Goal: Task Accomplishment & Management: Use online tool/utility

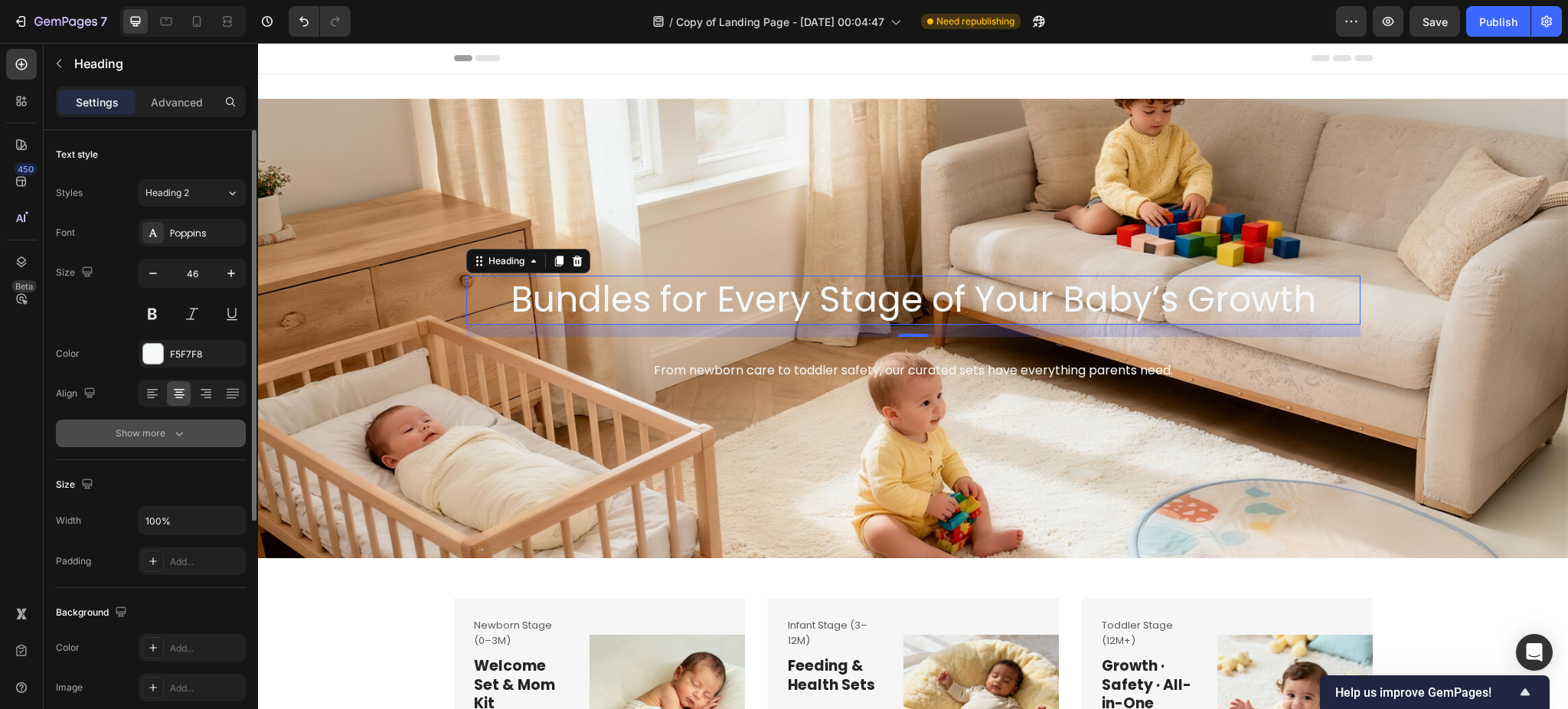
click at [178, 434] on icon "button" at bounding box center [179, 434] width 16 height 16
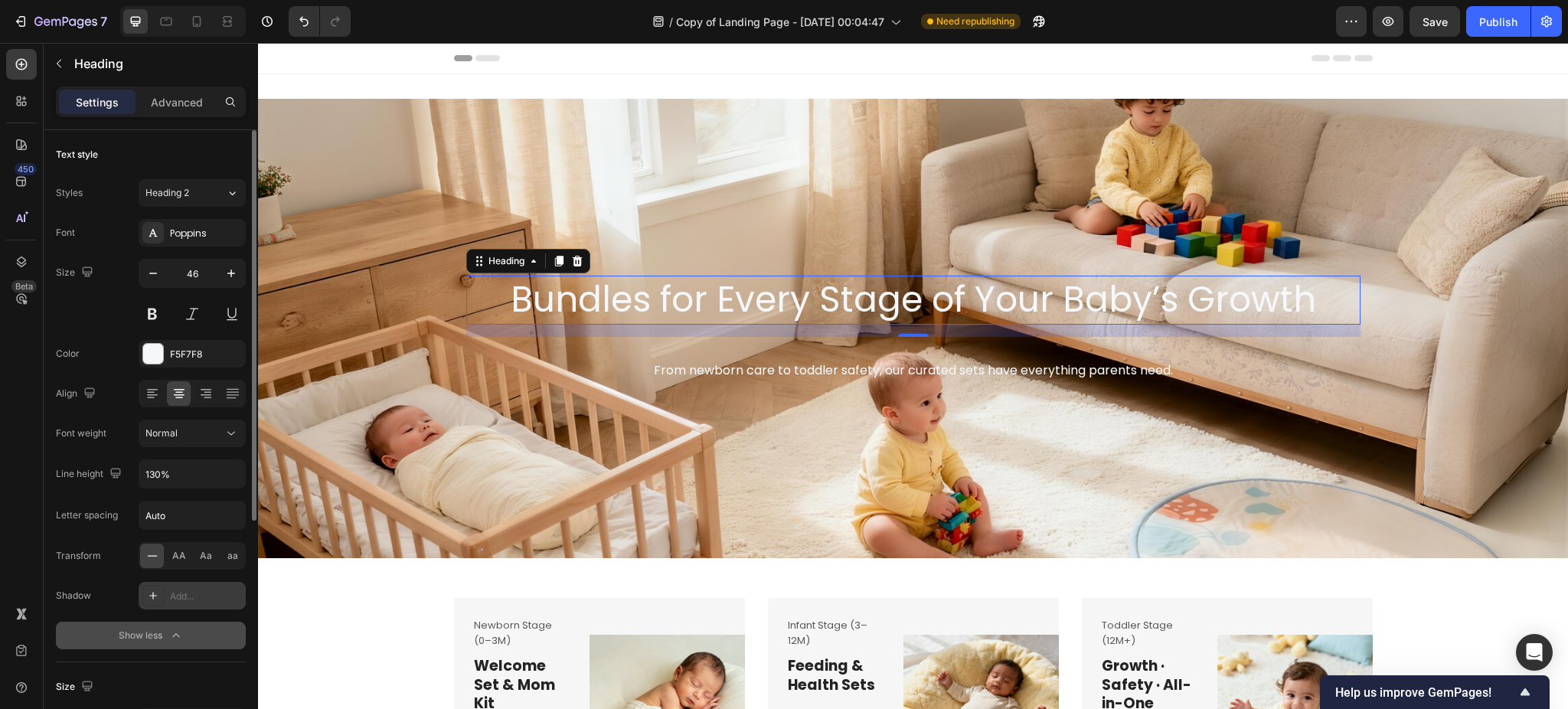
click at [168, 598] on div "Add..." at bounding box center [192, 596] width 107 height 28
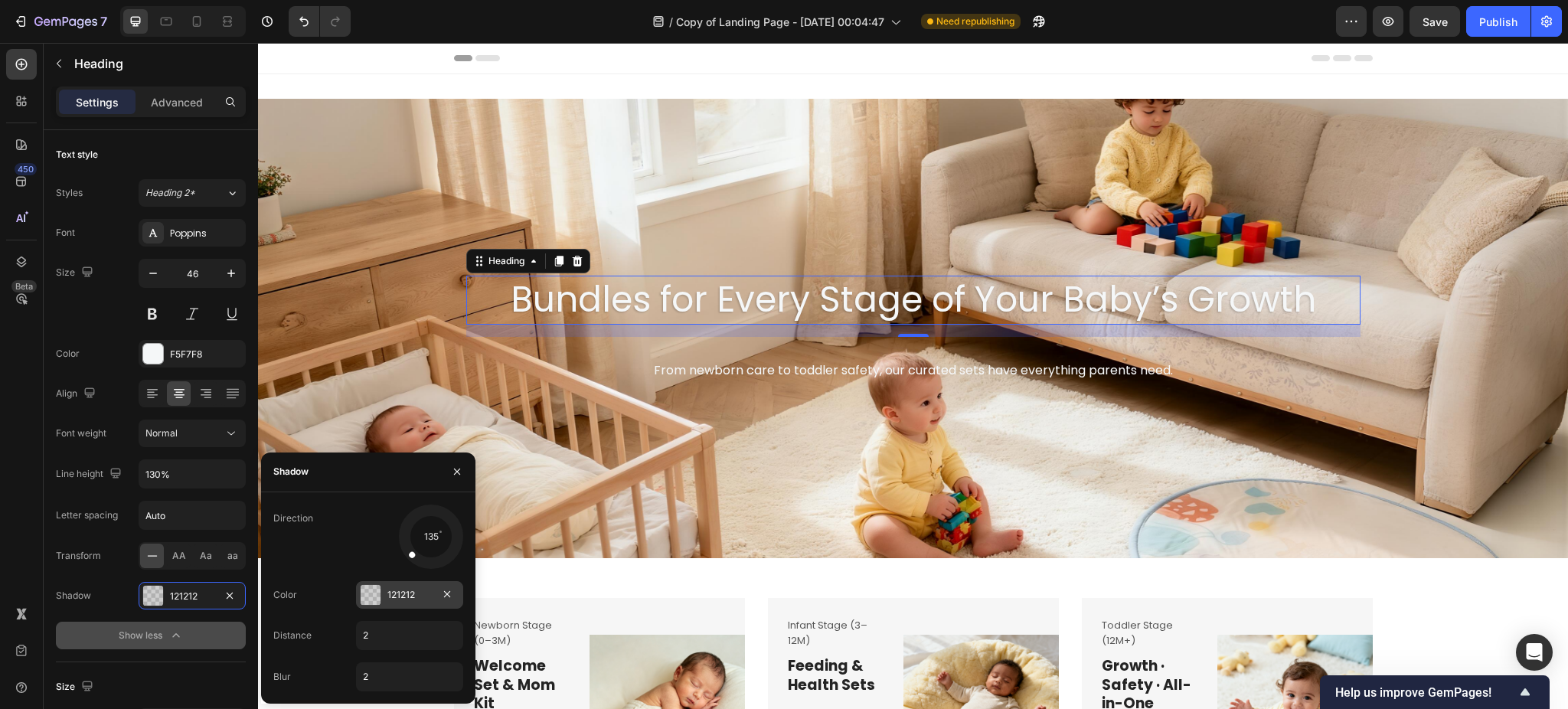
click at [393, 596] on div "121212" at bounding box center [409, 595] width 44 height 14
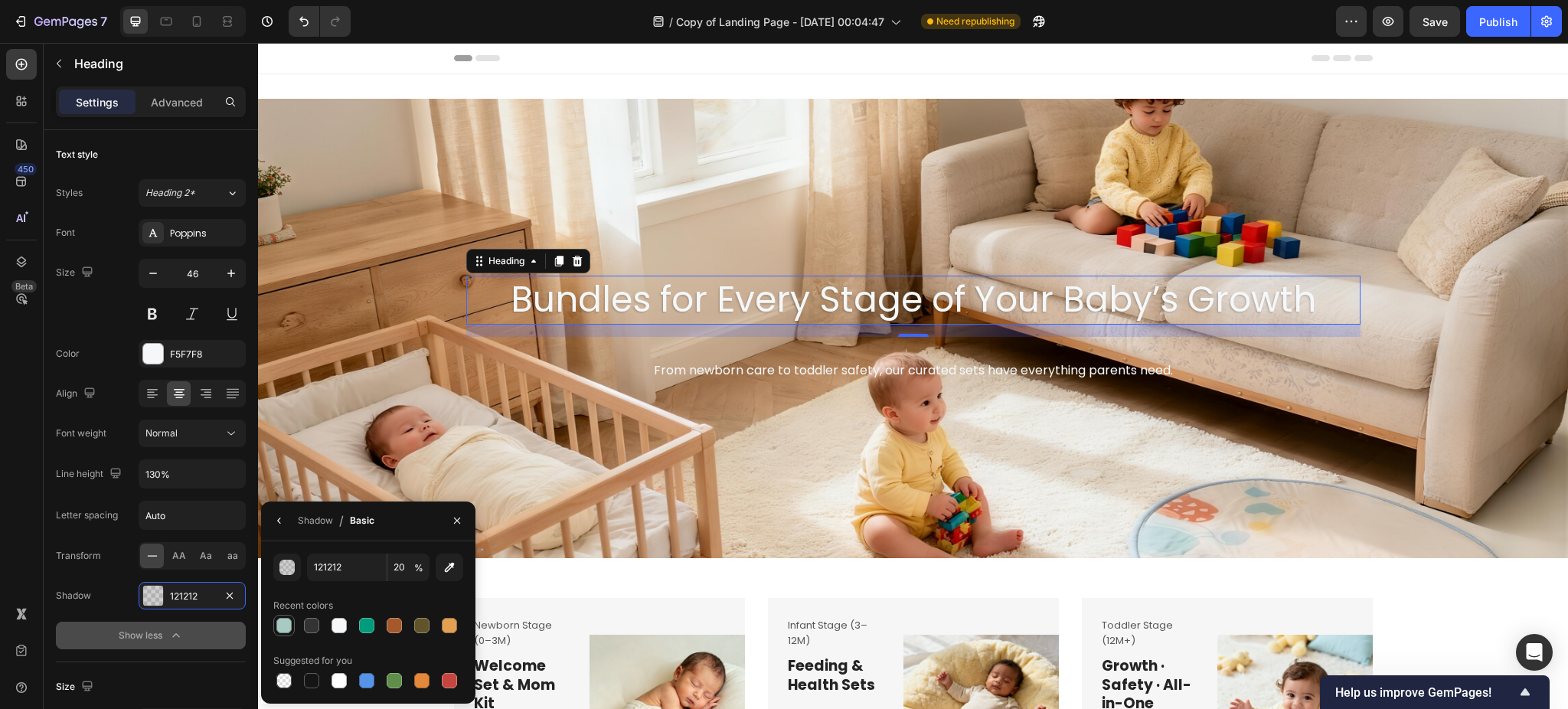
click at [287, 623] on div at bounding box center [284, 625] width 16 height 16
type input "A9C9C3"
type input "100"
click at [307, 623] on div at bounding box center [312, 625] width 16 height 16
click at [359, 625] on div at bounding box center [367, 625] width 16 height 16
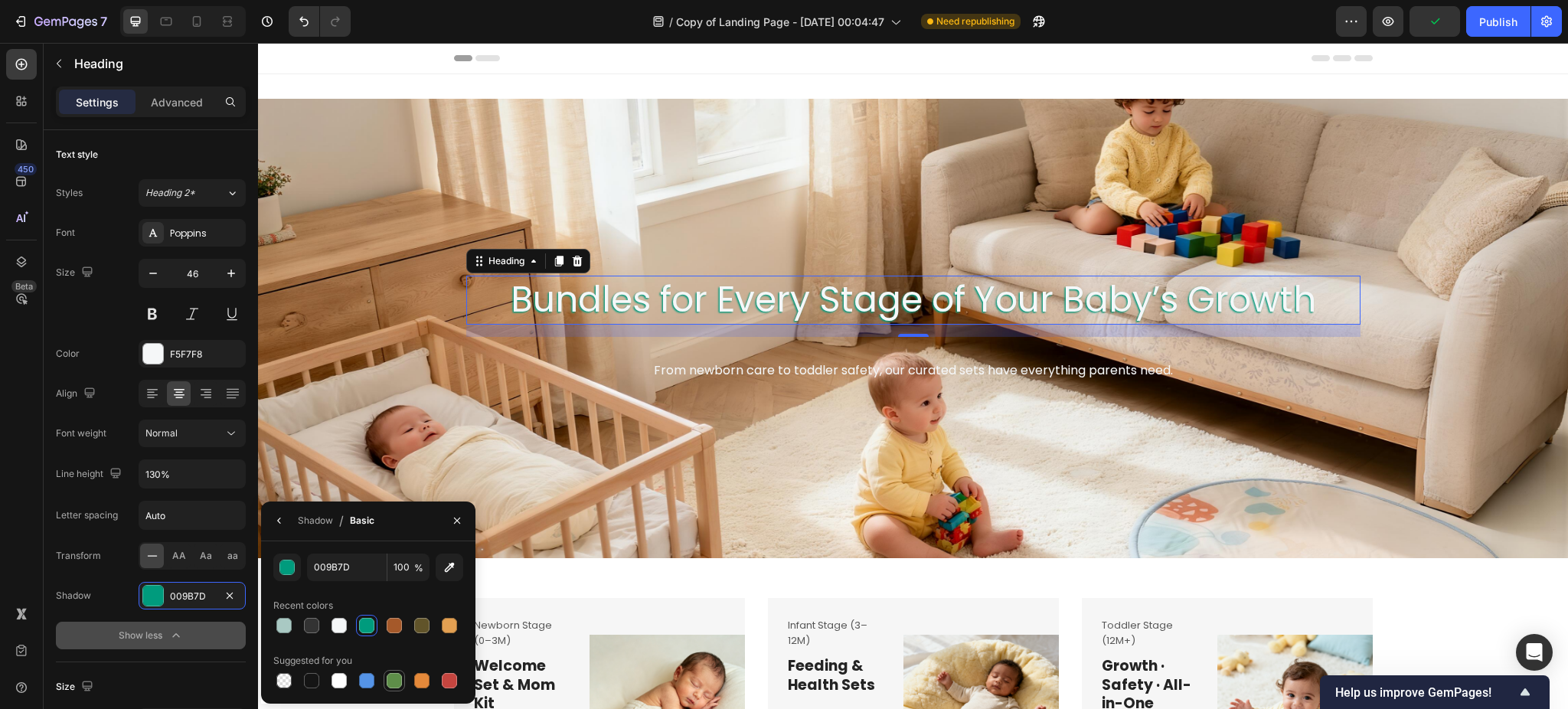
click at [395, 674] on div at bounding box center [394, 680] width 16 height 16
click at [361, 616] on div at bounding box center [367, 625] width 22 height 22
type input "009B7D"
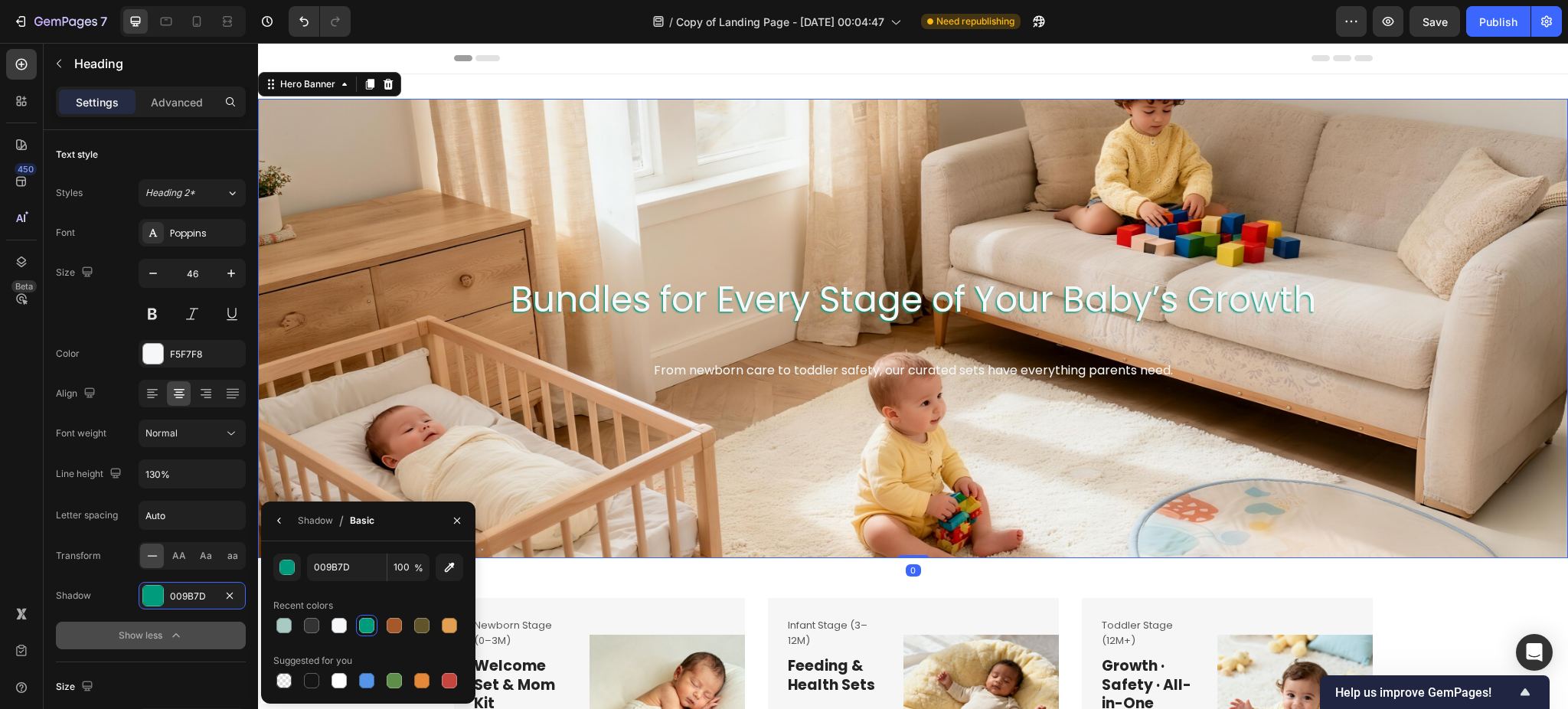
click at [883, 416] on div "Background Image" at bounding box center [913, 327] width 1310 height 459
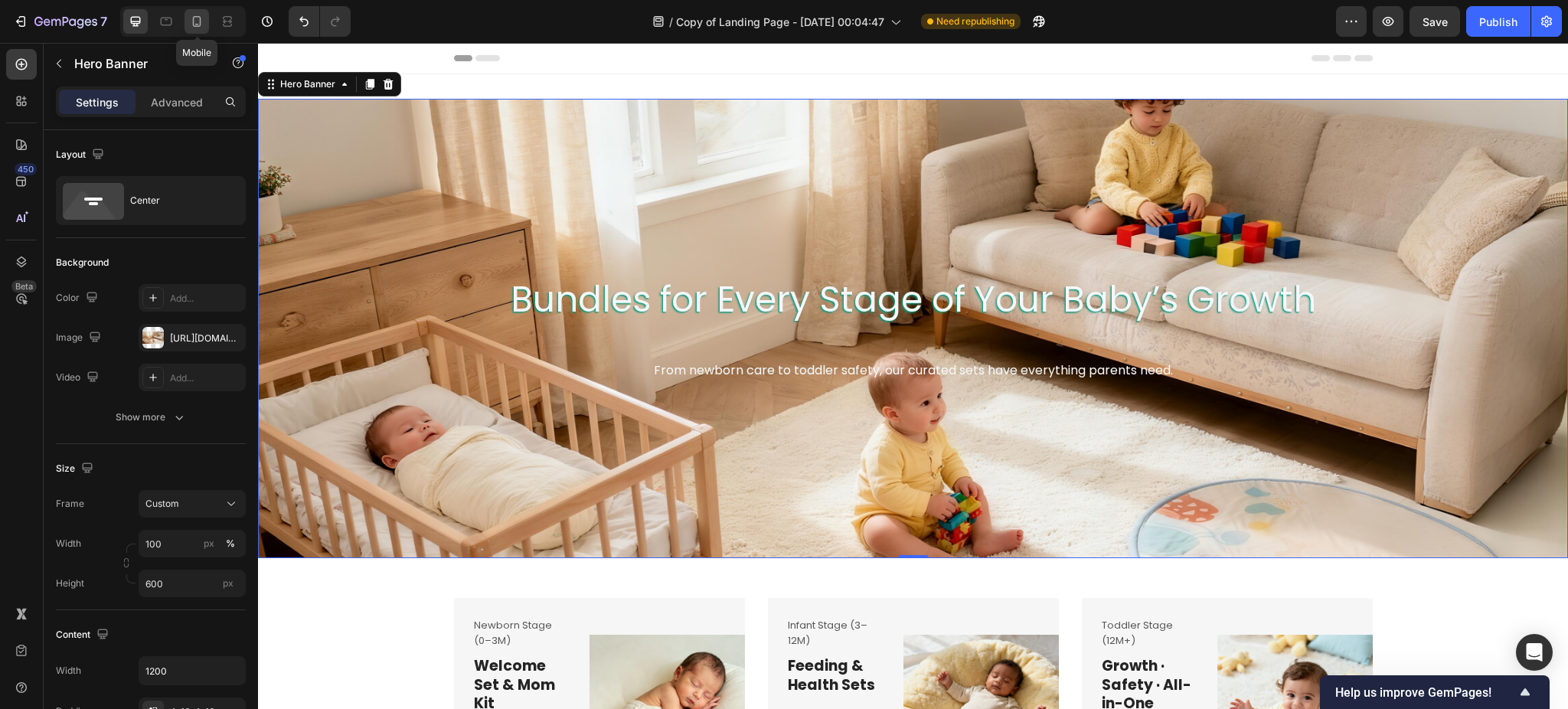
click at [192, 19] on icon at bounding box center [197, 22] width 16 height 16
type input "100%"
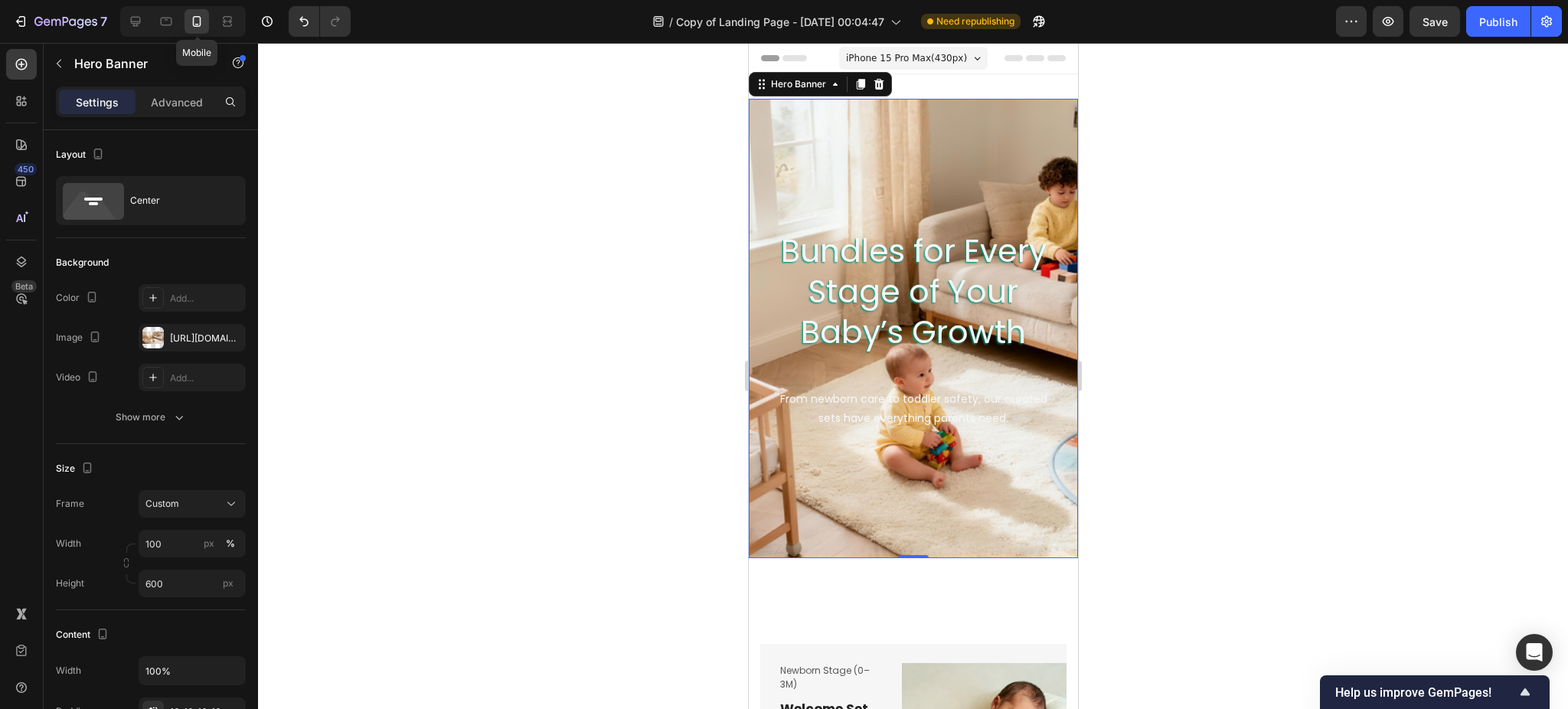
scroll to position [2, 0]
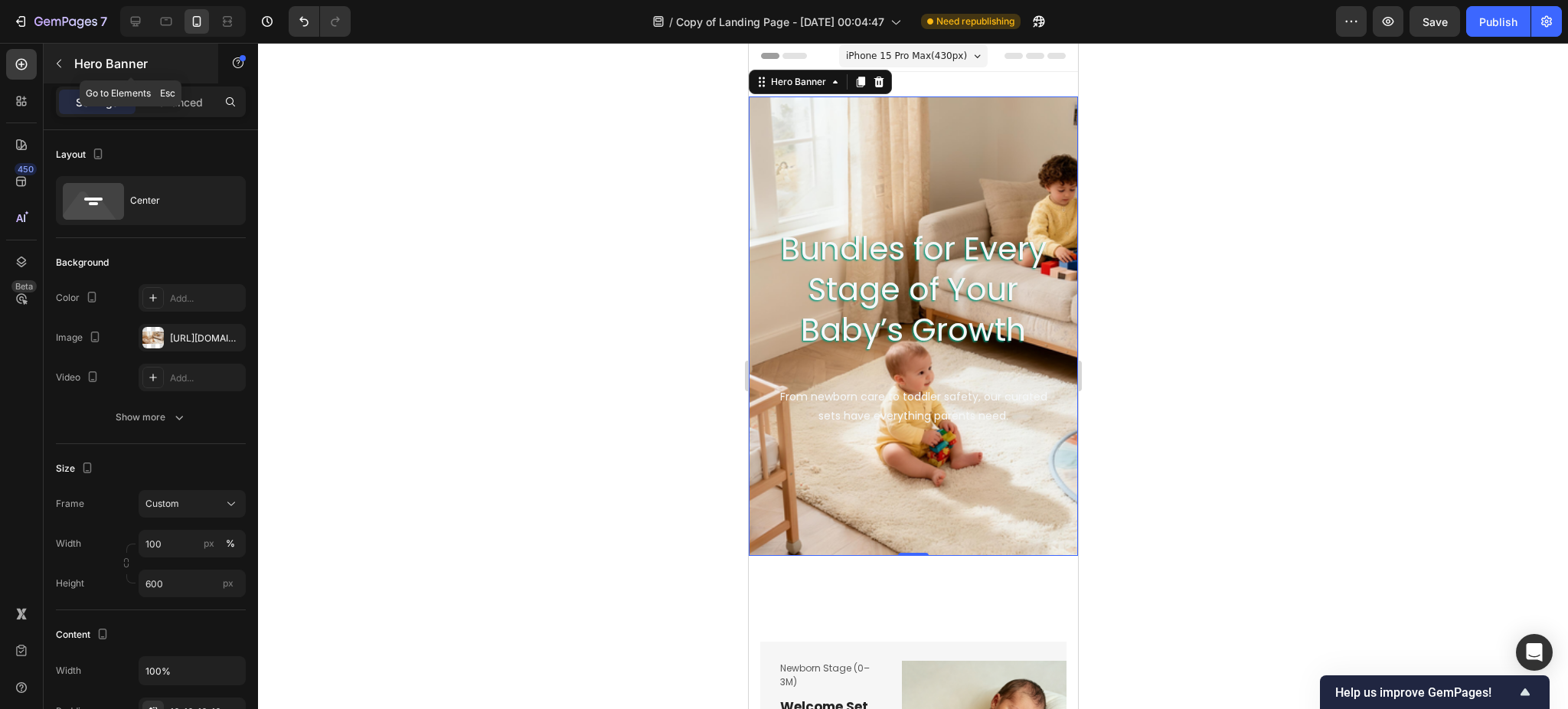
click at [58, 61] on icon "button" at bounding box center [59, 64] width 5 height 9
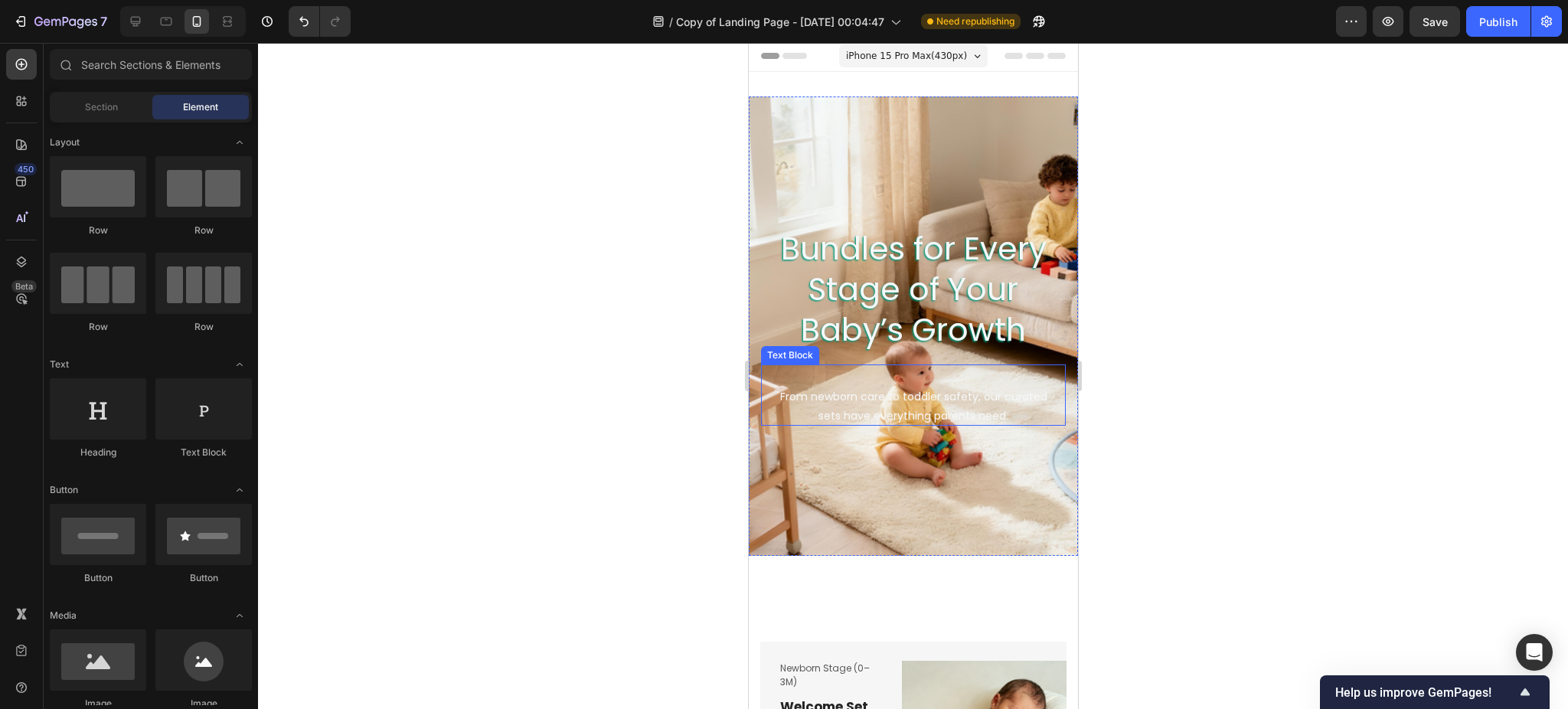
click at [892, 410] on p "From newborn care to toddler safety, our curated sets have everything parents n…" at bounding box center [912, 406] width 280 height 38
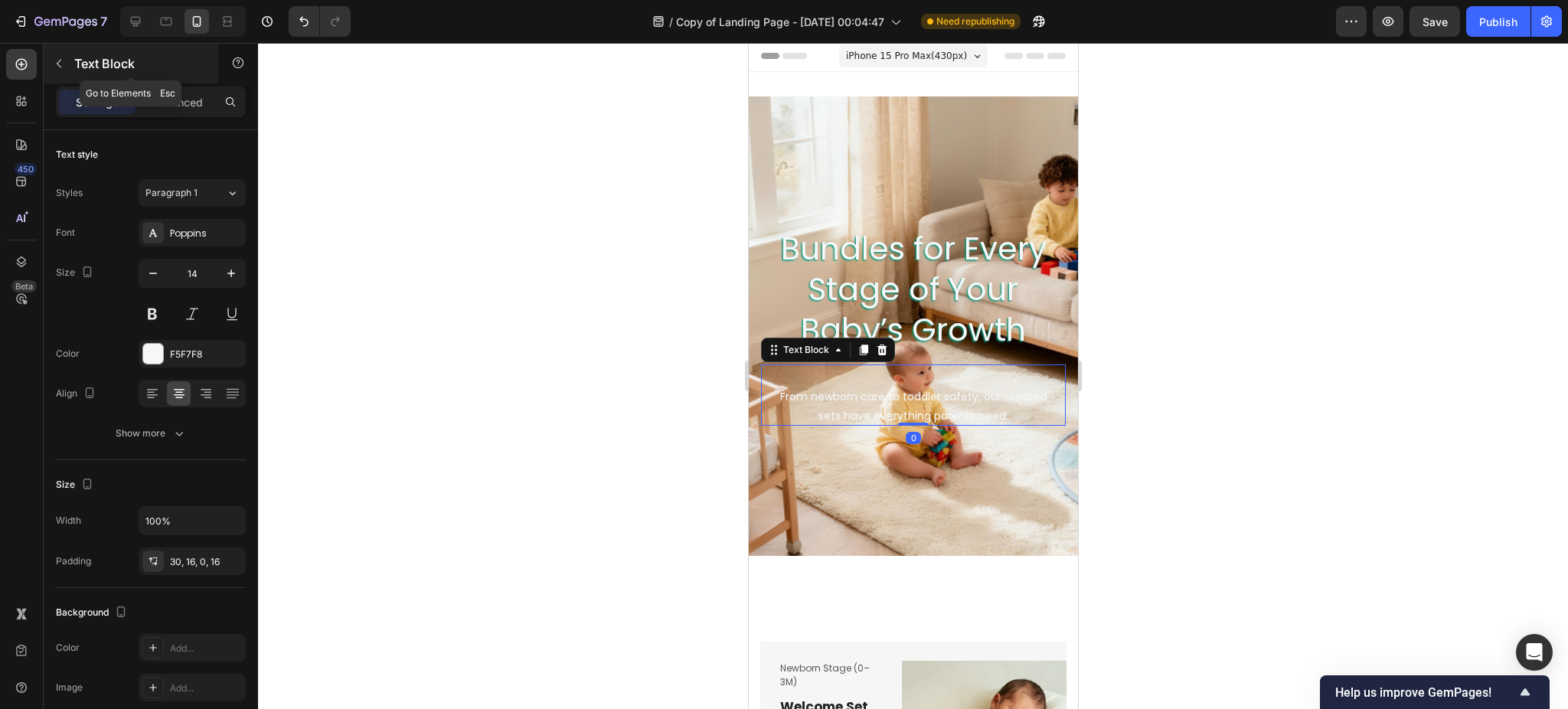
click at [53, 58] on icon "button" at bounding box center [59, 63] width 12 height 12
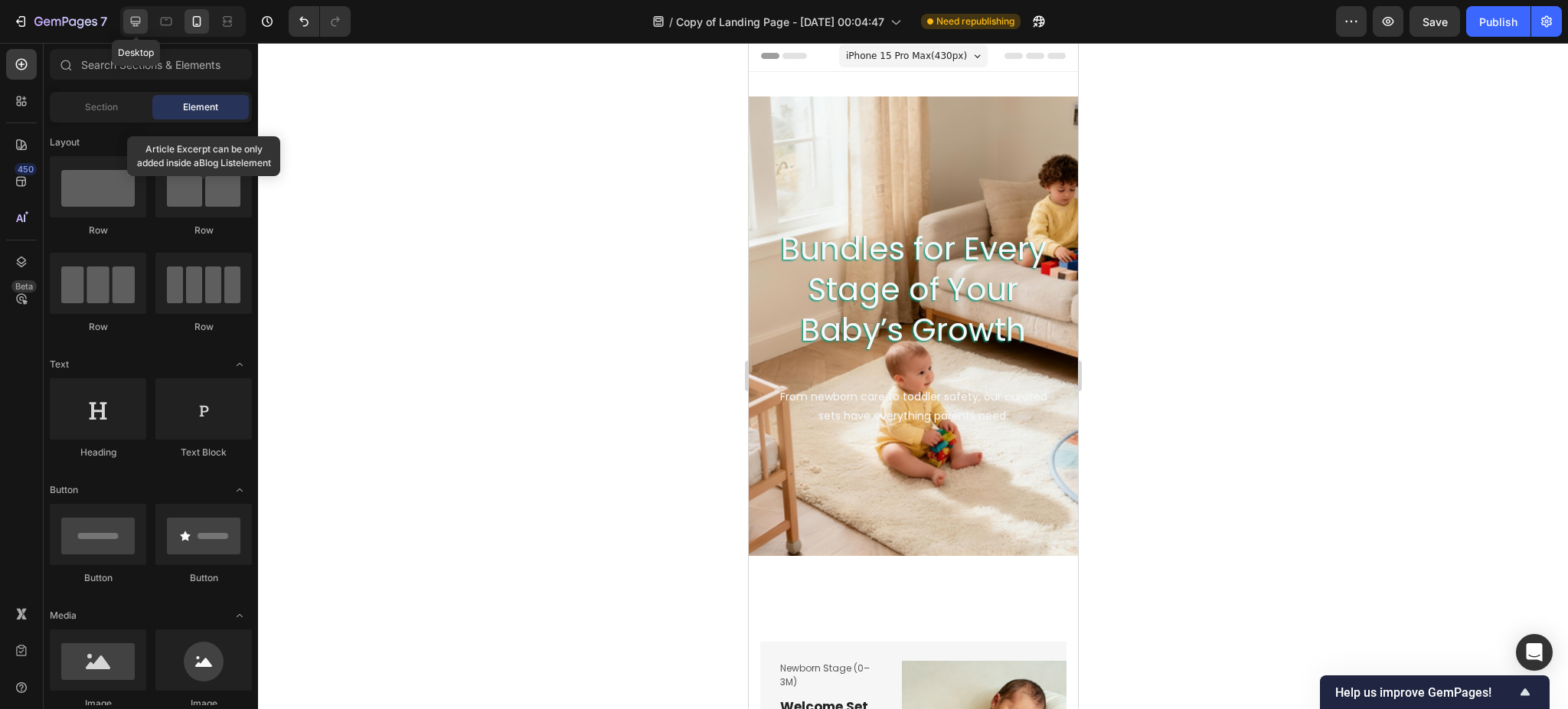
click at [143, 19] on icon at bounding box center [136, 22] width 16 height 16
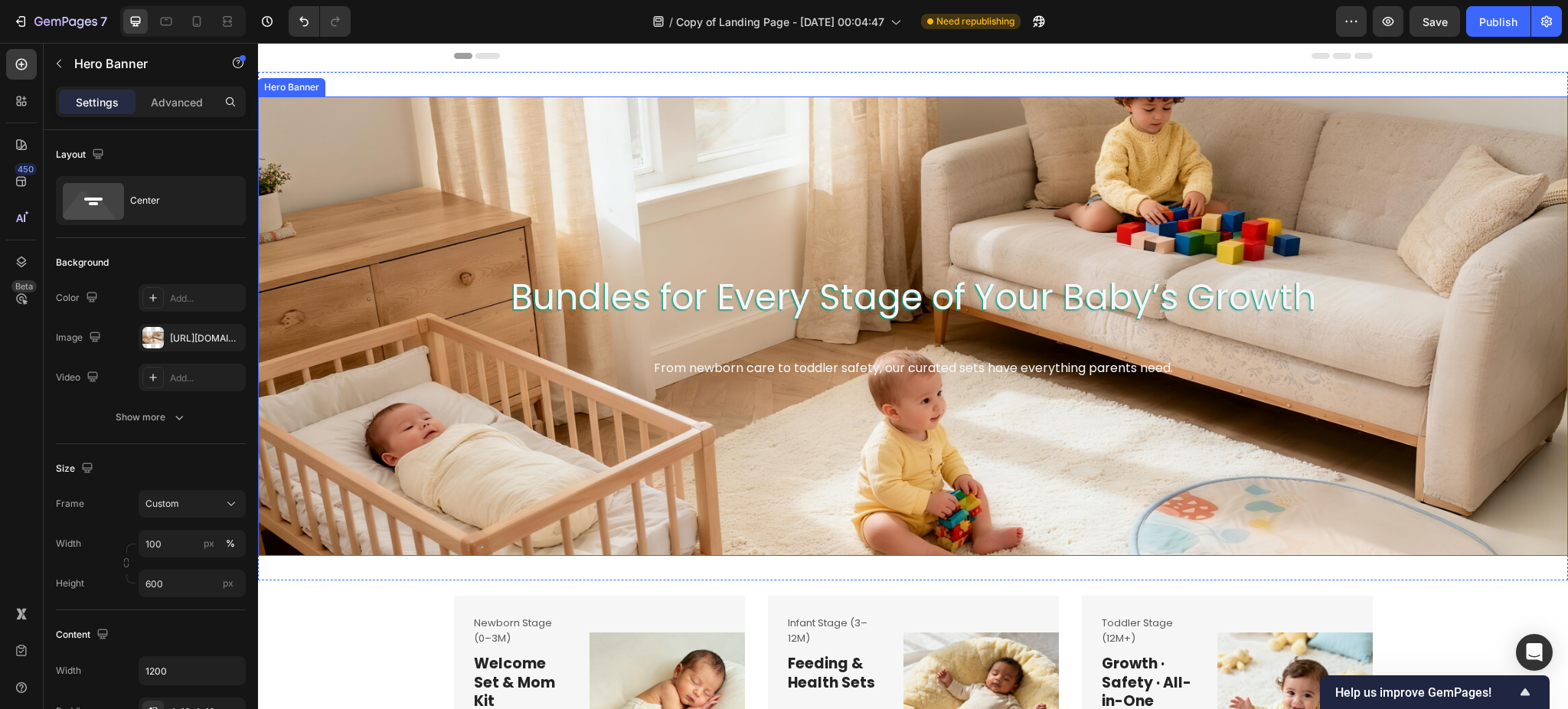
click at [924, 382] on div "Bundles for Every Stage of Your Baby’s Growth Heading From newborn care to todd…" at bounding box center [914, 326] width 919 height 112
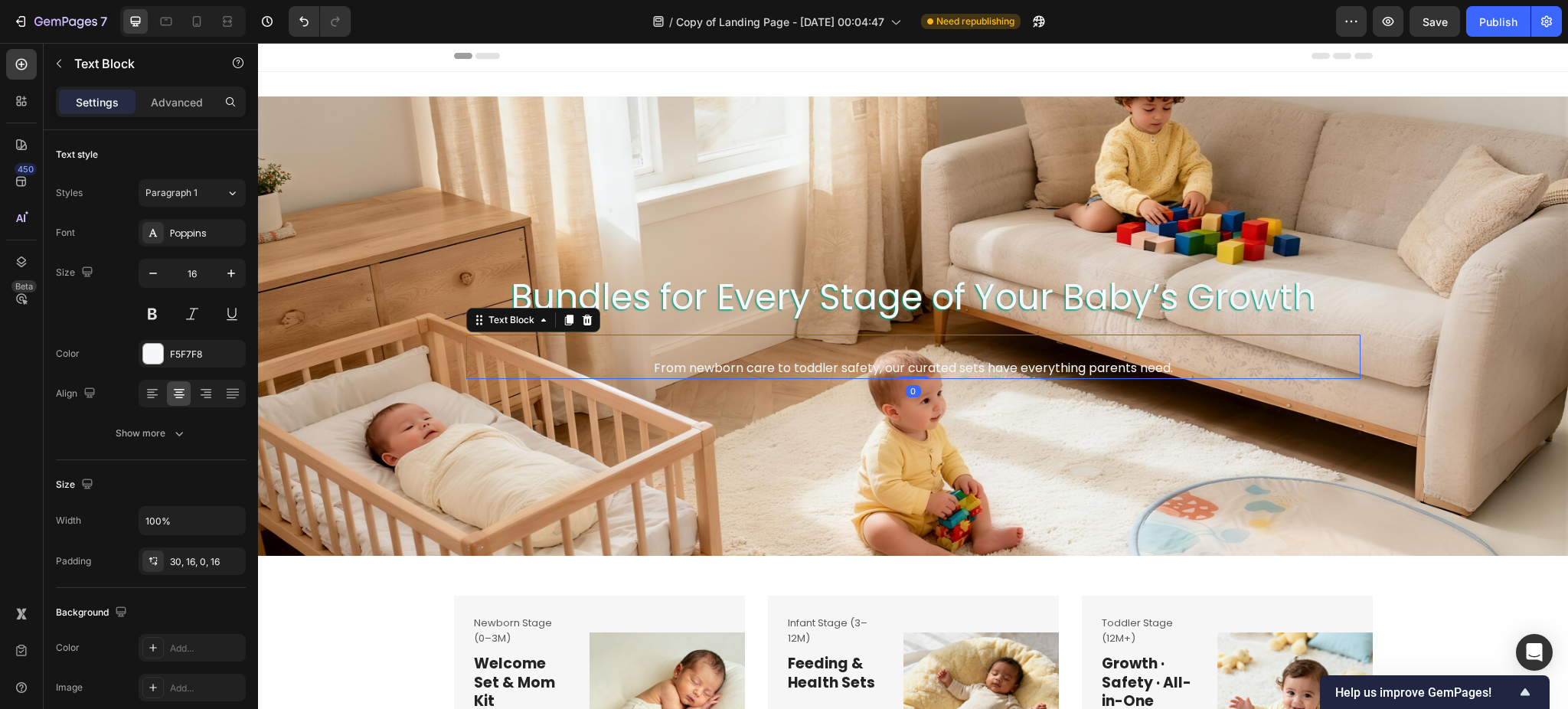
click at [926, 371] on p "From newborn care to toddler safety, our curated sets have everything parents n…" at bounding box center [913, 368] width 870 height 23
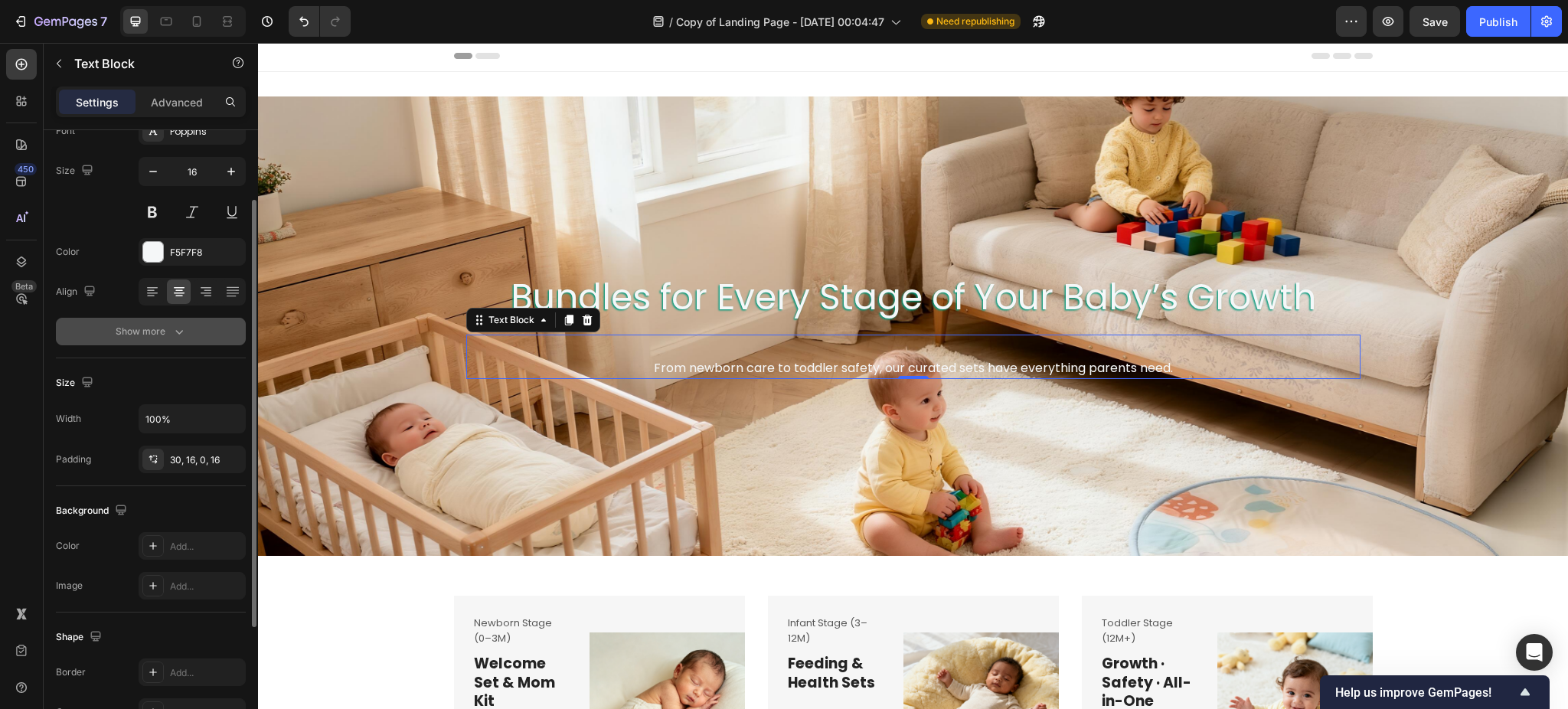
click at [182, 340] on button "Show more" at bounding box center [151, 331] width 190 height 28
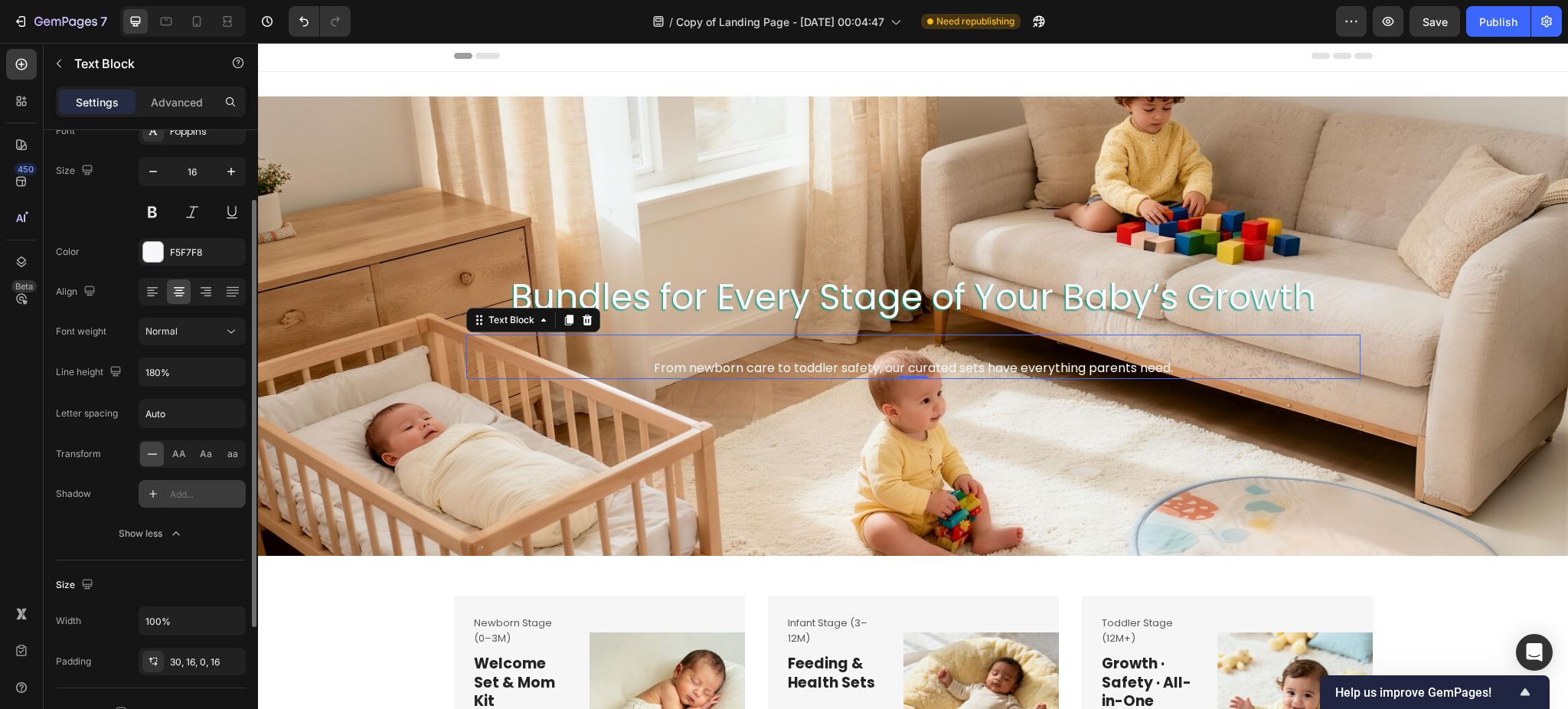
click at [175, 488] on div "Add..." at bounding box center [206, 495] width 72 height 14
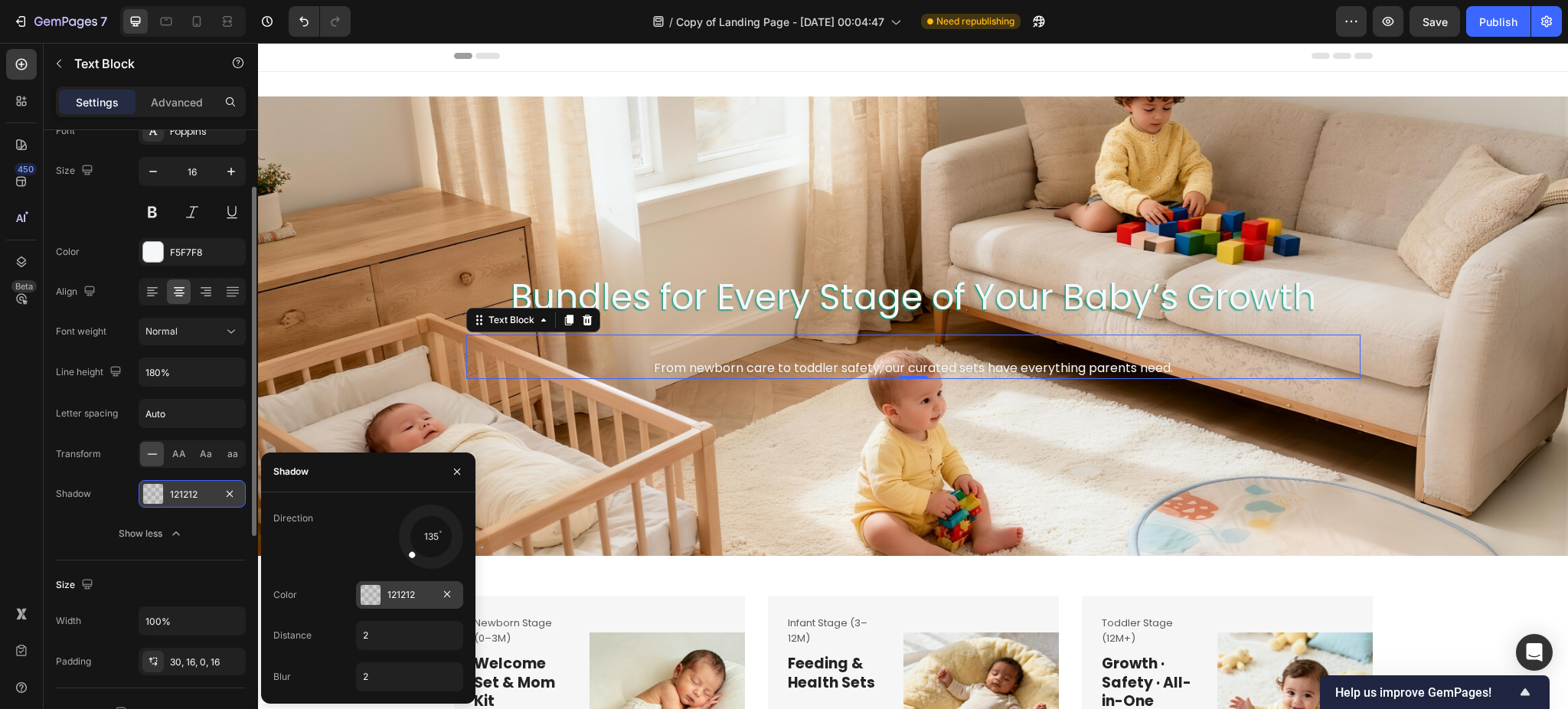
scroll to position [104, 0]
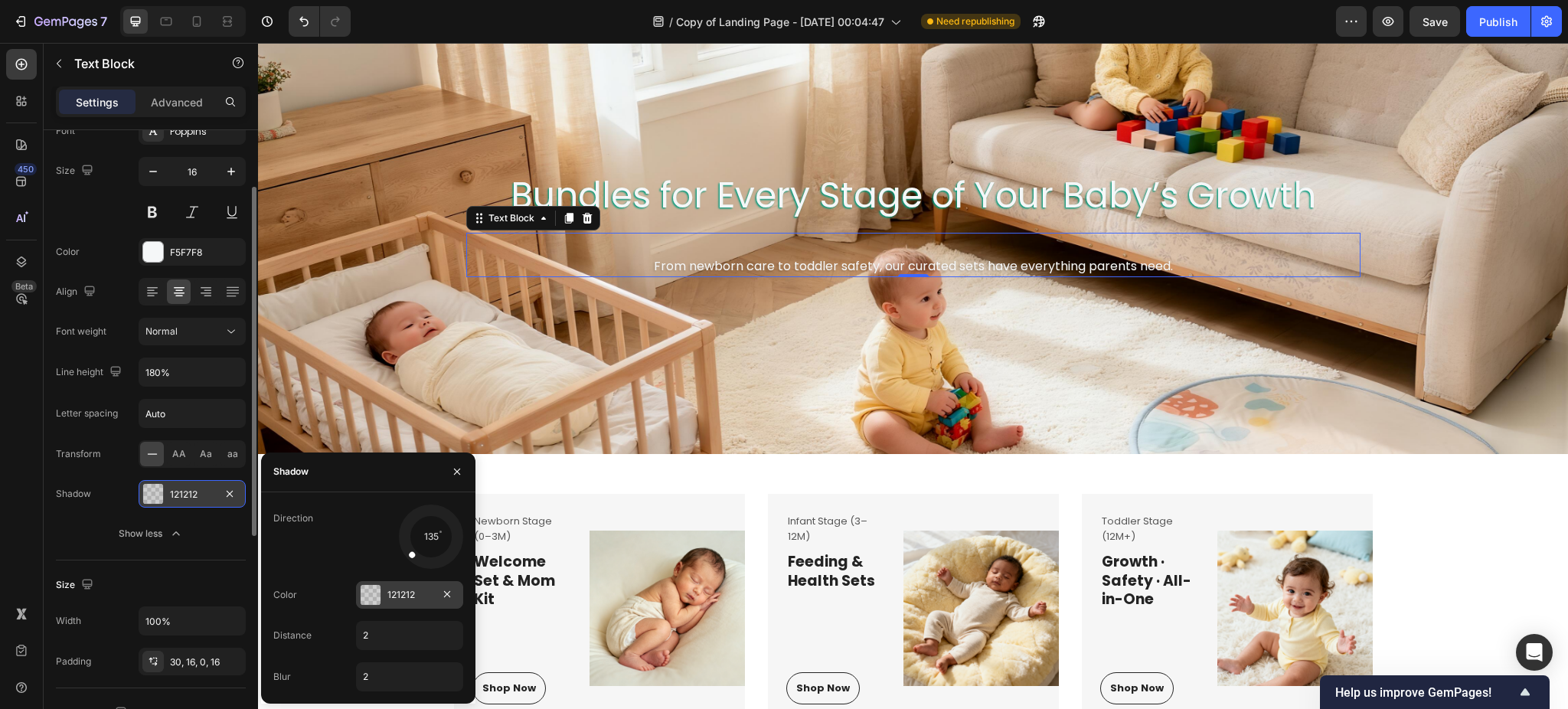
click at [373, 591] on div at bounding box center [371, 595] width 20 height 20
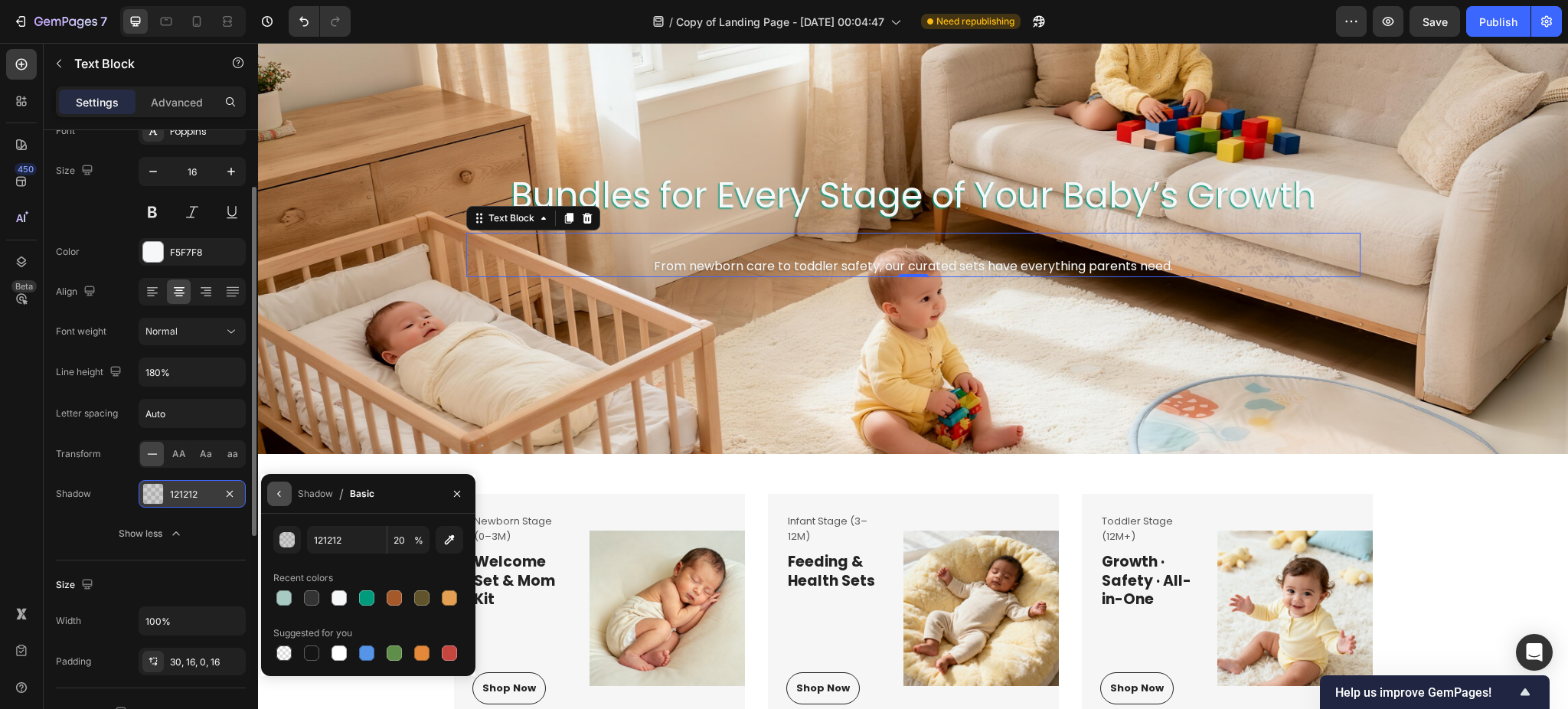
click at [275, 496] on icon "button" at bounding box center [279, 494] width 12 height 12
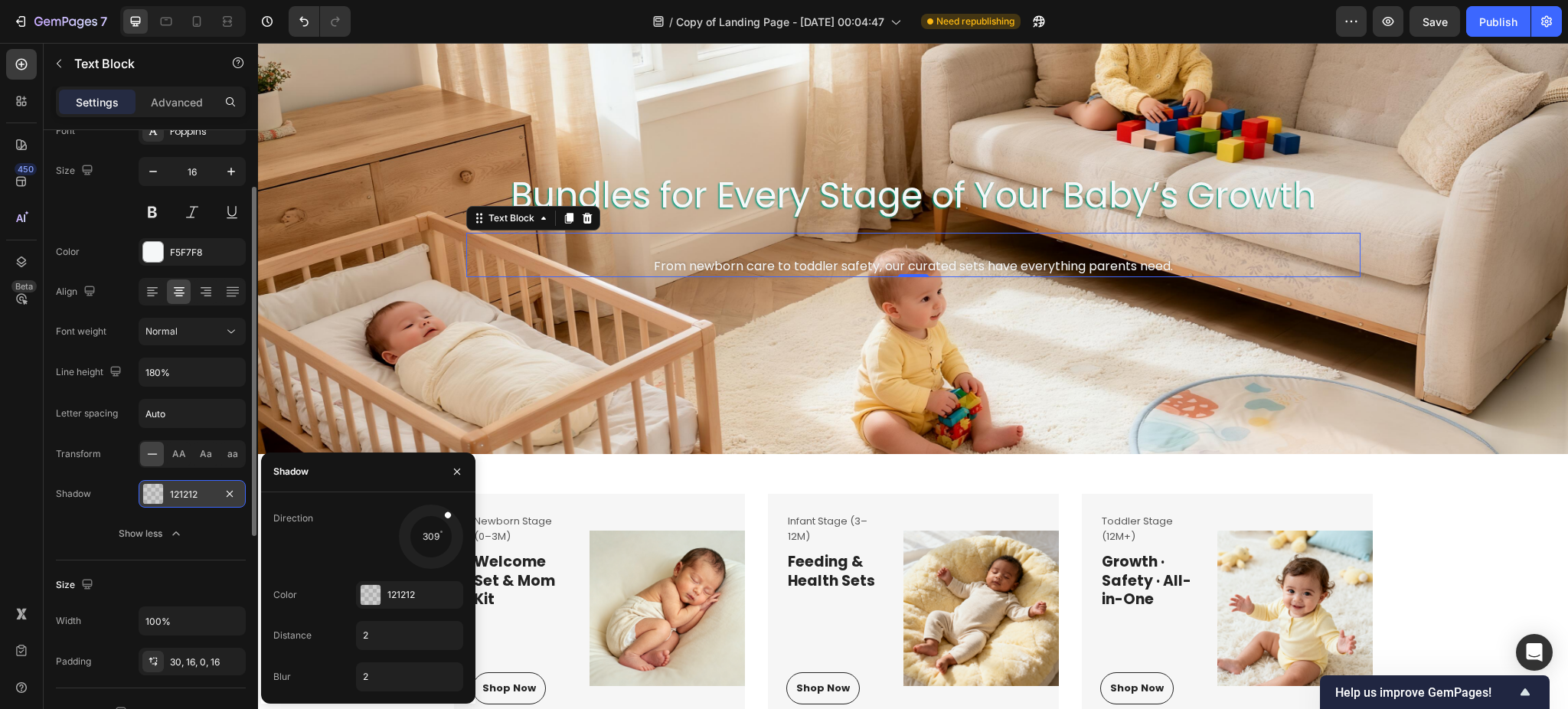
drag, startPoint x: 413, startPoint y: 553, endPoint x: 436, endPoint y: 525, distance: 36.2
click at [436, 525] on div at bounding box center [441, 522] width 29 height 32
click at [380, 591] on div at bounding box center [371, 595] width 20 height 20
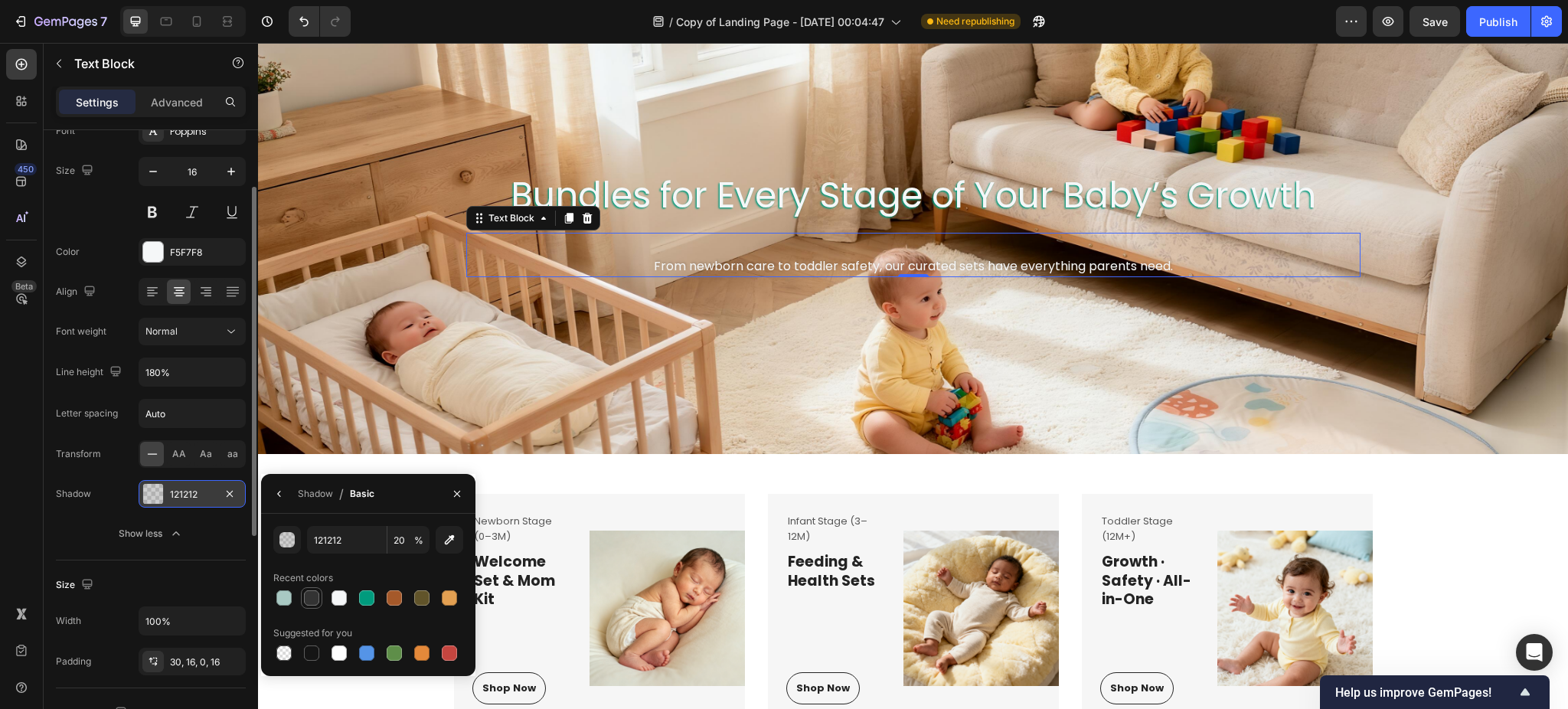
click at [306, 596] on div at bounding box center [312, 598] width 16 height 16
type input "333333"
type input "100"
click at [356, 597] on div at bounding box center [367, 598] width 22 height 22
click at [286, 646] on div at bounding box center [284, 653] width 16 height 16
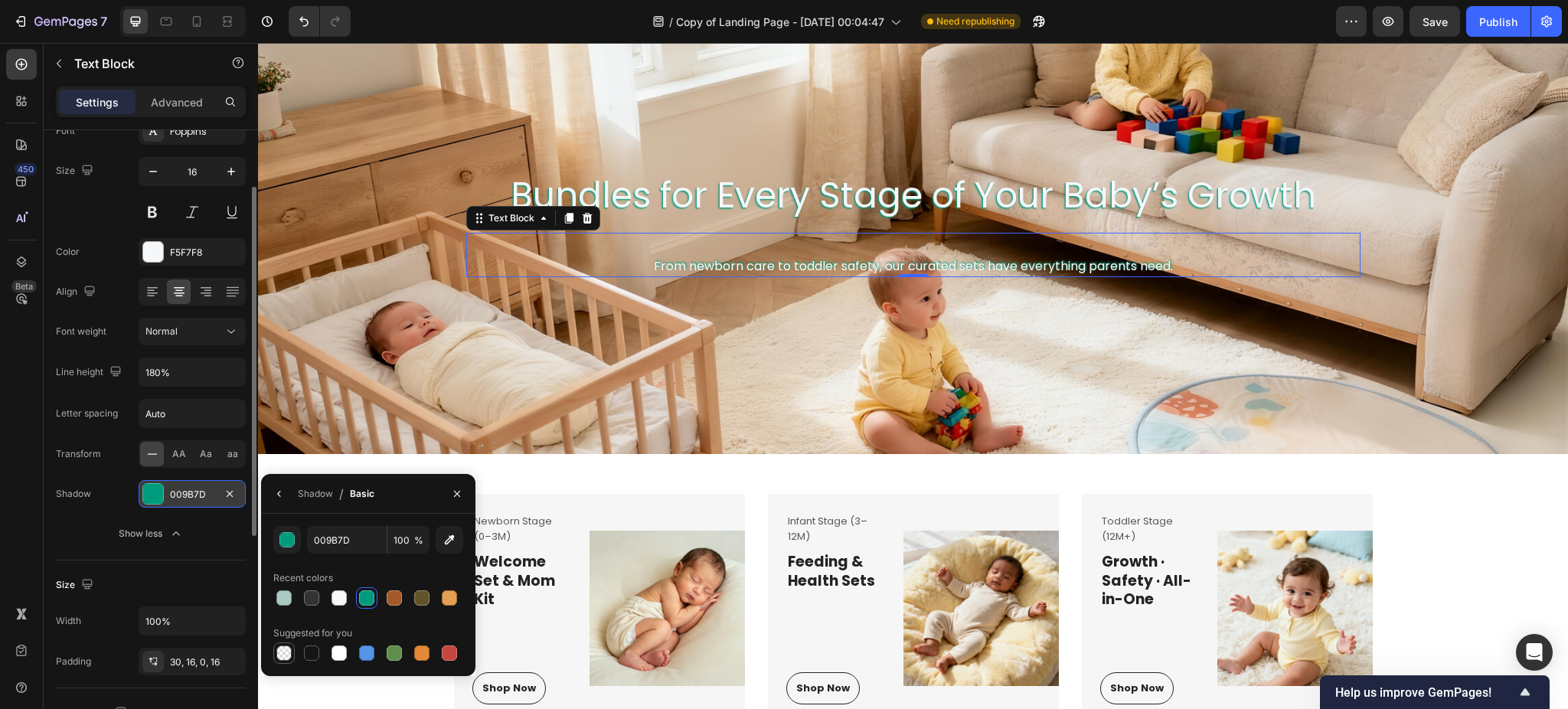
type input "000000"
type input "0"
click at [409, 651] on div at bounding box center [368, 653] width 190 height 22
click at [413, 650] on div at bounding box center [422, 653] width 19 height 19
type input "E4893A"
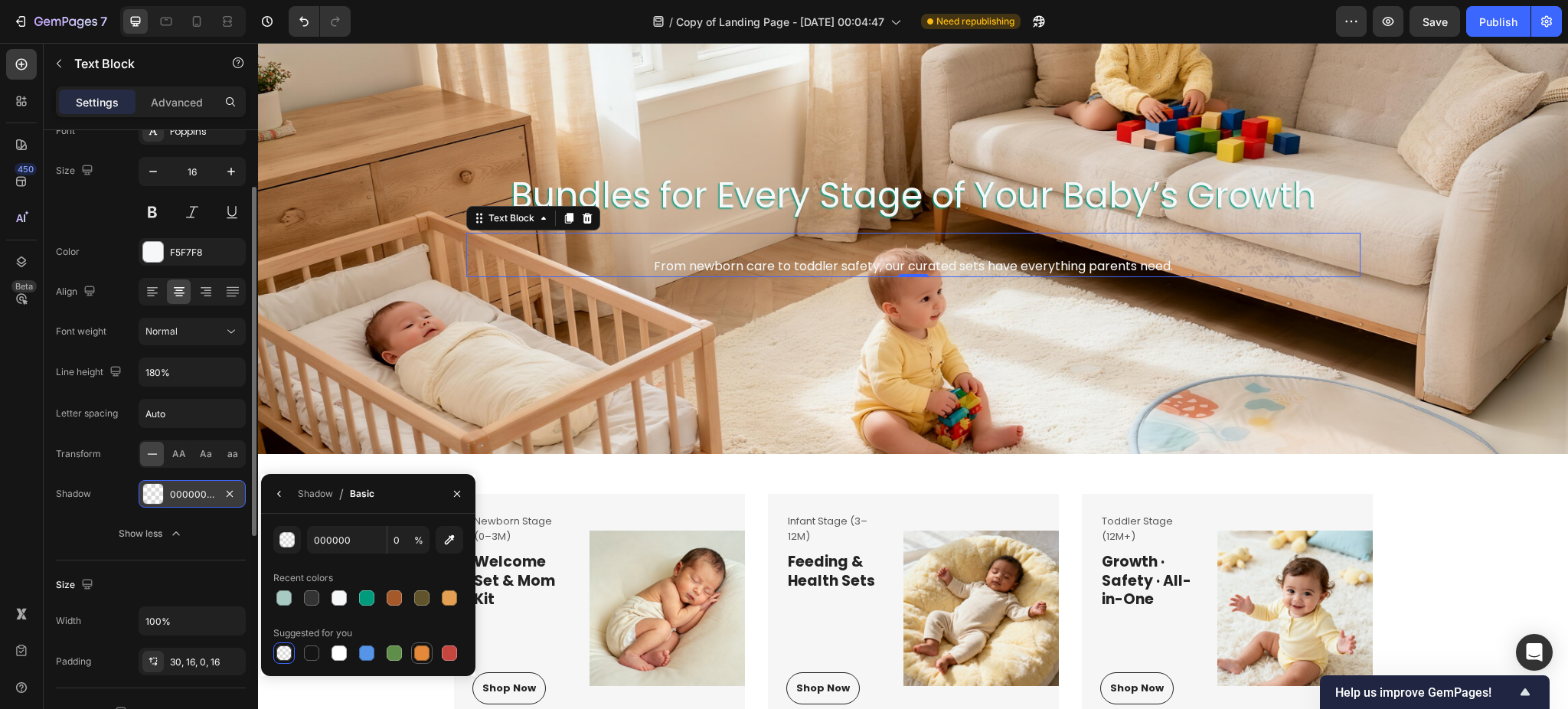
type input "100"
click at [276, 651] on div at bounding box center [284, 653] width 16 height 16
type input "000000"
type input "0"
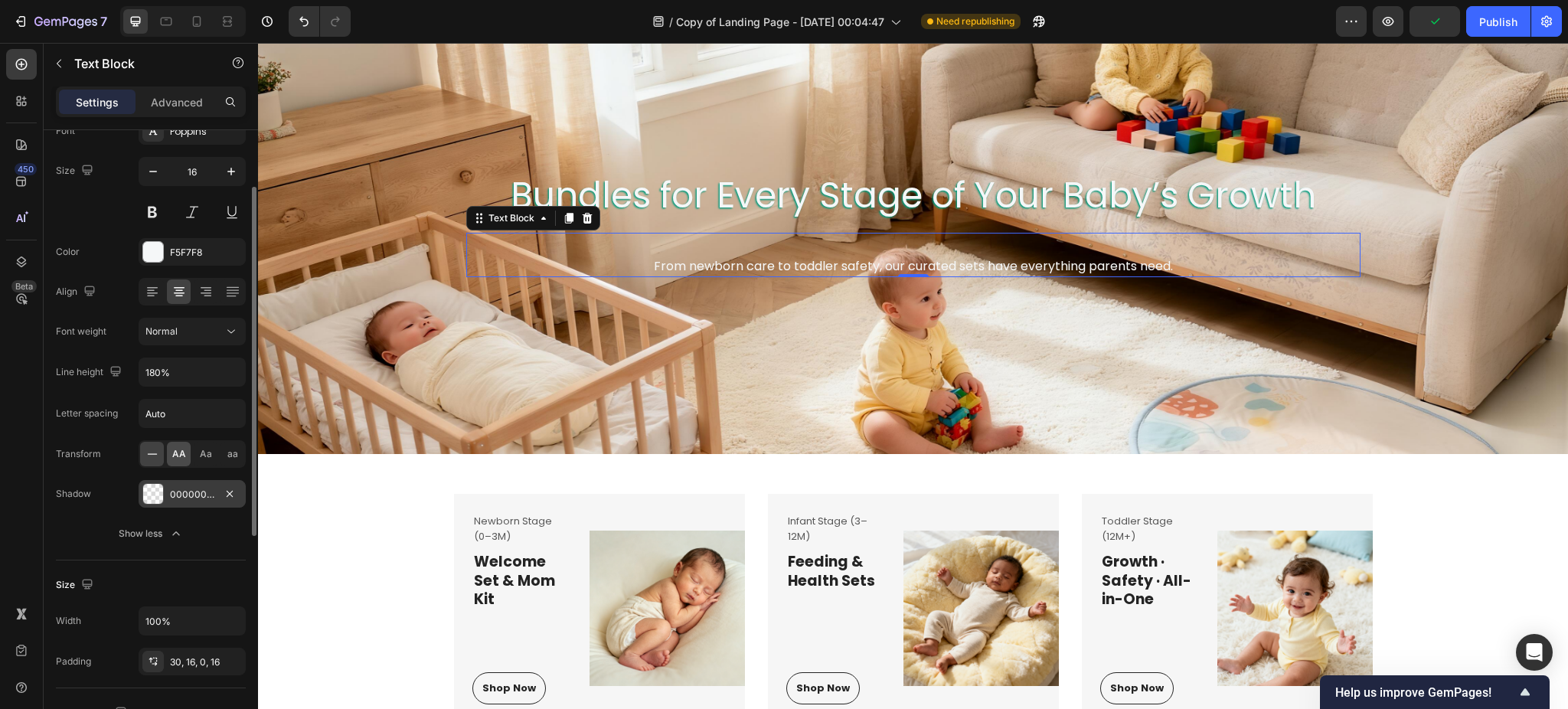
click at [177, 454] on span "AA" at bounding box center [179, 454] width 14 height 14
click at [155, 456] on icon at bounding box center [152, 454] width 16 height 16
click at [164, 454] on div "AA Aa aa" at bounding box center [192, 454] width 107 height 28
click at [169, 453] on div "AA" at bounding box center [179, 453] width 24 height 25
click at [159, 450] on icon at bounding box center [152, 454] width 16 height 16
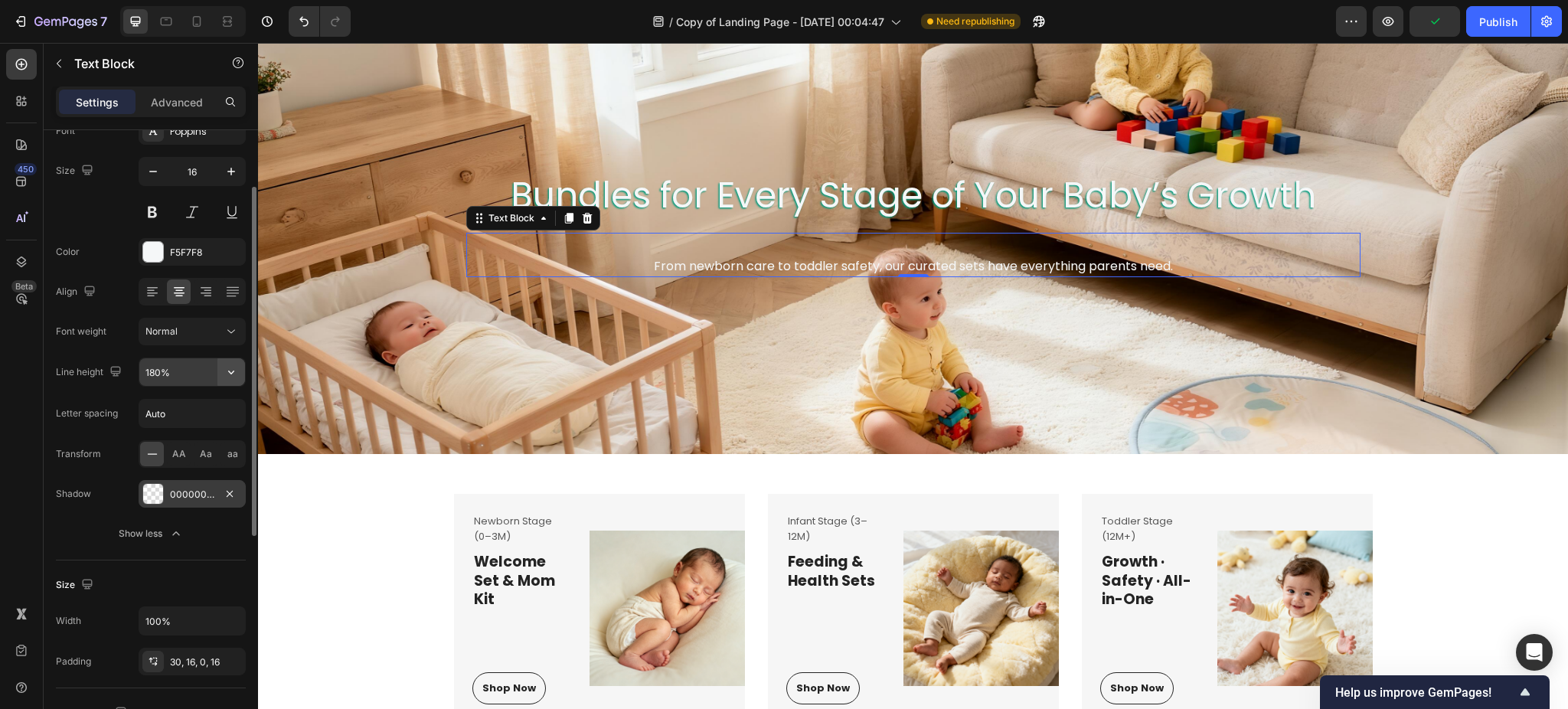
click at [230, 374] on icon "button" at bounding box center [231, 372] width 16 height 16
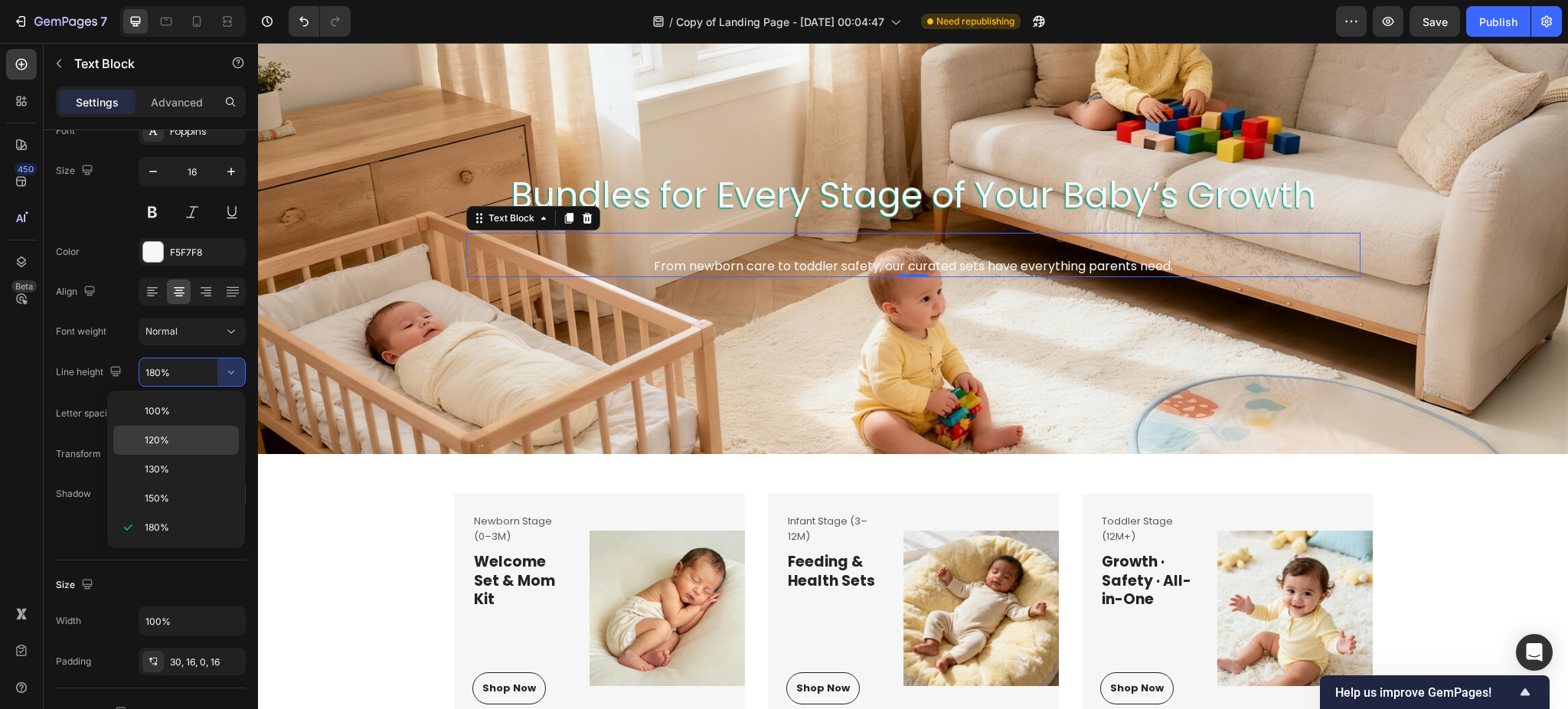
click at [164, 437] on span "120%" at bounding box center [156, 441] width 25 height 14
type input "120%"
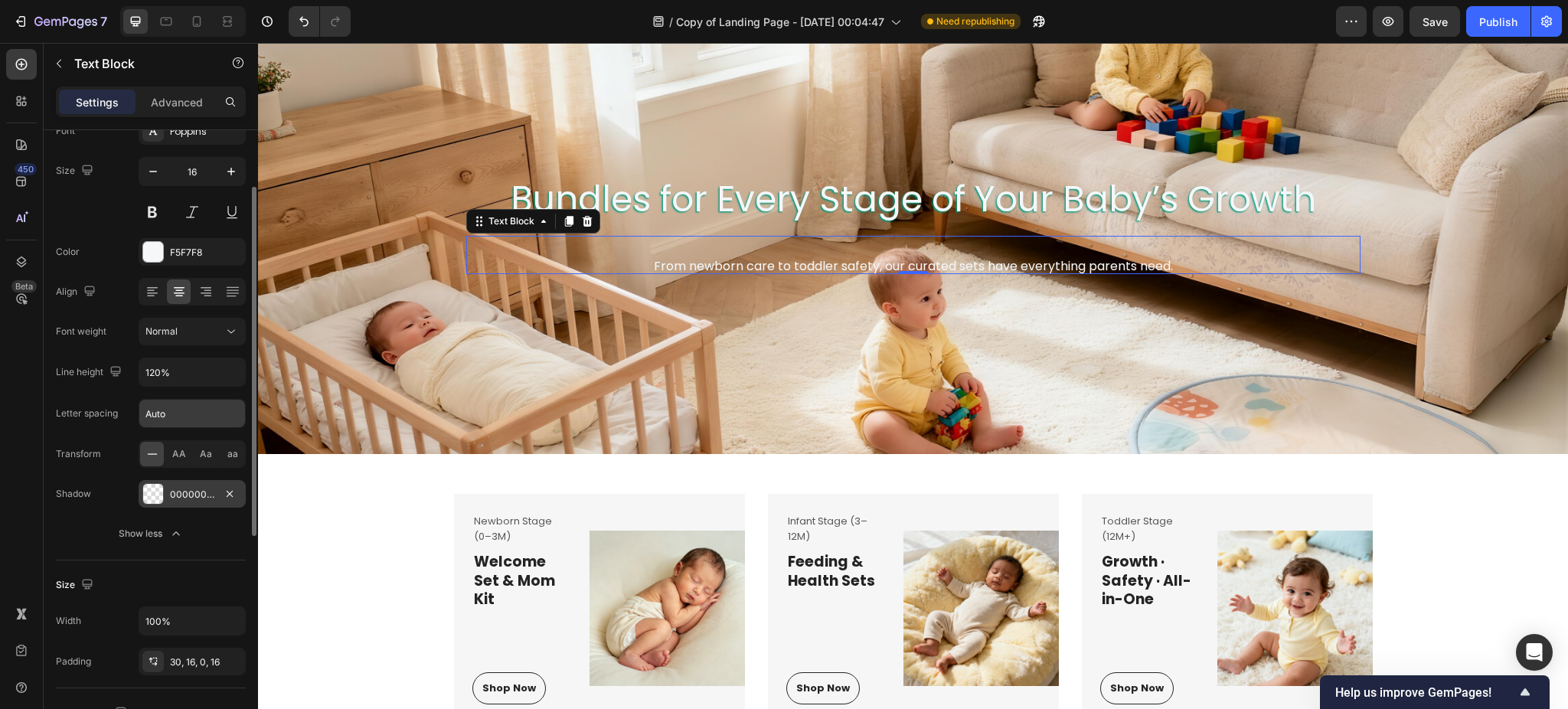
scroll to position [0, 0]
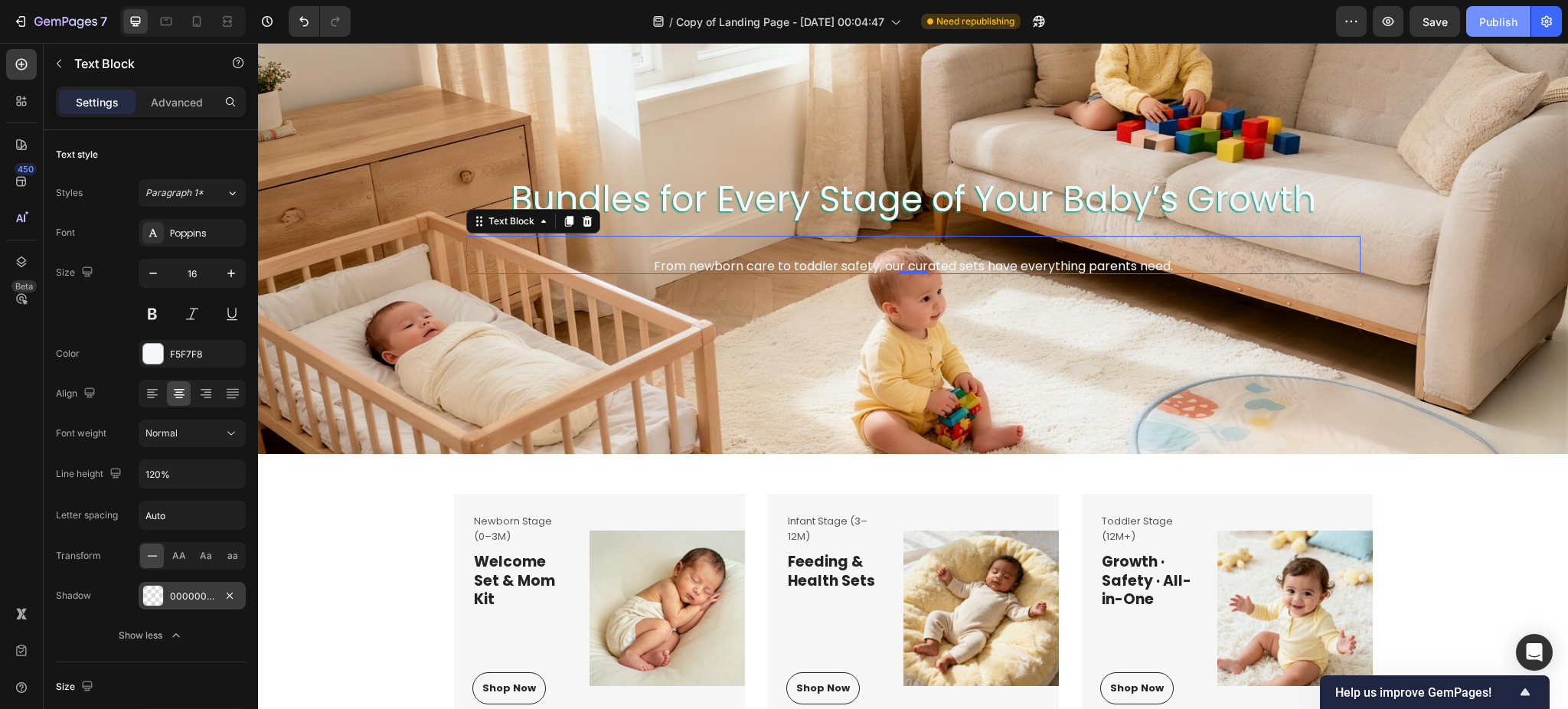
click at [1489, 14] on div "Publish" at bounding box center [1498, 22] width 38 height 16
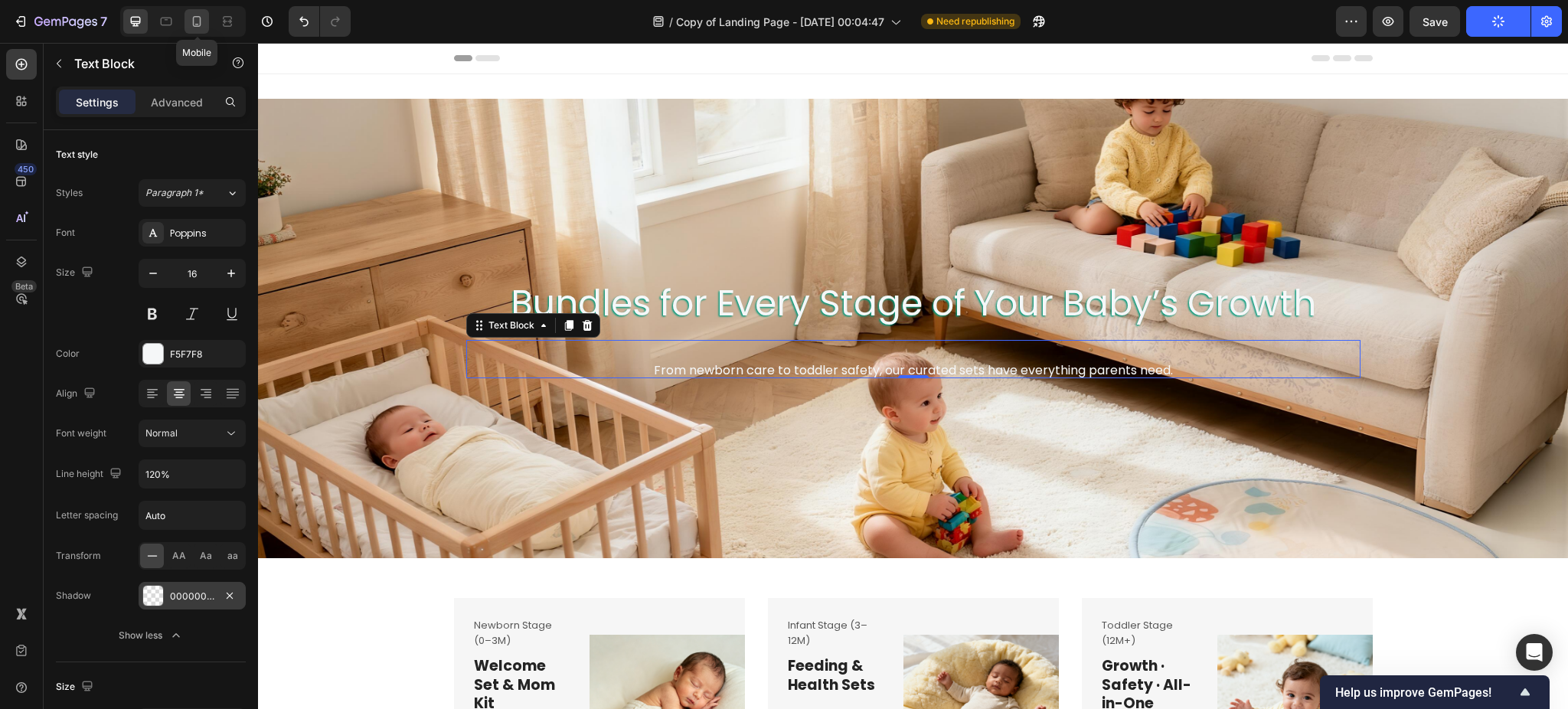
click at [203, 22] on icon at bounding box center [197, 22] width 16 height 16
type input "14"
type input "180%"
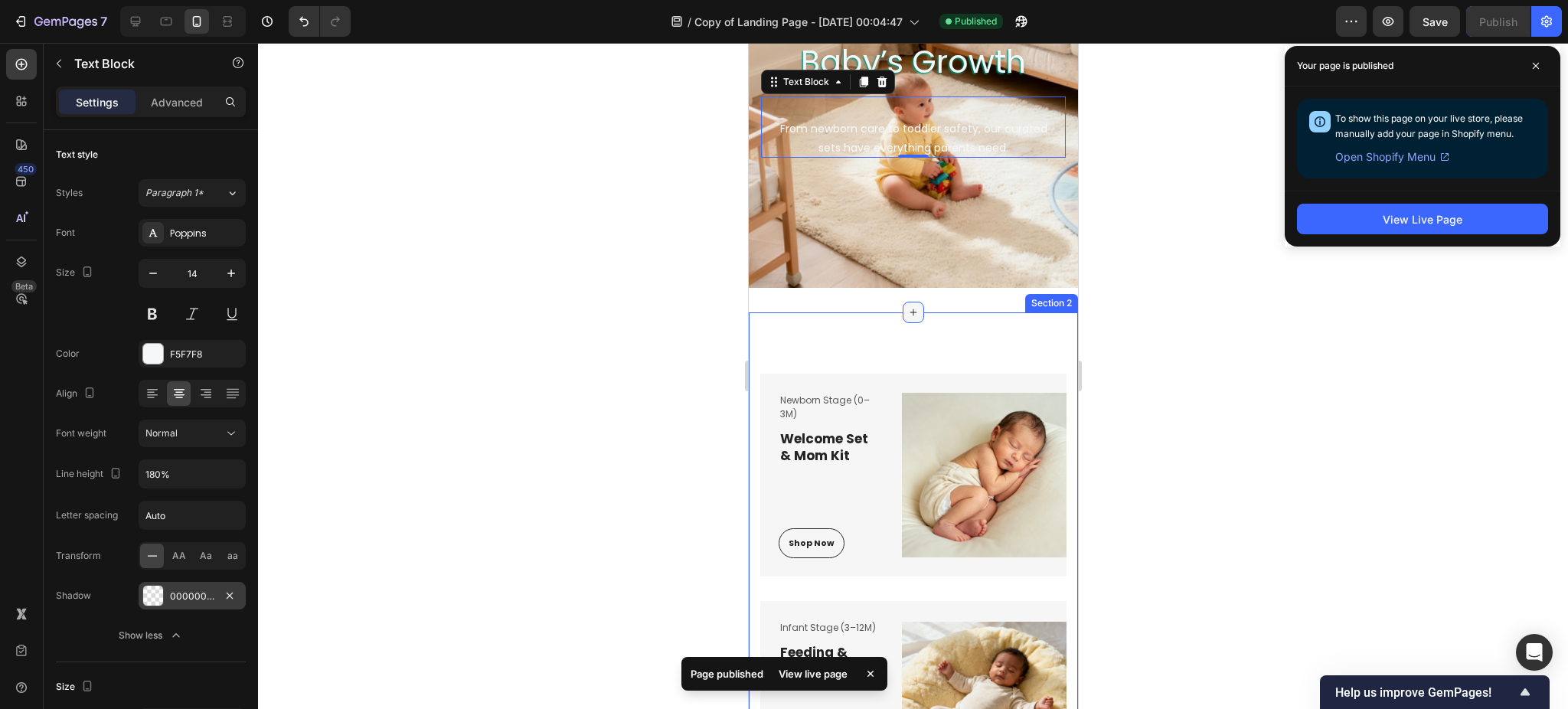
scroll to position [66, 0]
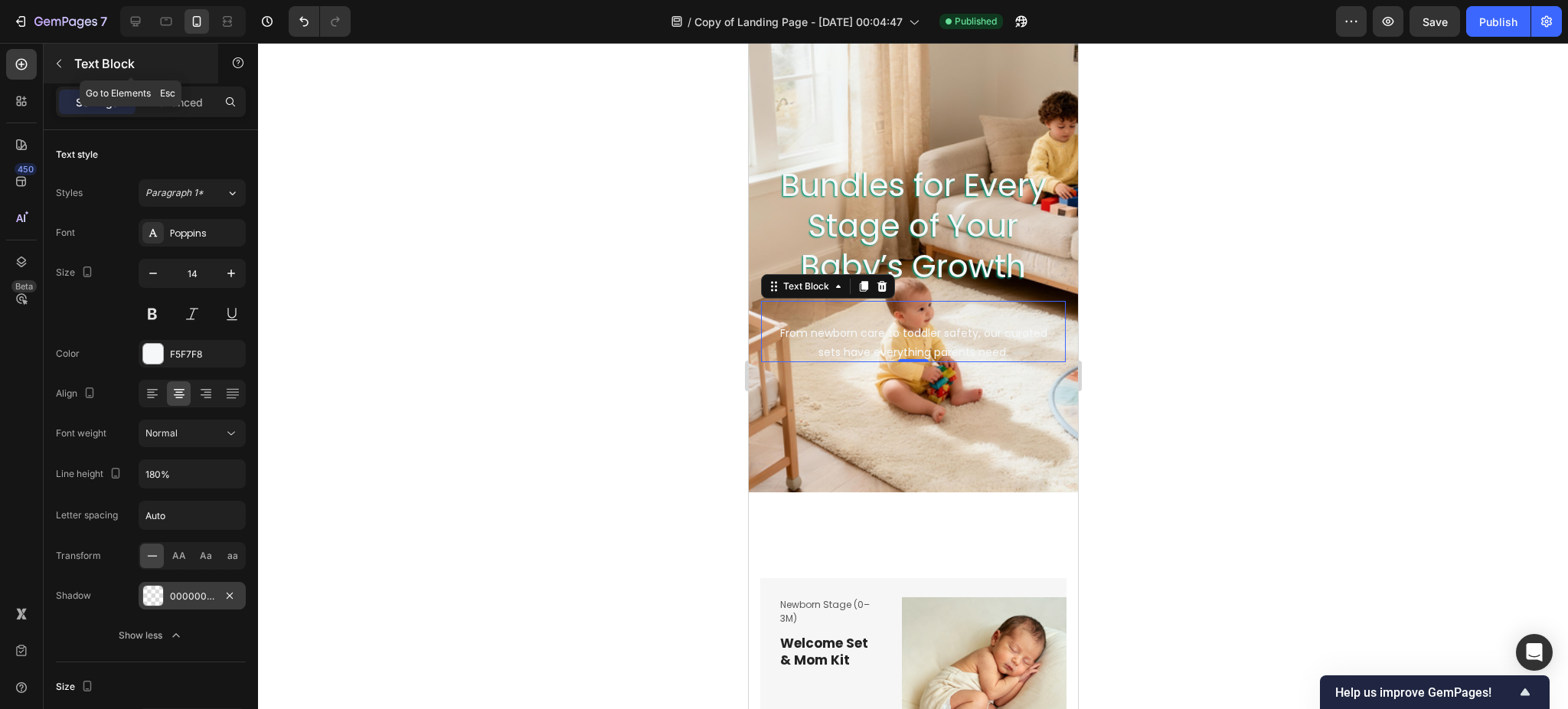
click at [63, 66] on icon "button" at bounding box center [59, 63] width 12 height 12
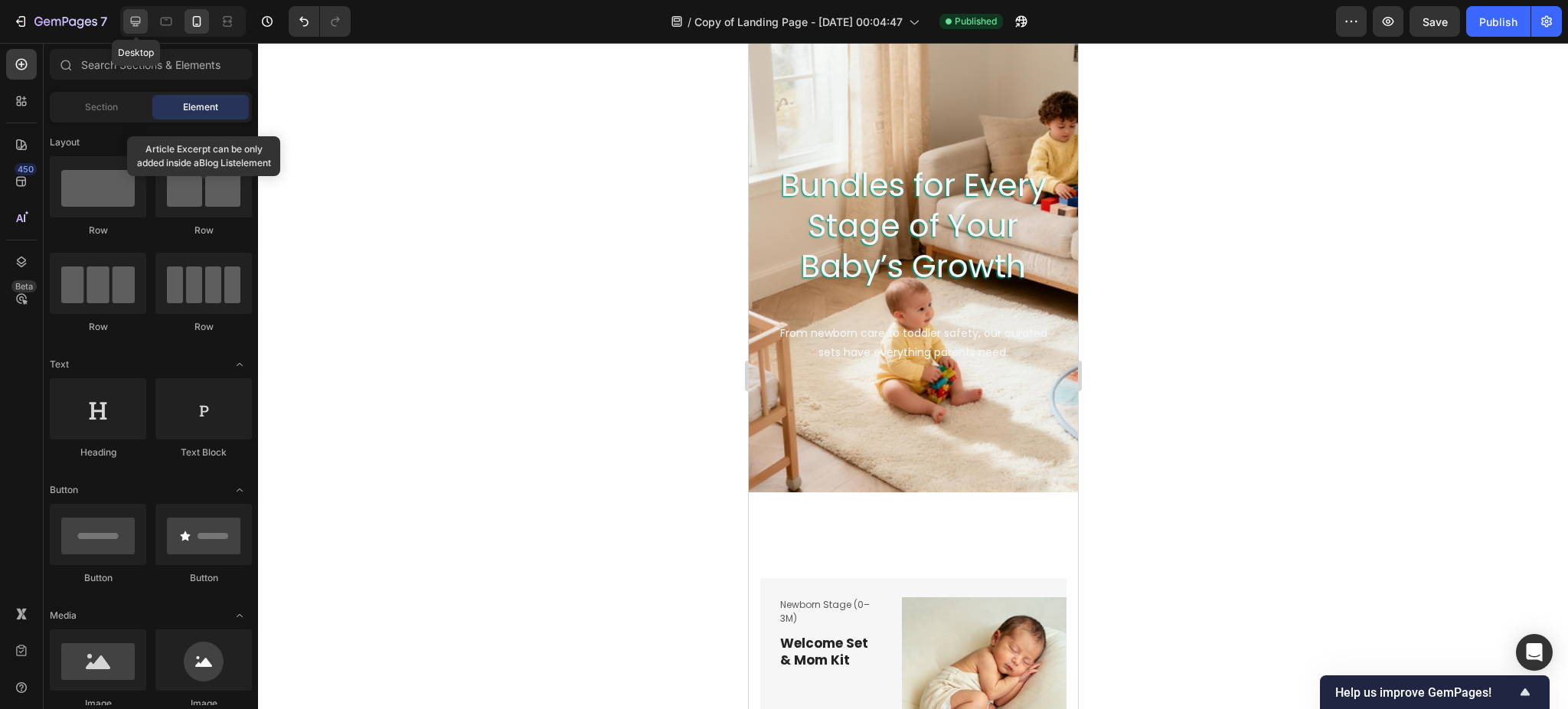
click at [133, 19] on icon at bounding box center [136, 22] width 16 height 16
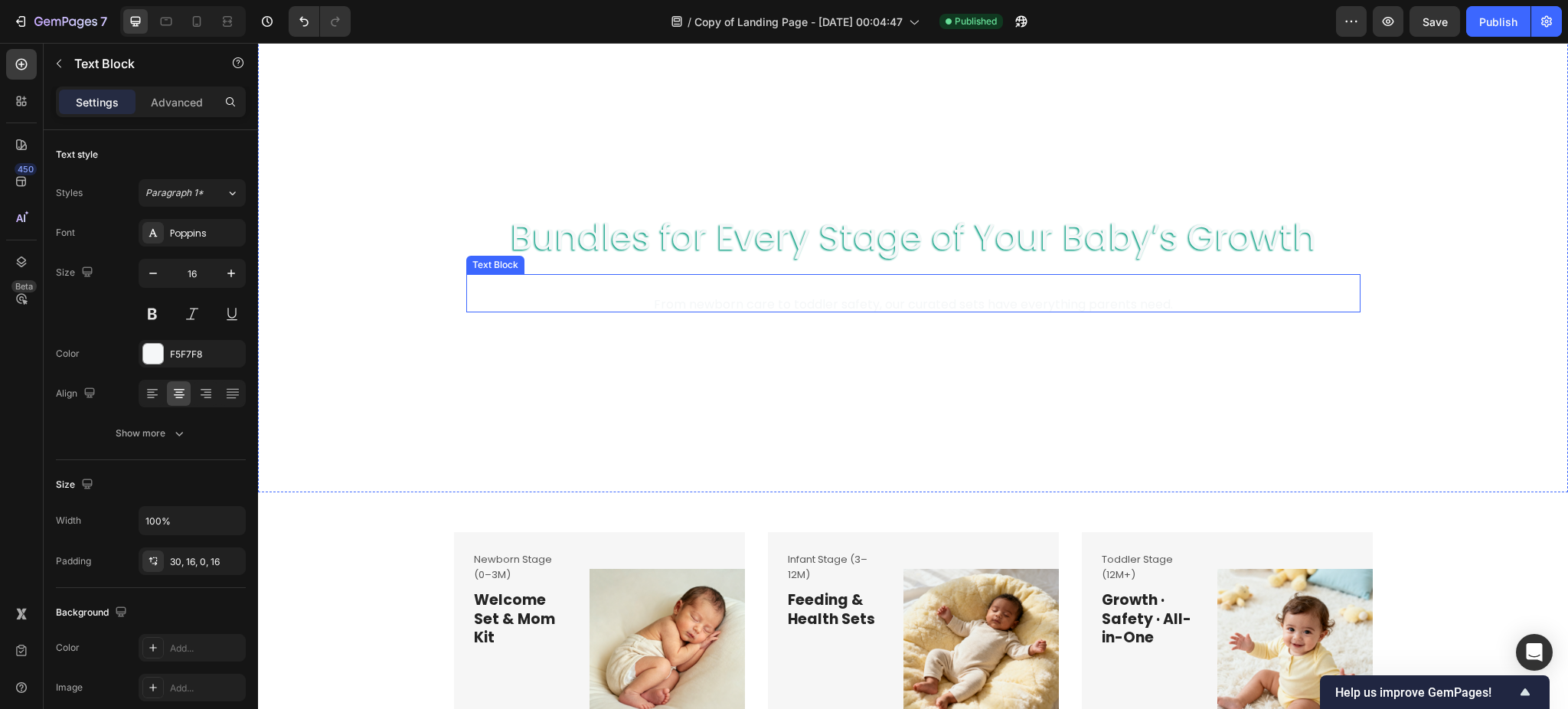
click at [934, 304] on p "From newborn care to toddler safety, our curated sets have everything parents n…" at bounding box center [913, 304] width 870 height 15
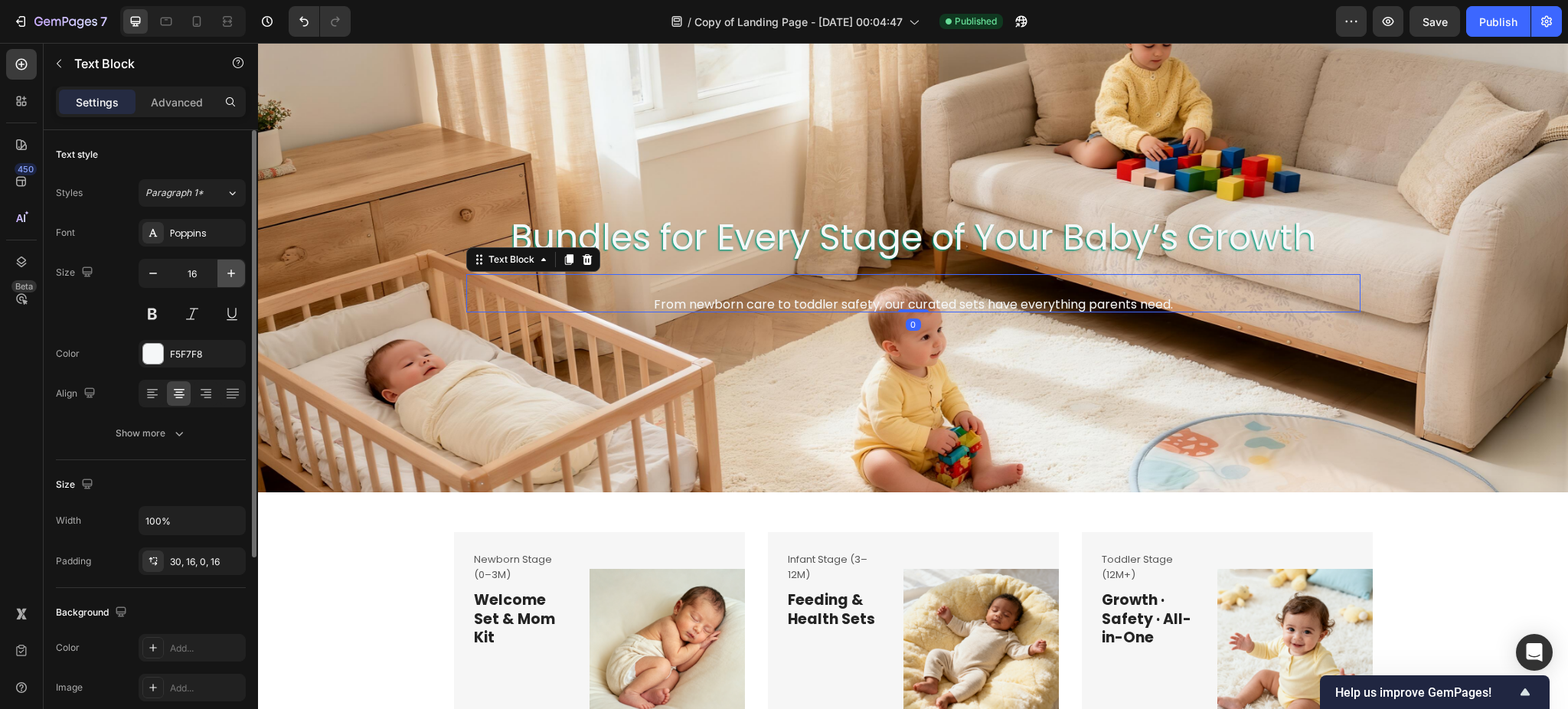
click at [226, 271] on icon "button" at bounding box center [231, 273] width 16 height 16
click at [224, 271] on icon "button" at bounding box center [231, 273] width 16 height 16
click at [237, 273] on icon "button" at bounding box center [231, 273] width 16 height 16
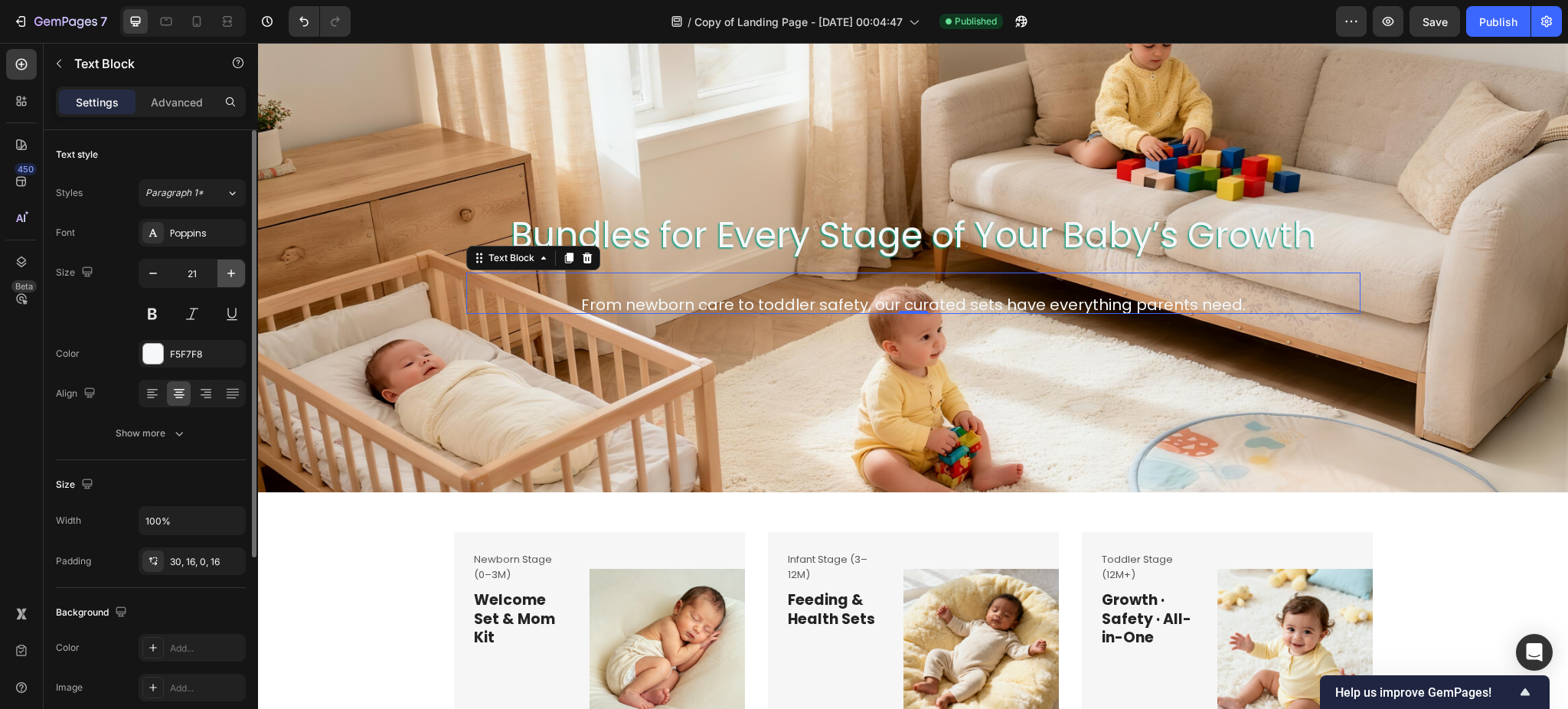
click at [237, 273] on icon "button" at bounding box center [231, 273] width 16 height 16
type input "22"
click at [1275, 295] on p "From newborn care to toddler safety, our curated sets have everything parents n…" at bounding box center [913, 305] width 870 height 20
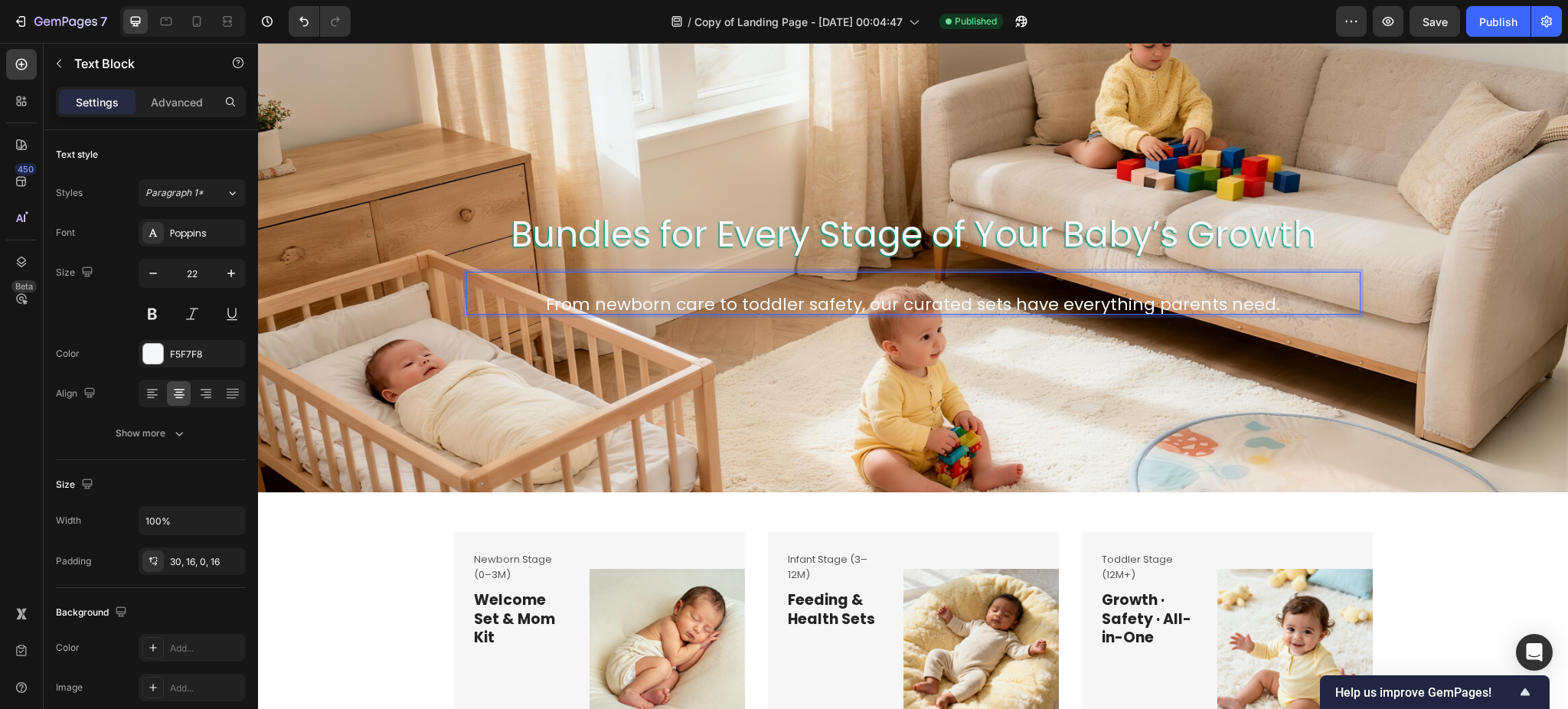
click at [1275, 295] on p "From newborn care to toddler safety, our curated sets have everything parents n…" at bounding box center [913, 305] width 870 height 20
click at [1497, 19] on div "Publish" at bounding box center [1498, 22] width 38 height 16
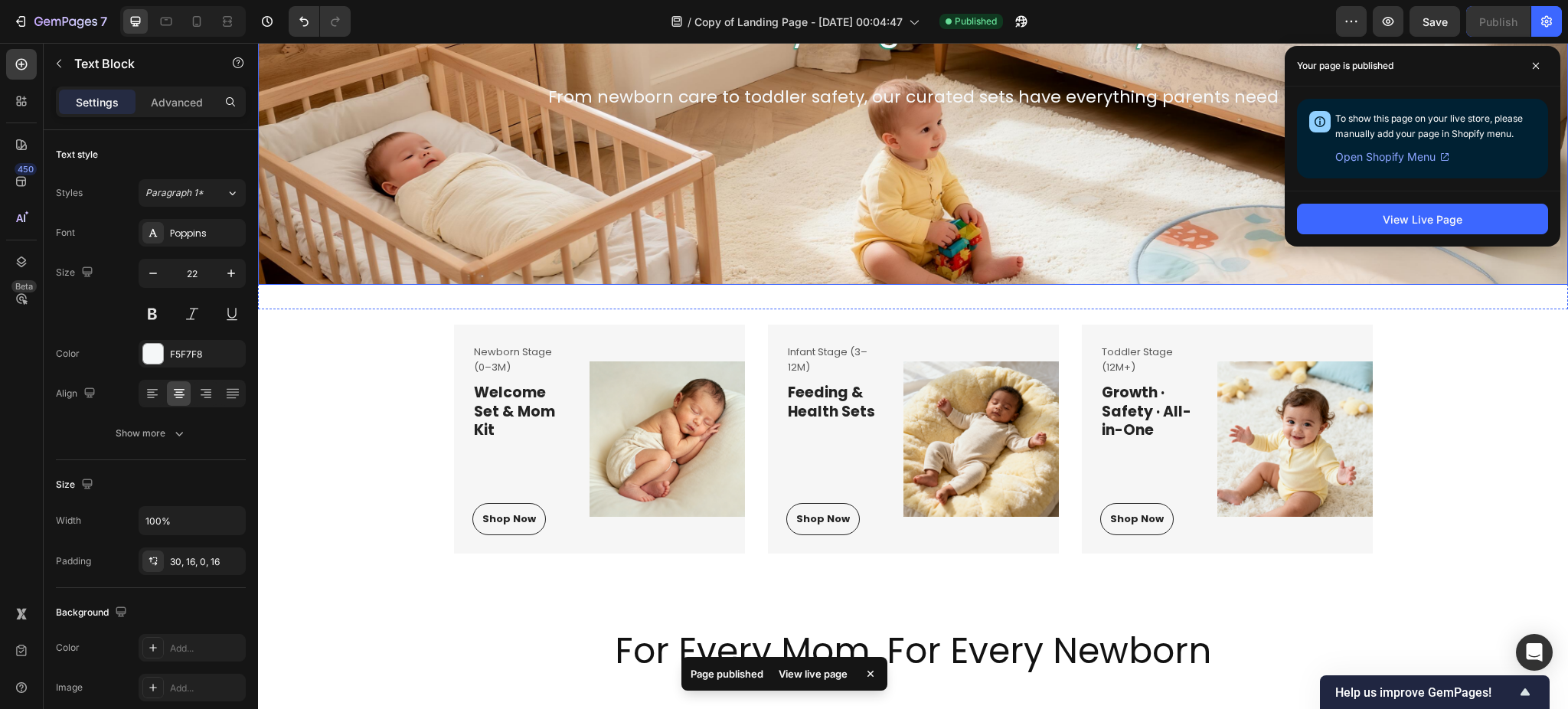
scroll to position [167, 0]
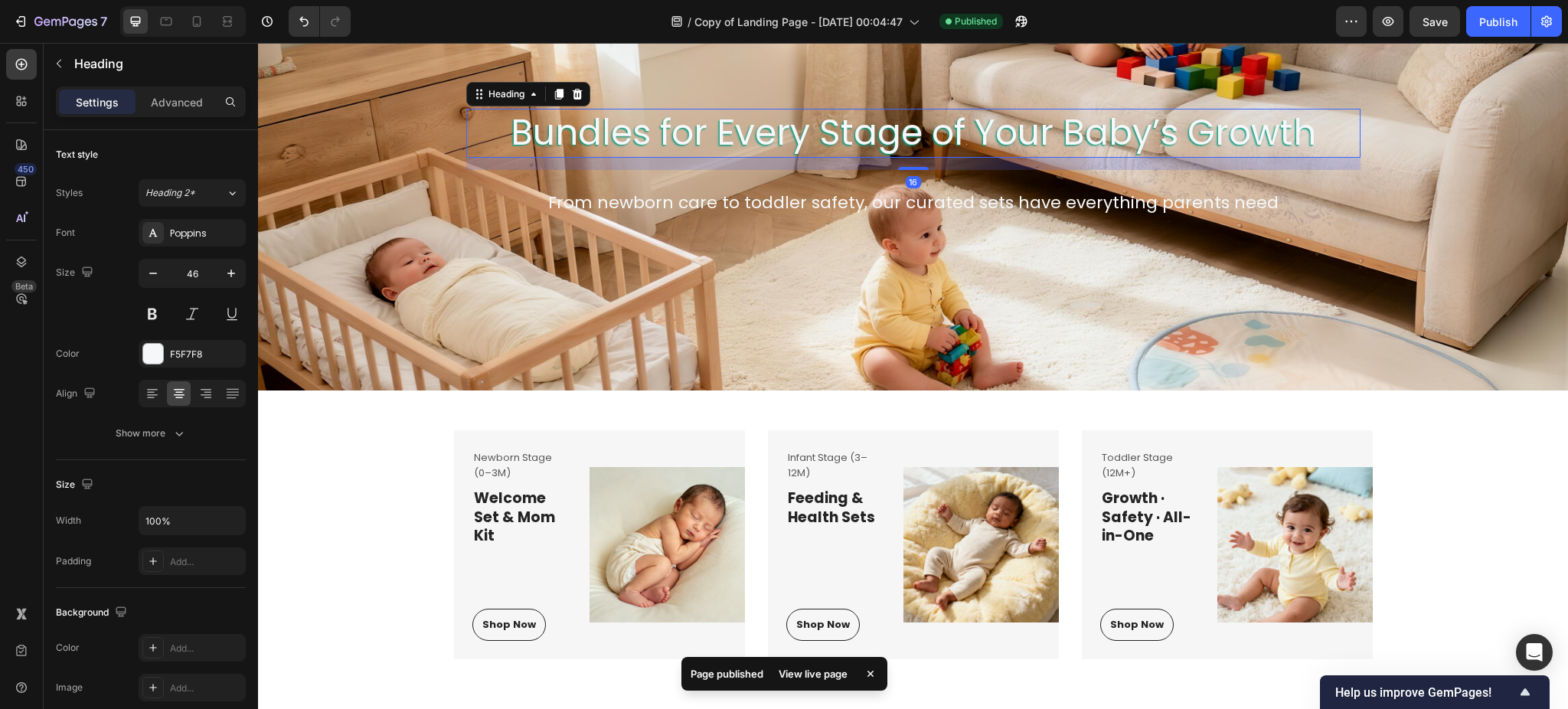
click at [814, 139] on h2 "Bundles for Every Stage of Your Baby’s Growth" at bounding box center [913, 134] width 894 height 49
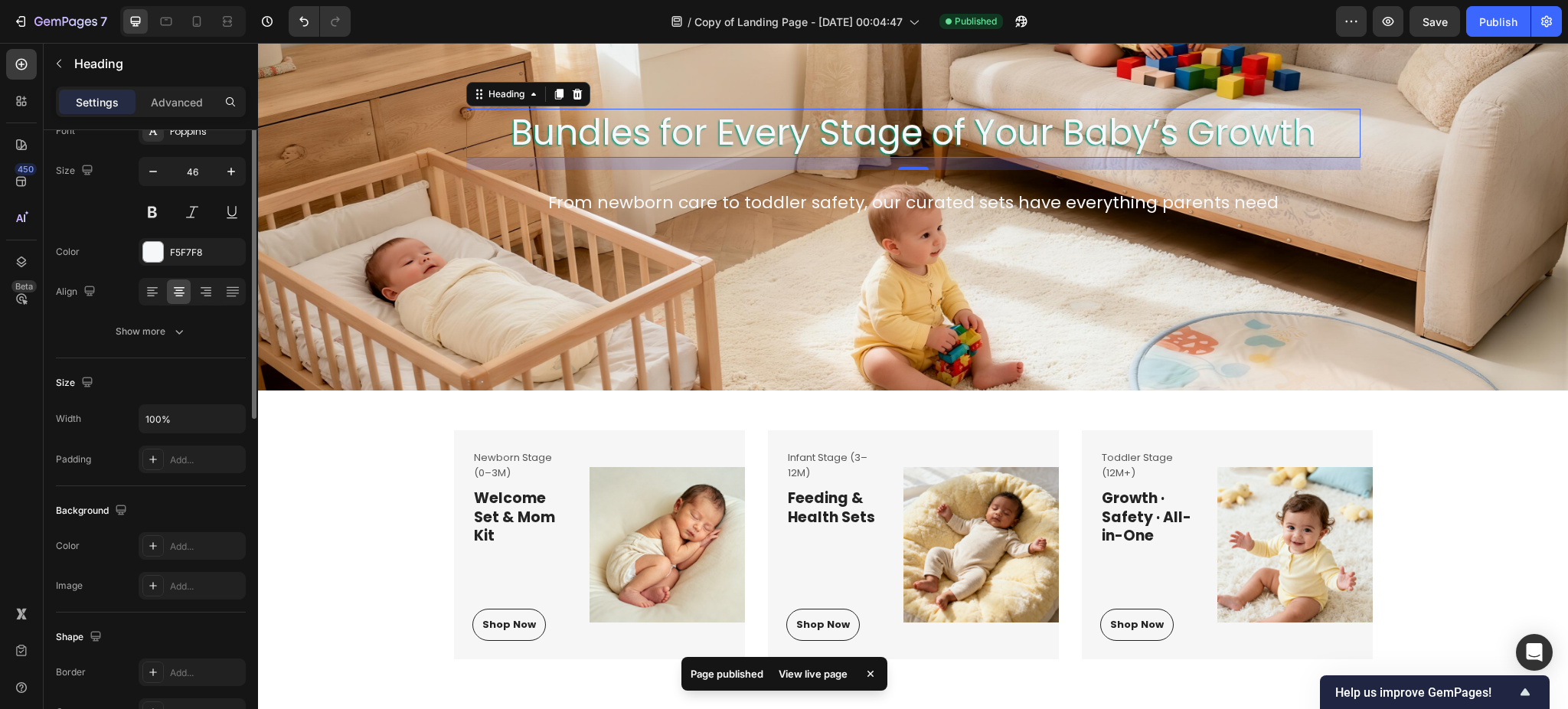
scroll to position [0, 0]
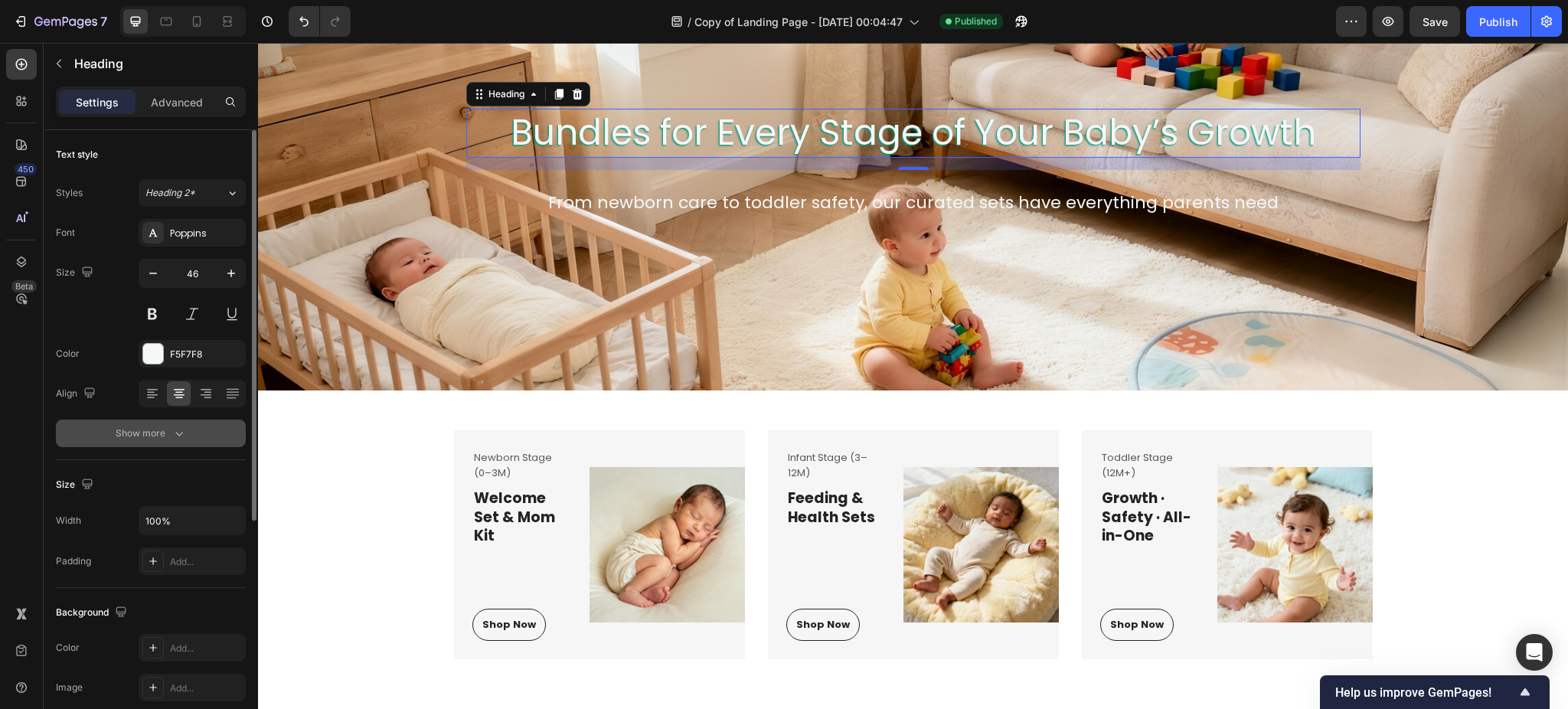
click at [163, 438] on div "Show more" at bounding box center [151, 434] width 71 height 16
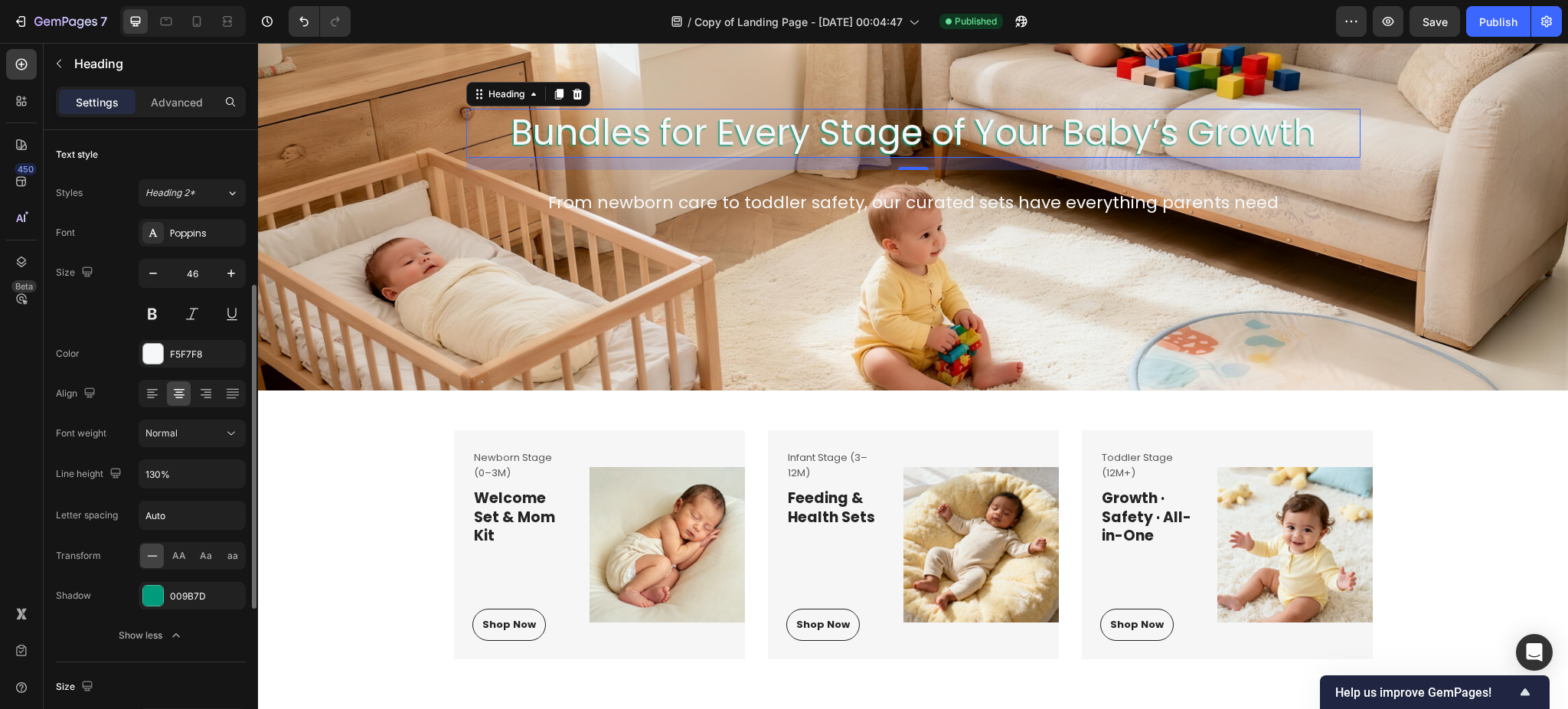
scroll to position [102, 0]
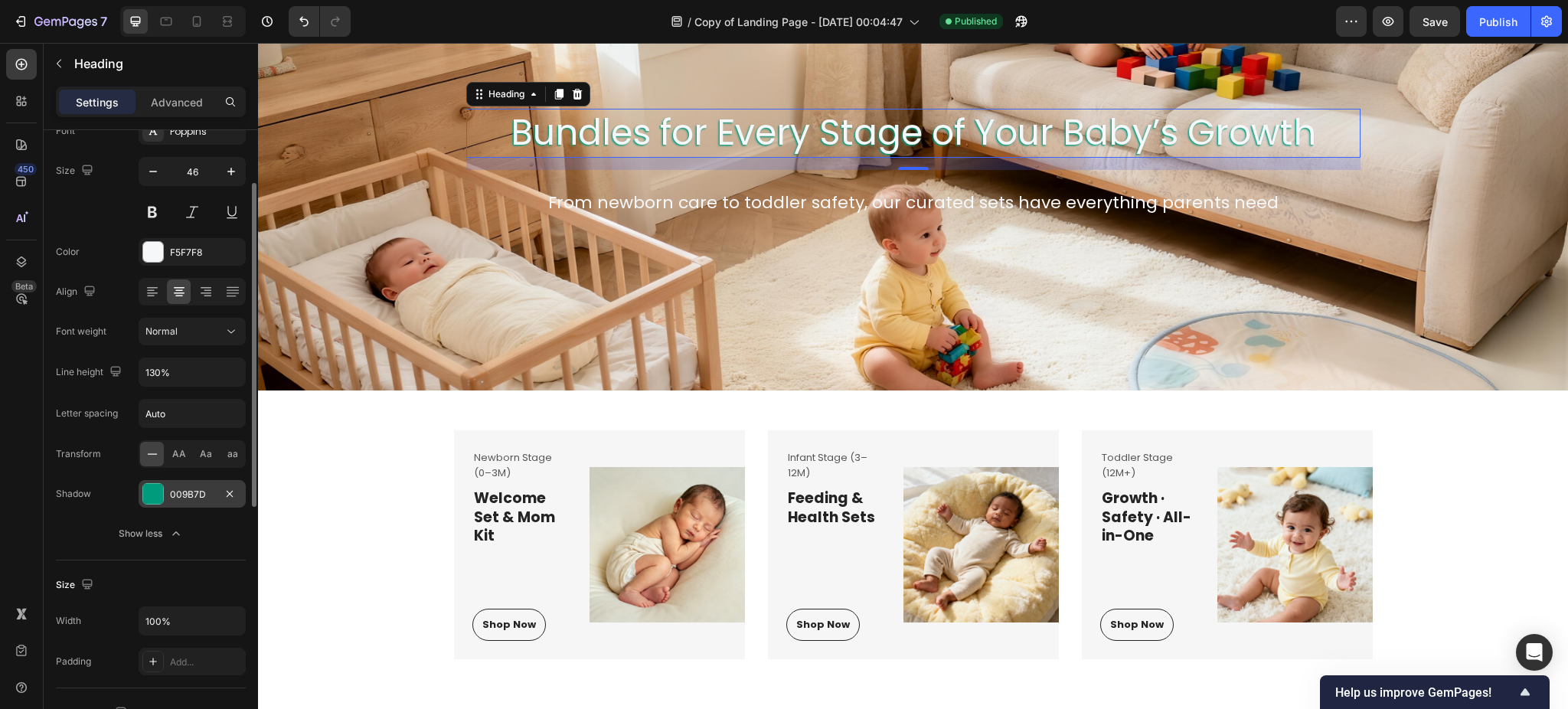
click at [163, 495] on div at bounding box center [153, 494] width 22 height 22
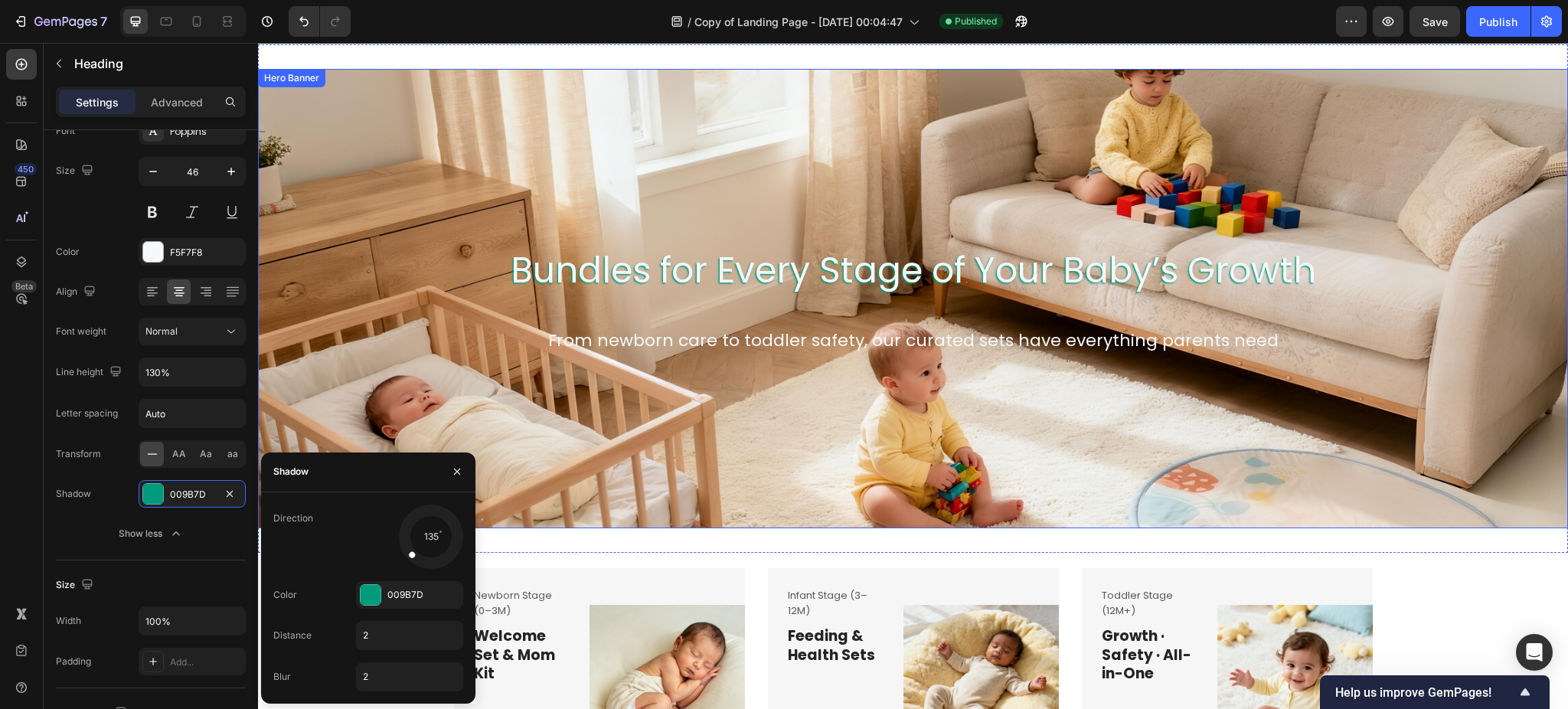
scroll to position [0, 0]
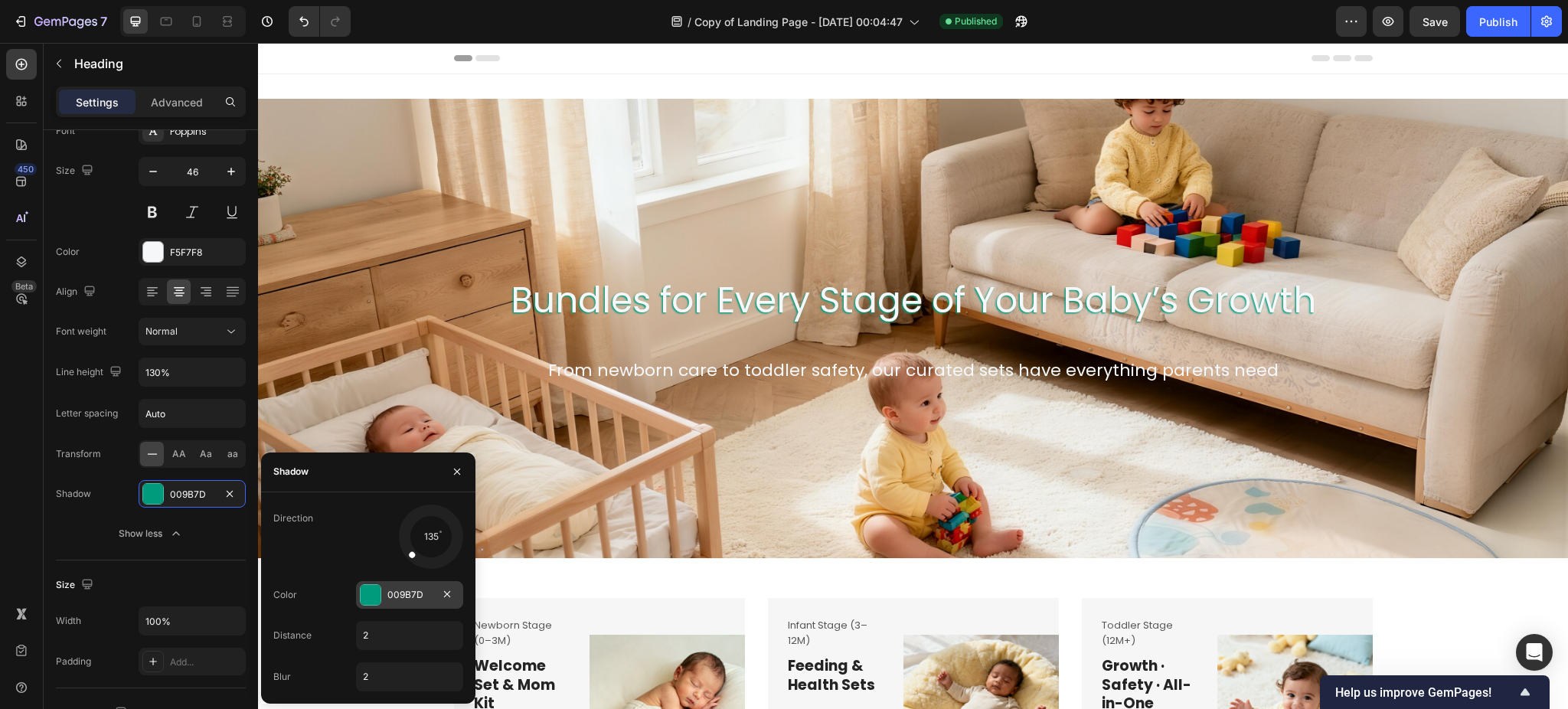
click at [395, 598] on div "009B7D" at bounding box center [409, 595] width 44 height 14
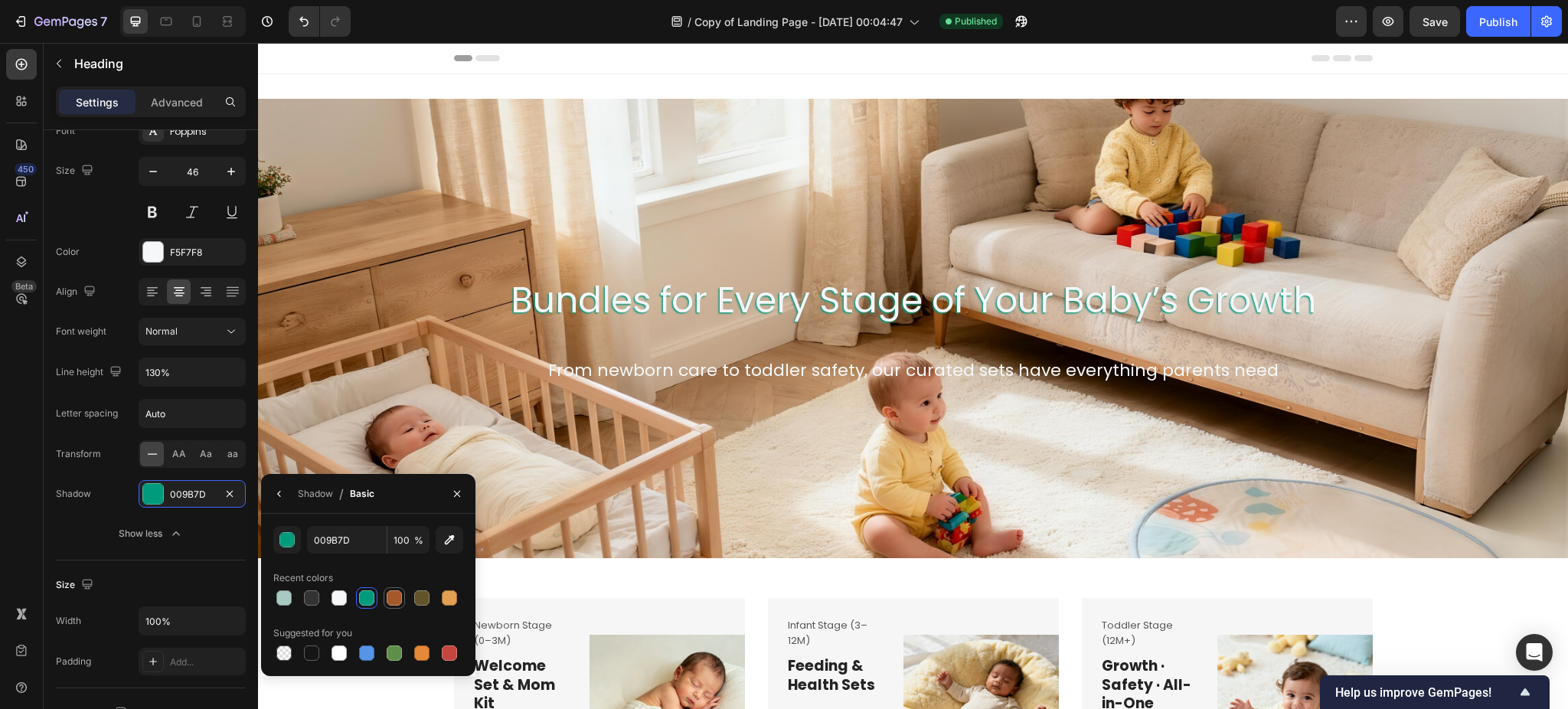
click at [389, 599] on div at bounding box center [394, 598] width 16 height 16
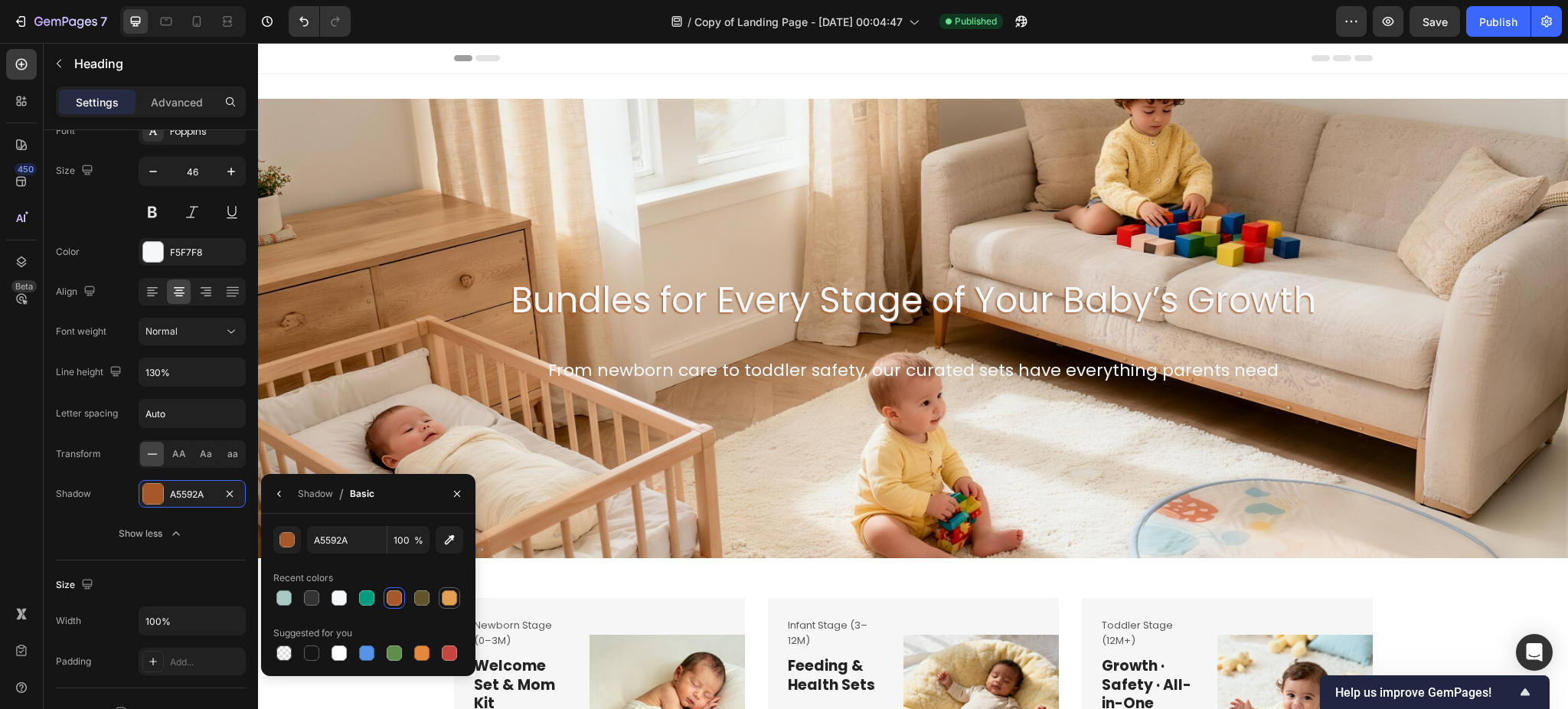
click at [445, 598] on div at bounding box center [450, 598] width 16 height 16
click at [369, 604] on div at bounding box center [367, 598] width 16 height 16
type input "009B7D"
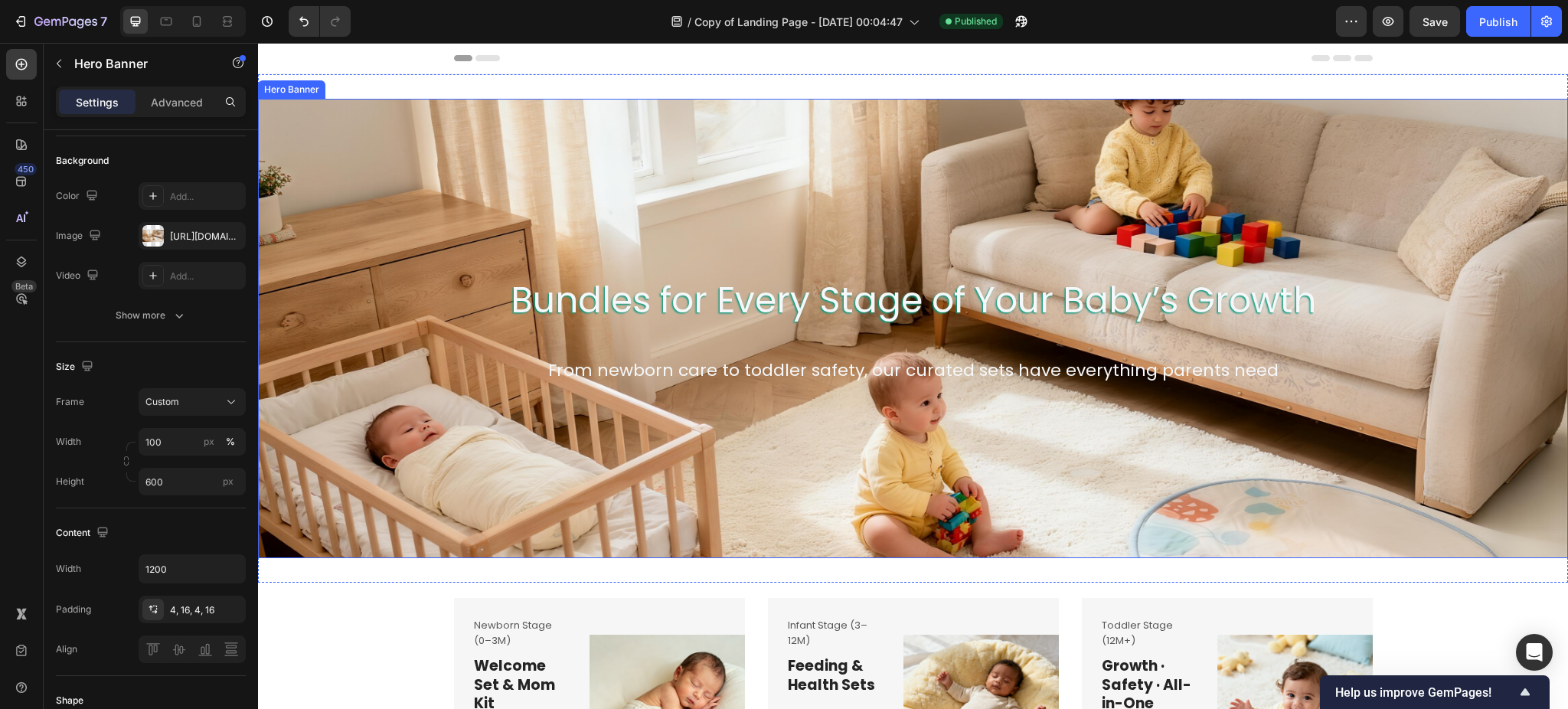
click at [1015, 430] on div "Background Image" at bounding box center [913, 327] width 1310 height 459
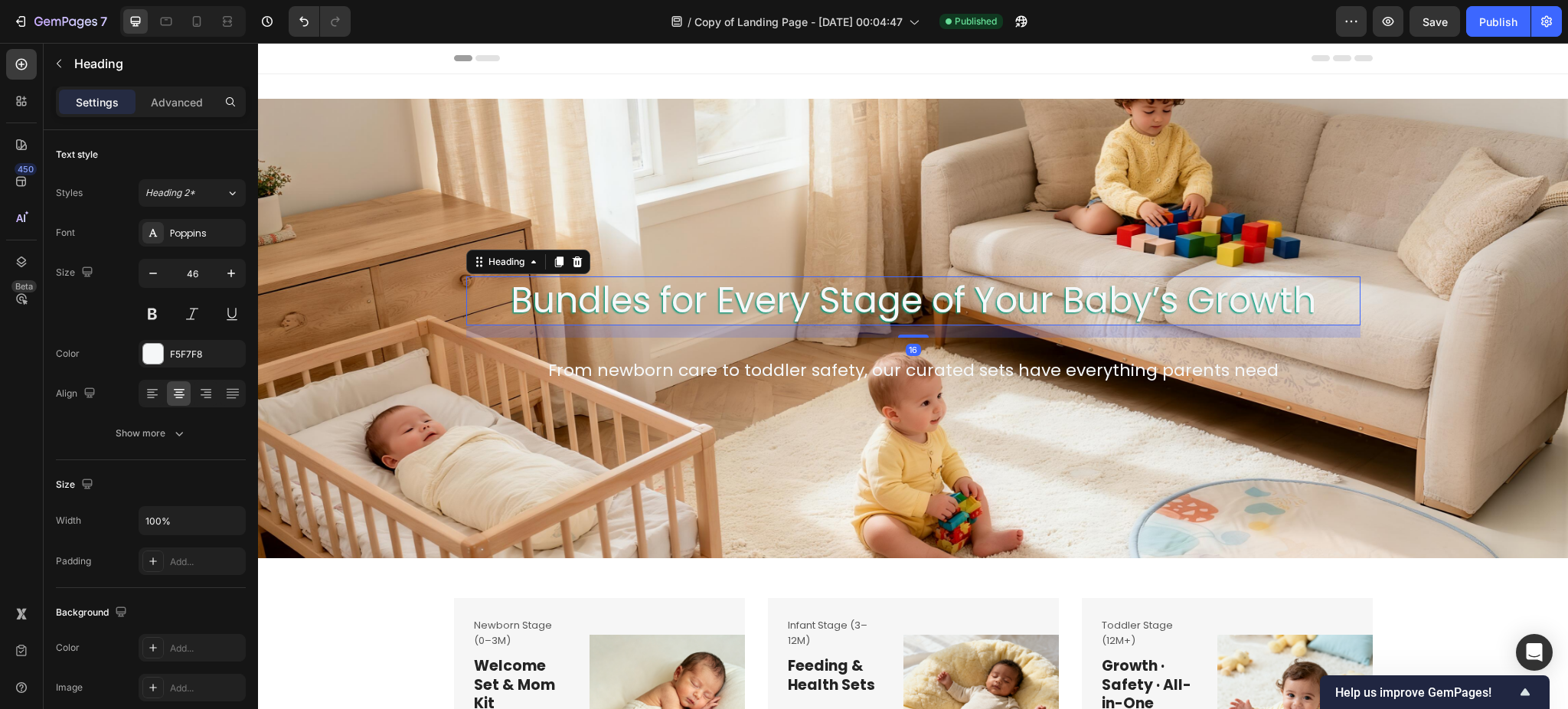
click at [765, 307] on h2 "Bundles for Every Stage of Your Baby’s Growth" at bounding box center [913, 301] width 894 height 49
click at [166, 440] on div "Show more" at bounding box center [151, 434] width 71 height 16
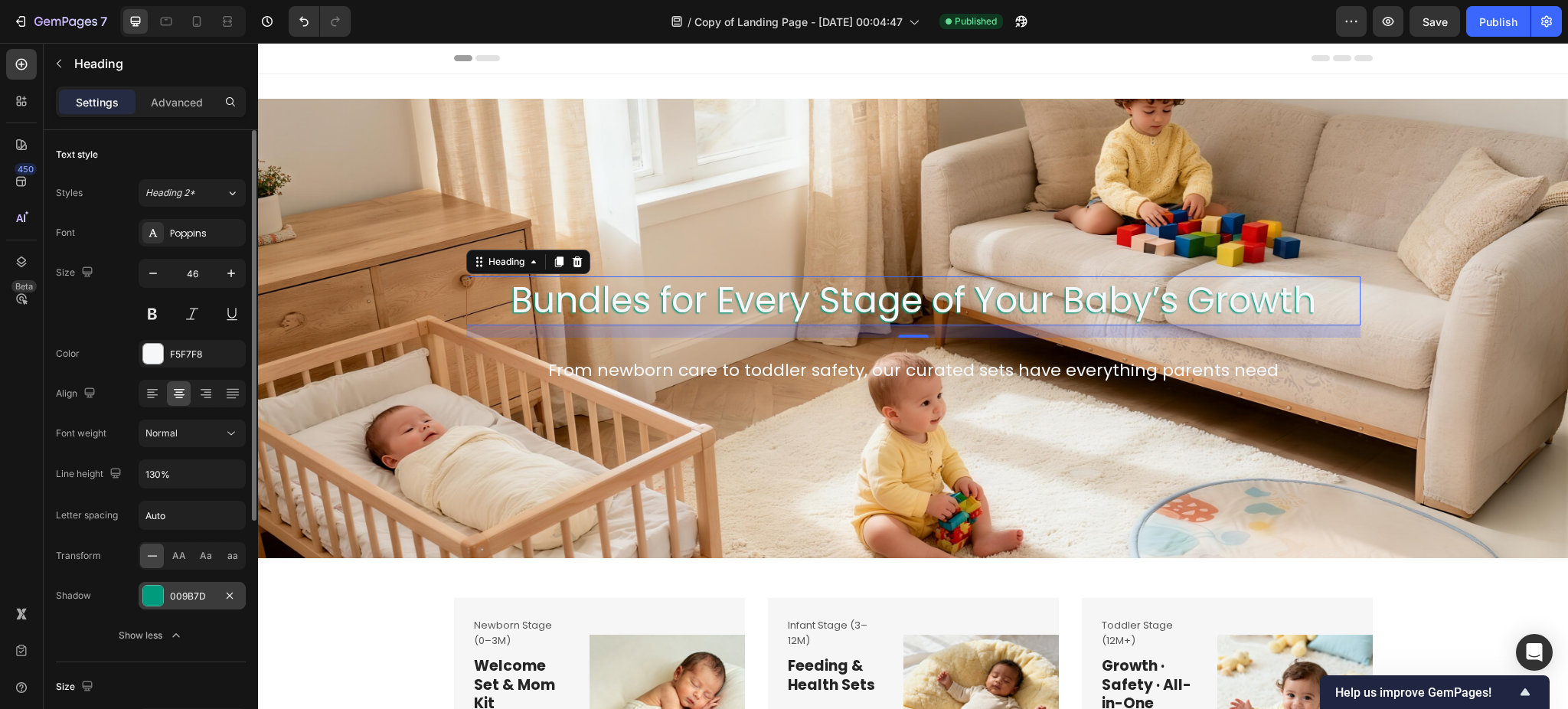
click at [141, 593] on div "009B7D" at bounding box center [192, 596] width 107 height 28
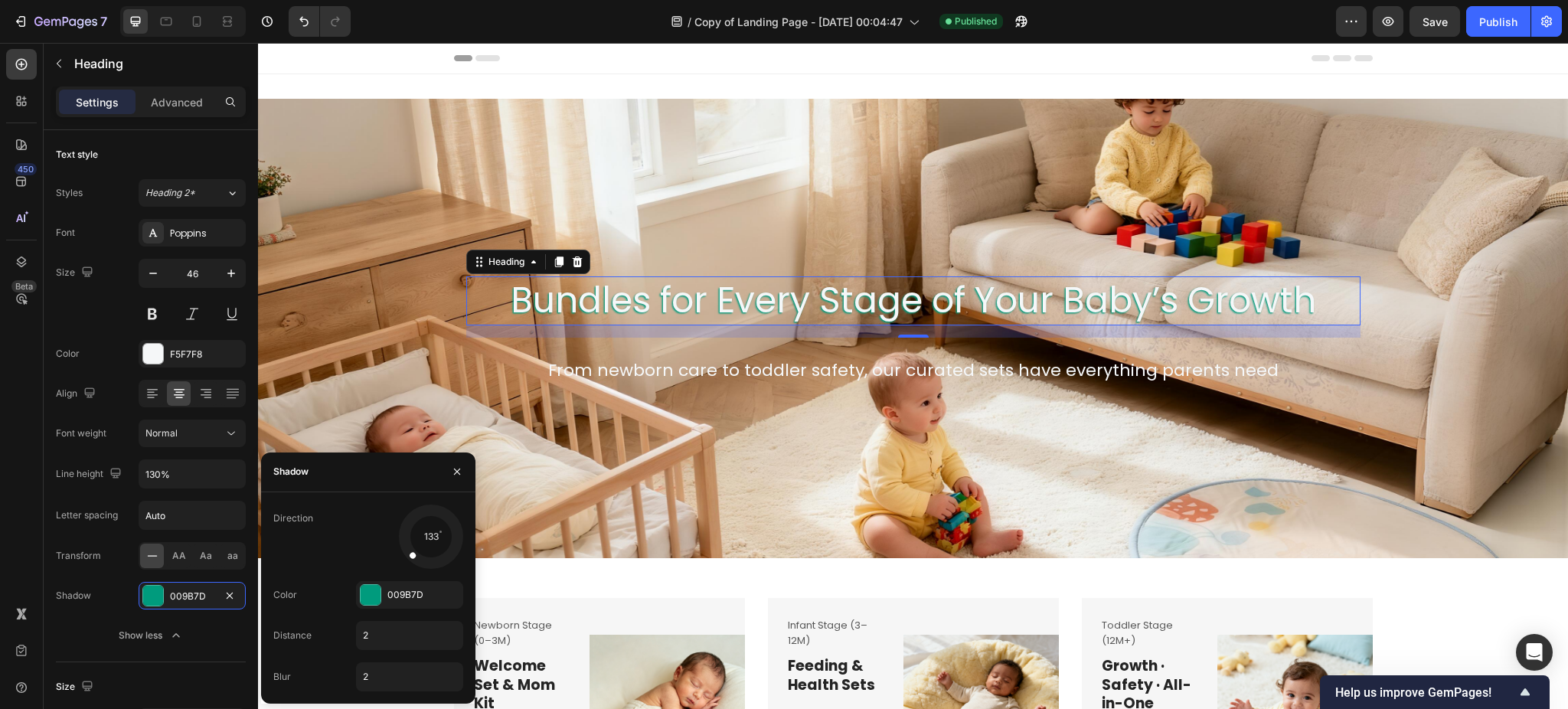
drag, startPoint x: 407, startPoint y: 546, endPoint x: 396, endPoint y: 568, distance: 24.6
click at [396, 568] on div at bounding box center [431, 537] width 69 height 69
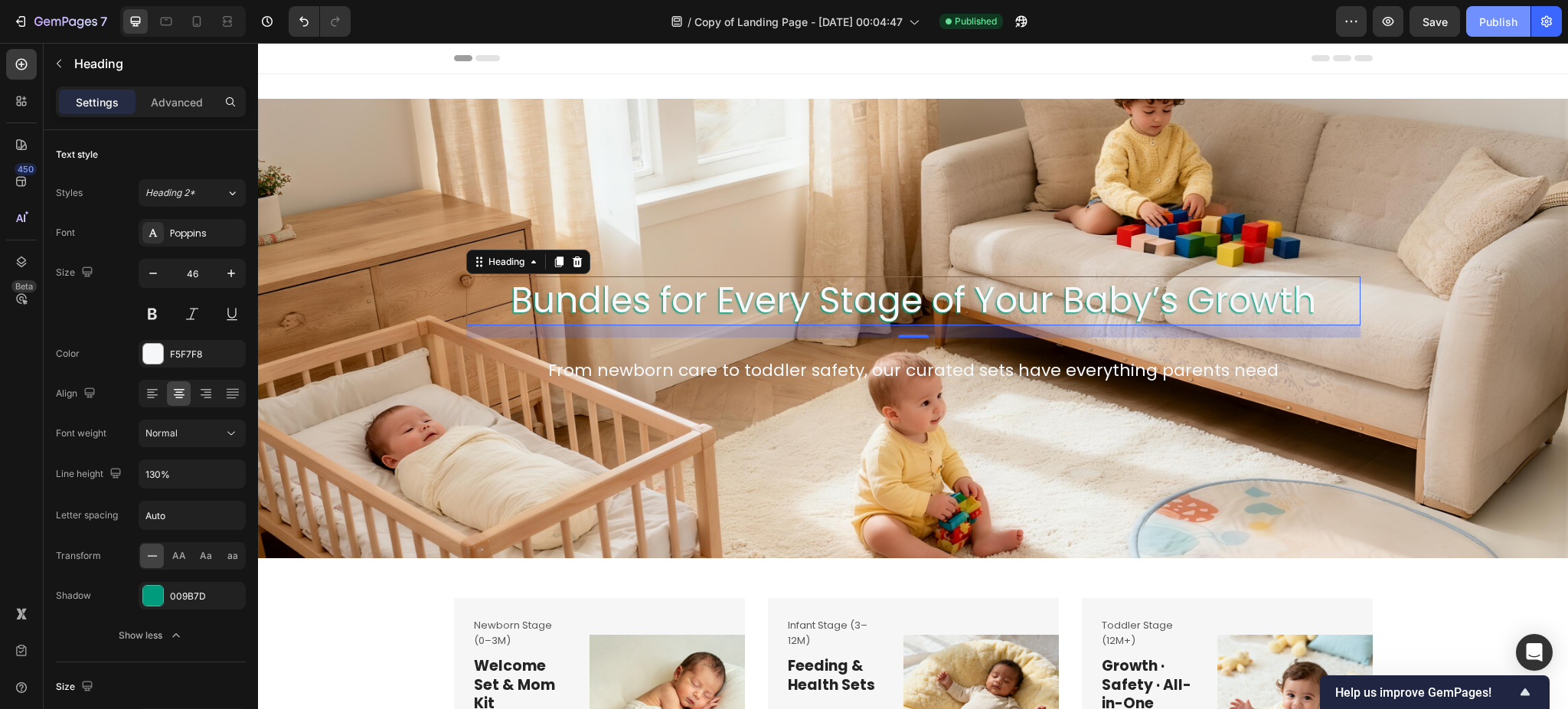
click at [1493, 24] on div "Publish" at bounding box center [1498, 22] width 38 height 16
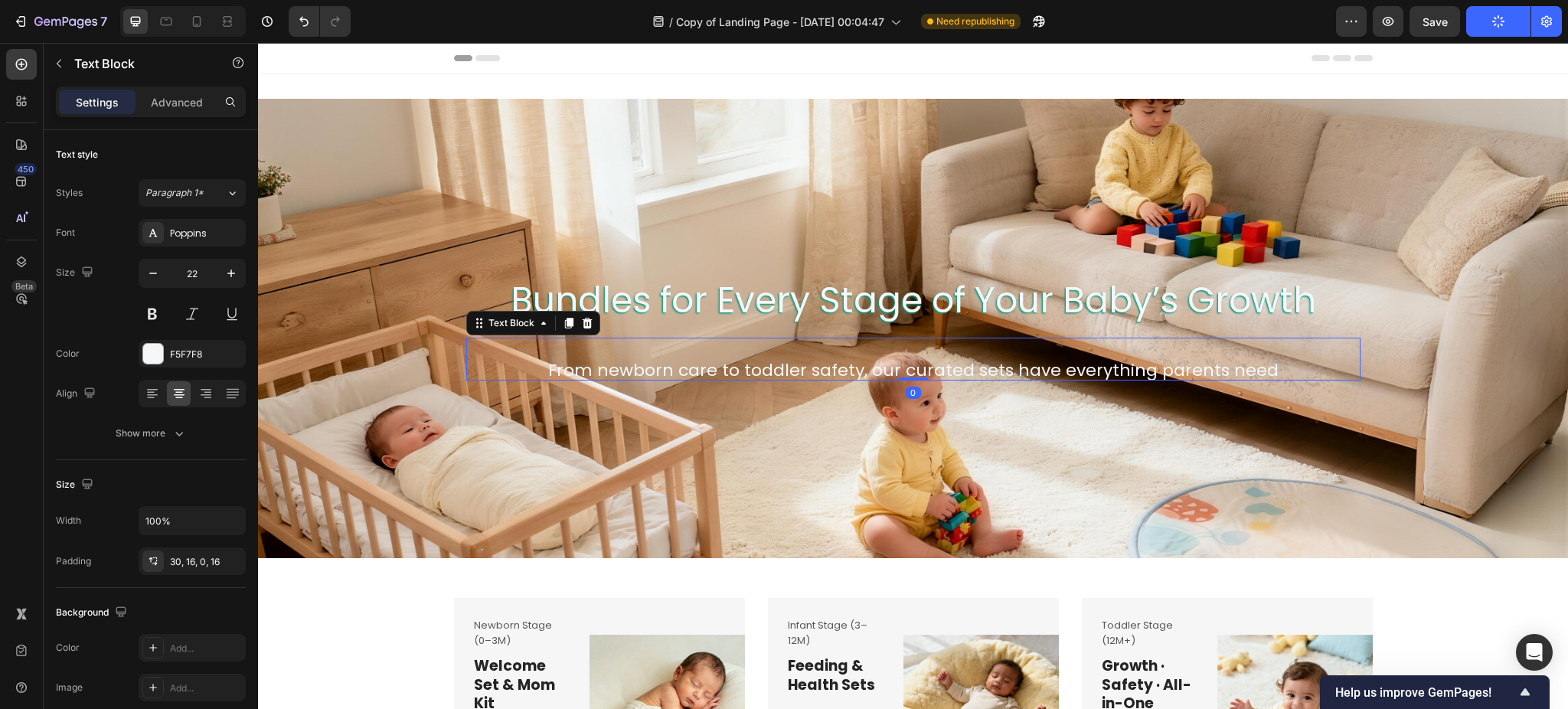
click at [905, 368] on p "From newborn care to toddler safety, our curated sets have everything parents n…" at bounding box center [913, 371] width 870 height 20
click at [180, 359] on div "F5F7F8" at bounding box center [192, 354] width 44 height 14
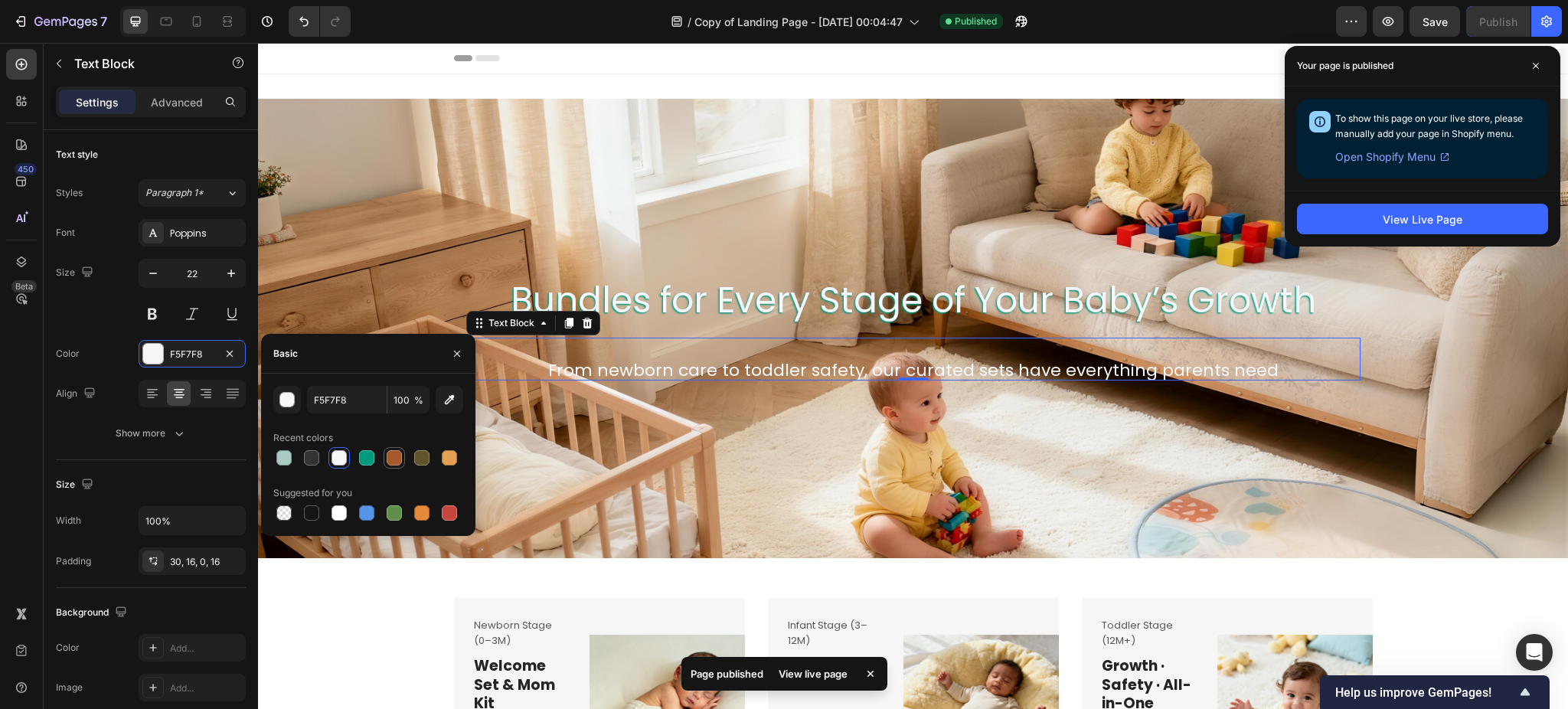
click at [399, 458] on div at bounding box center [394, 458] width 16 height 16
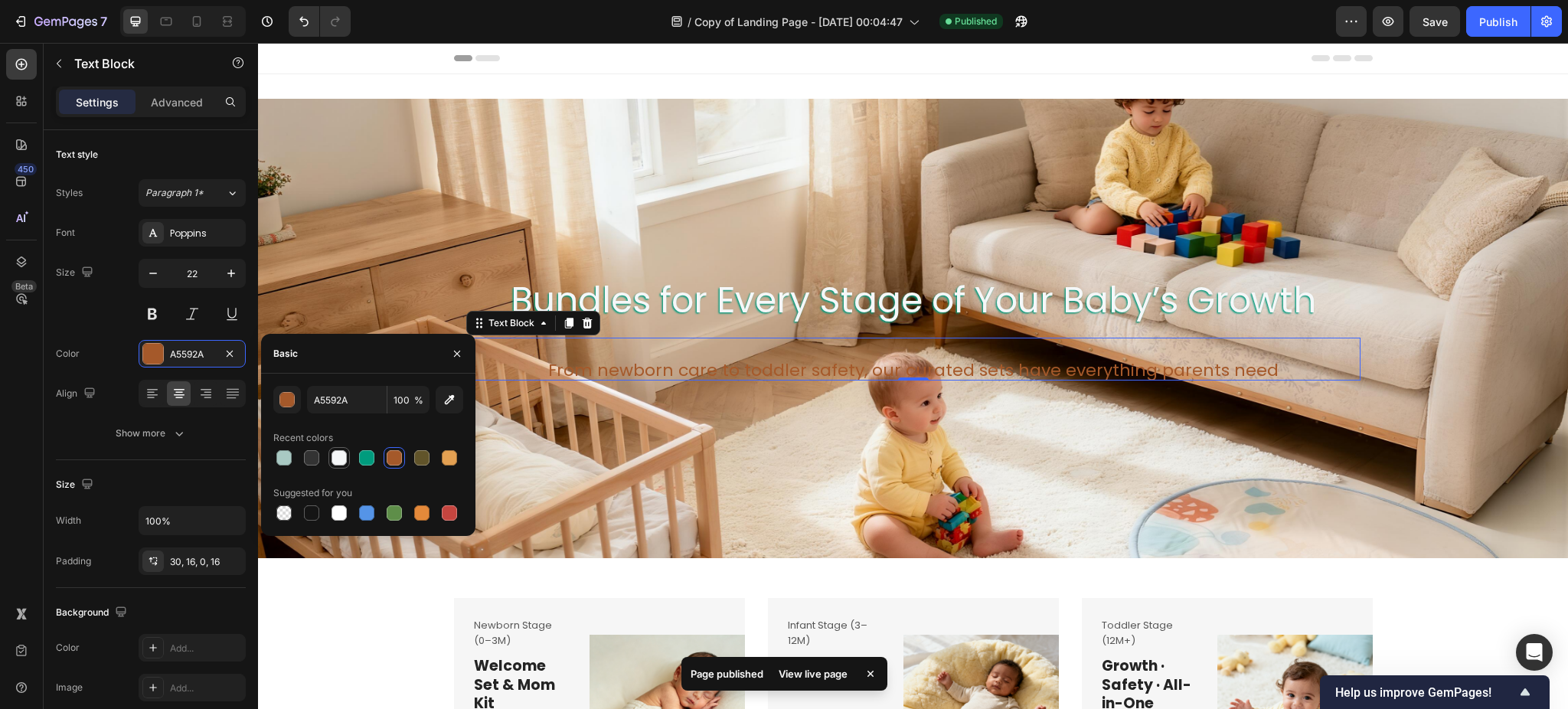
click at [341, 460] on div at bounding box center [339, 458] width 16 height 16
type input "F5F7F8"
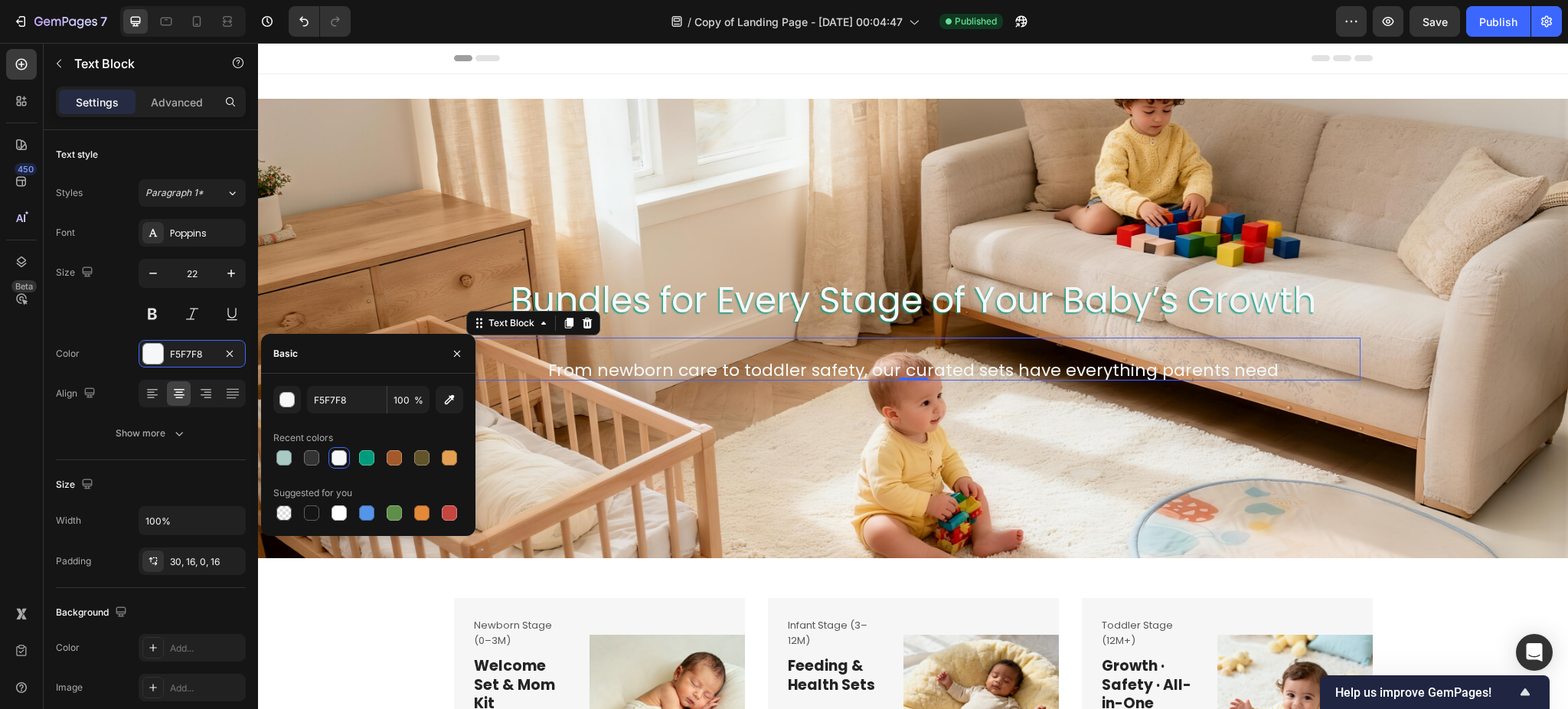
click at [414, 397] on span "%" at bounding box center [418, 400] width 9 height 14
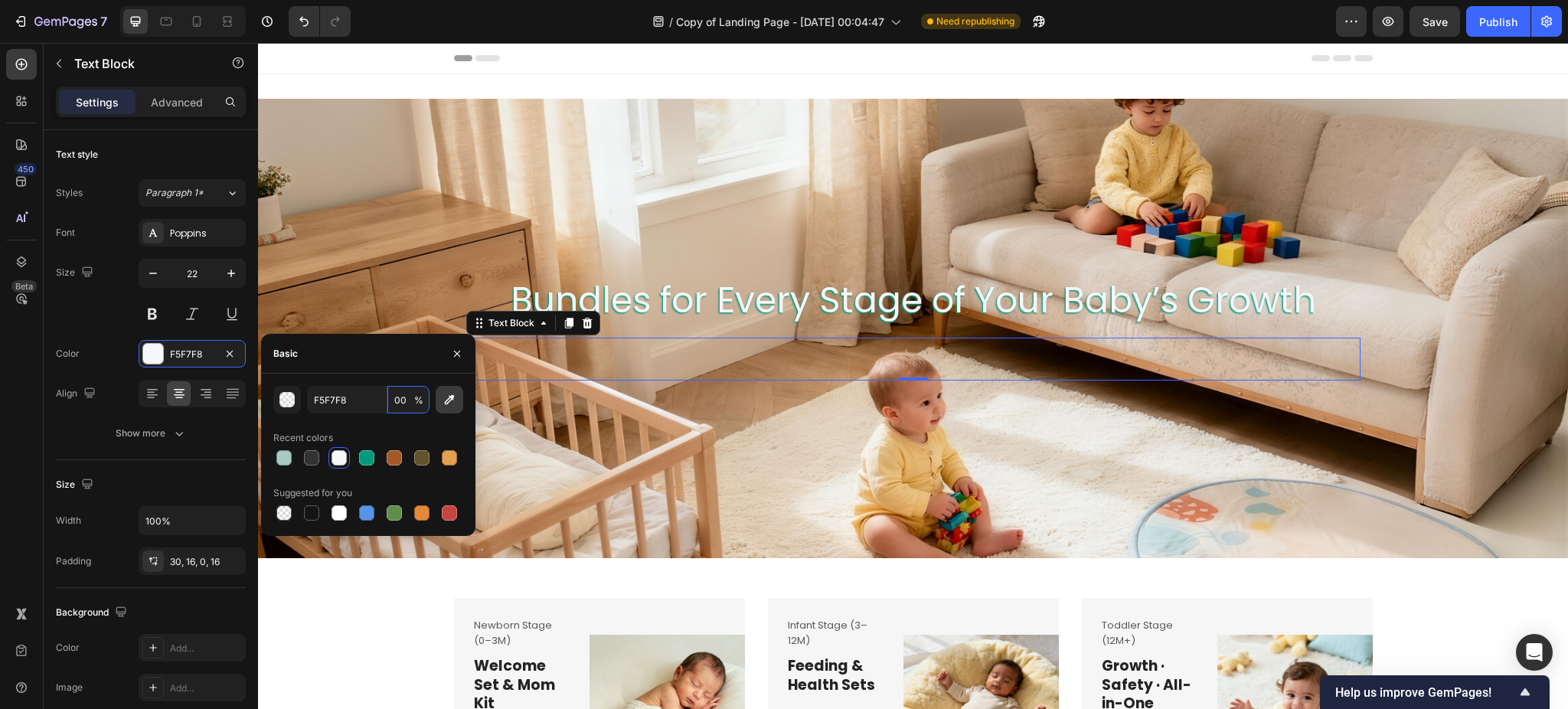
type input "0"
type input "100"
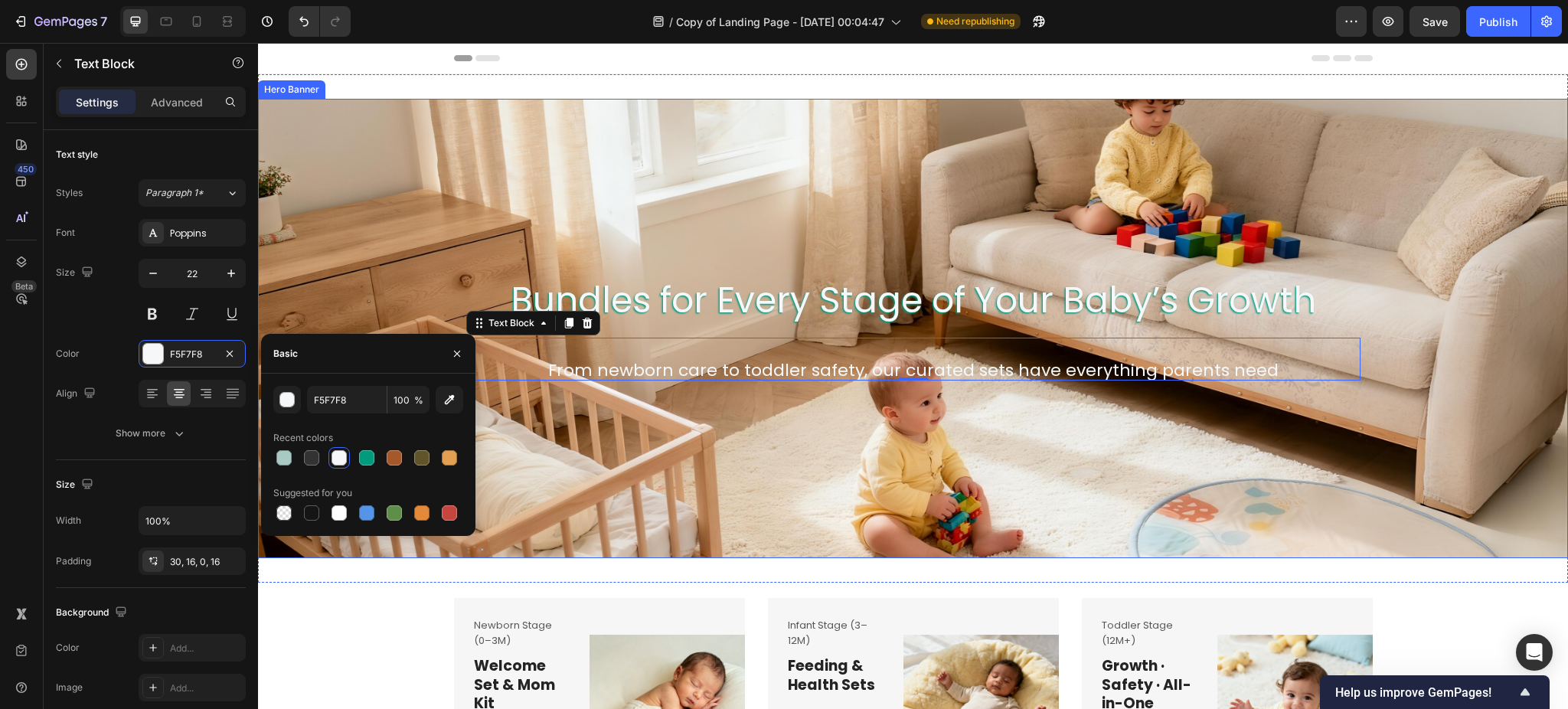
click at [601, 243] on div "Background Image" at bounding box center [913, 327] width 1310 height 459
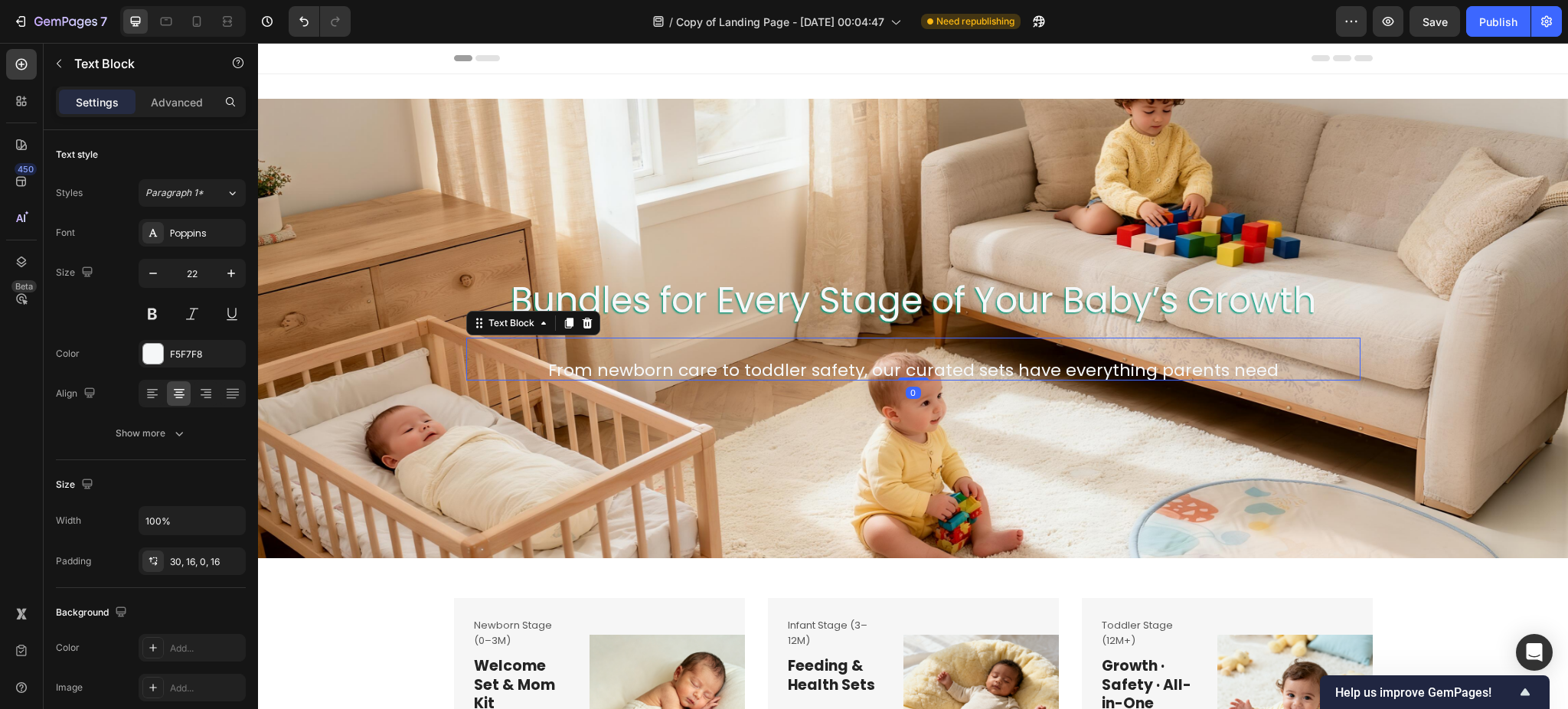
click at [666, 371] on p "From newborn care to toddler safety, our curated sets have everything parents n…" at bounding box center [913, 371] width 870 height 20
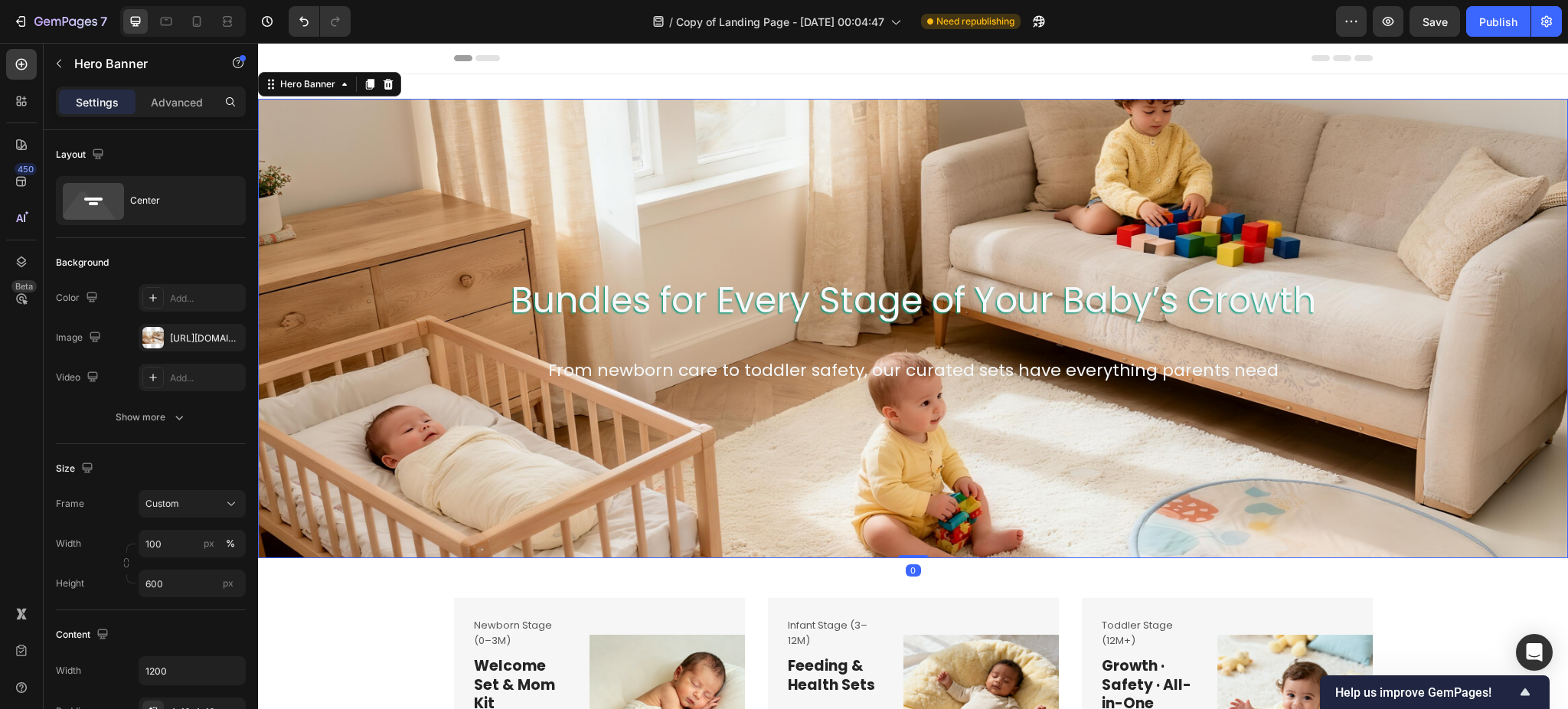
click at [466, 184] on div "Background Image" at bounding box center [913, 327] width 1310 height 459
click at [180, 424] on icon "button" at bounding box center [179, 417] width 16 height 16
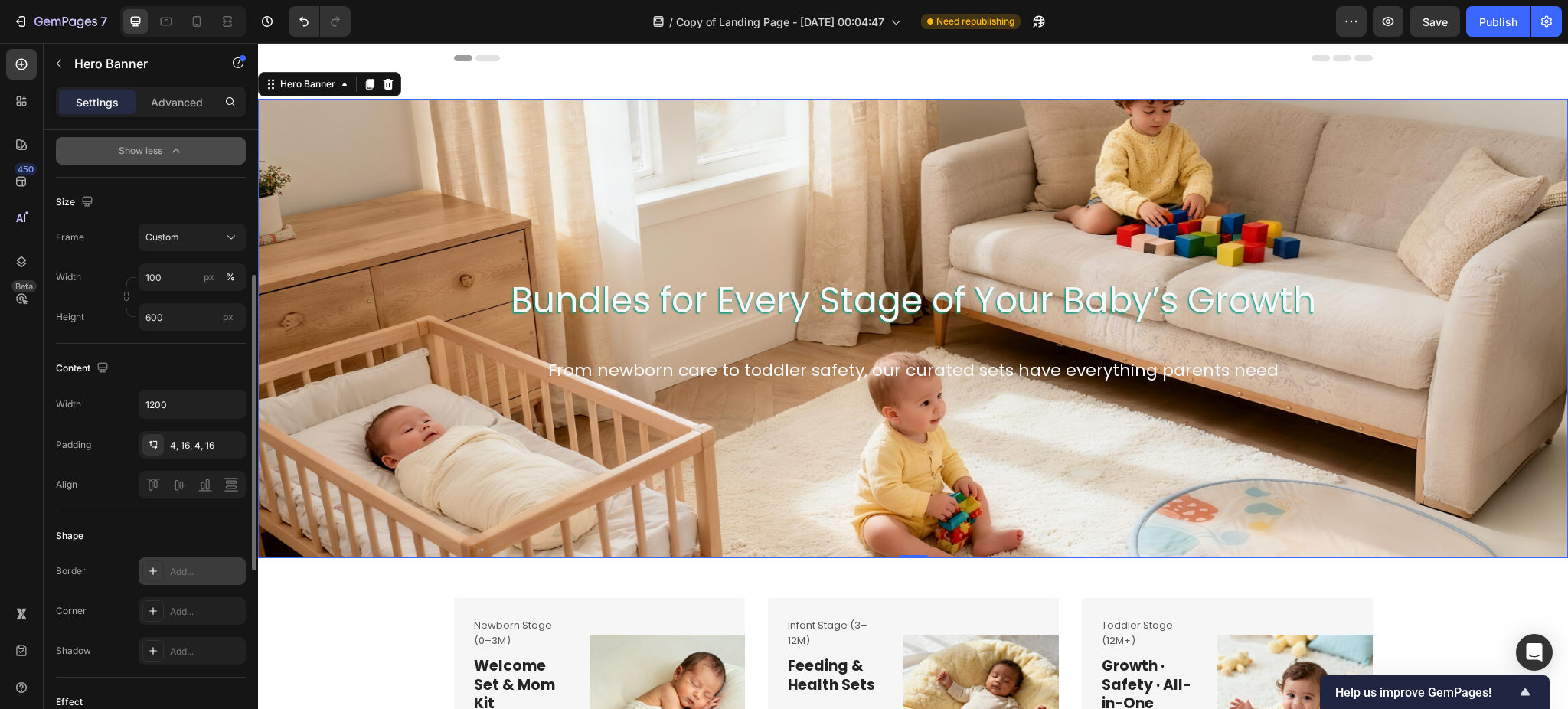
scroll to position [408, 0]
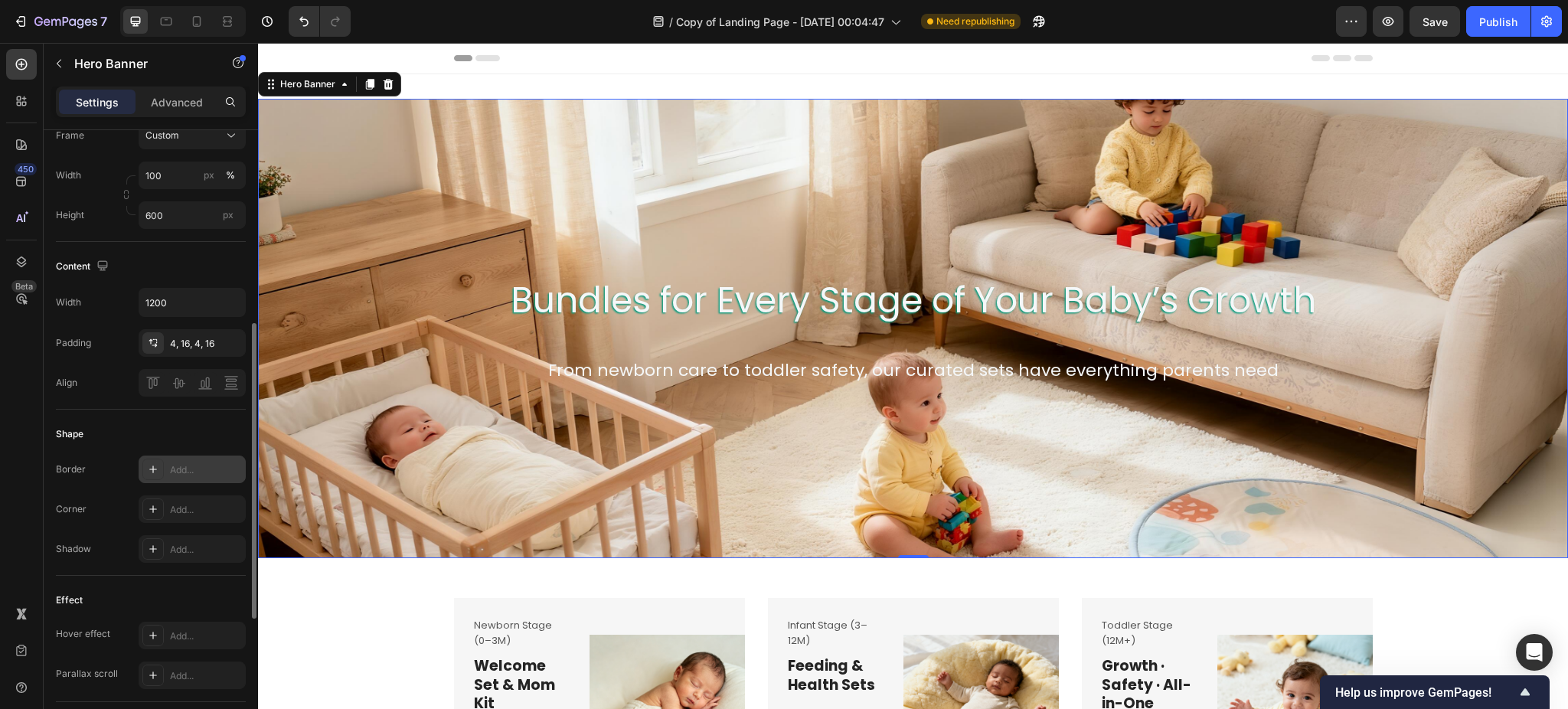
click at [180, 474] on div "Add..." at bounding box center [206, 470] width 72 height 14
click at [187, 553] on div "Add..." at bounding box center [206, 550] width 72 height 14
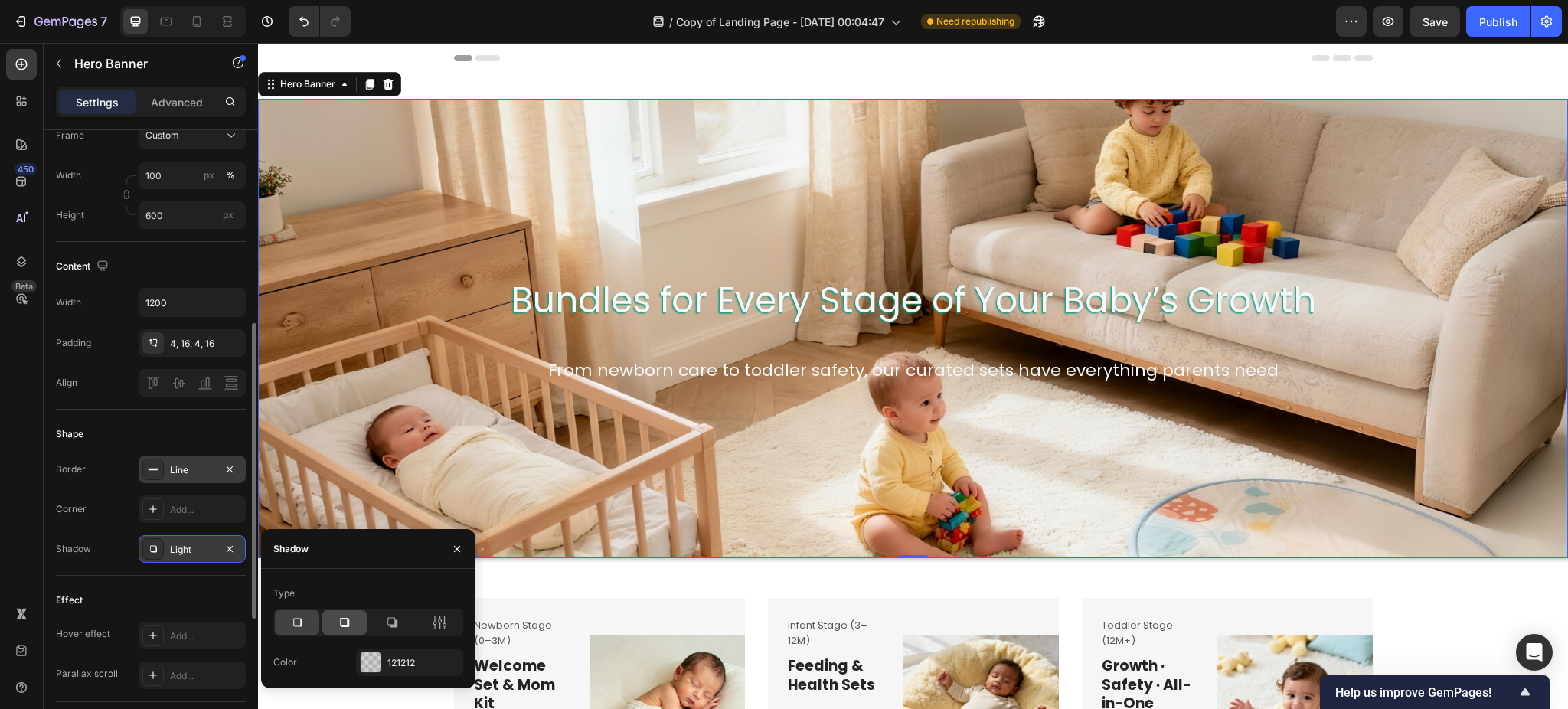
click at [350, 621] on icon at bounding box center [344, 622] width 16 height 16
click at [303, 620] on icon at bounding box center [297, 622] width 16 height 16
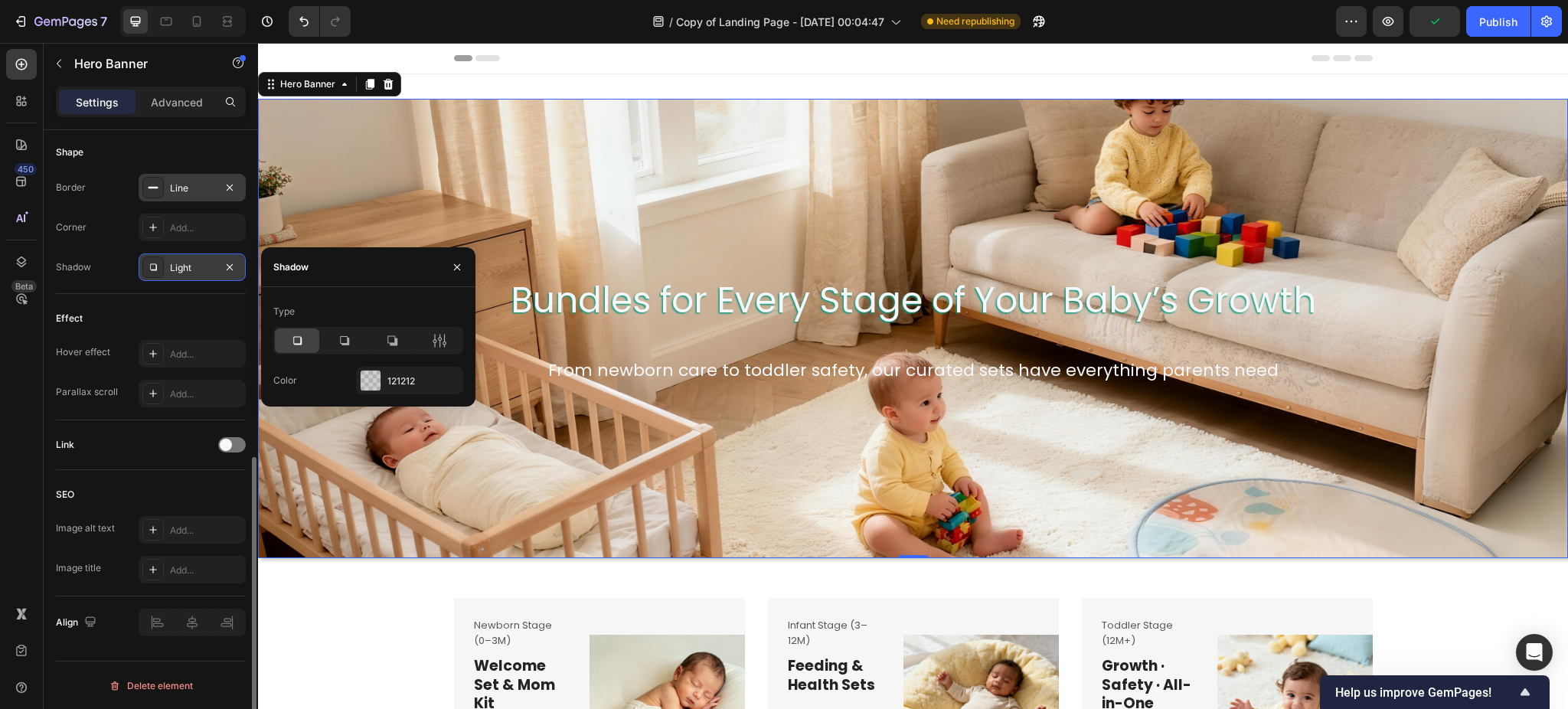
scroll to position [588, 0]
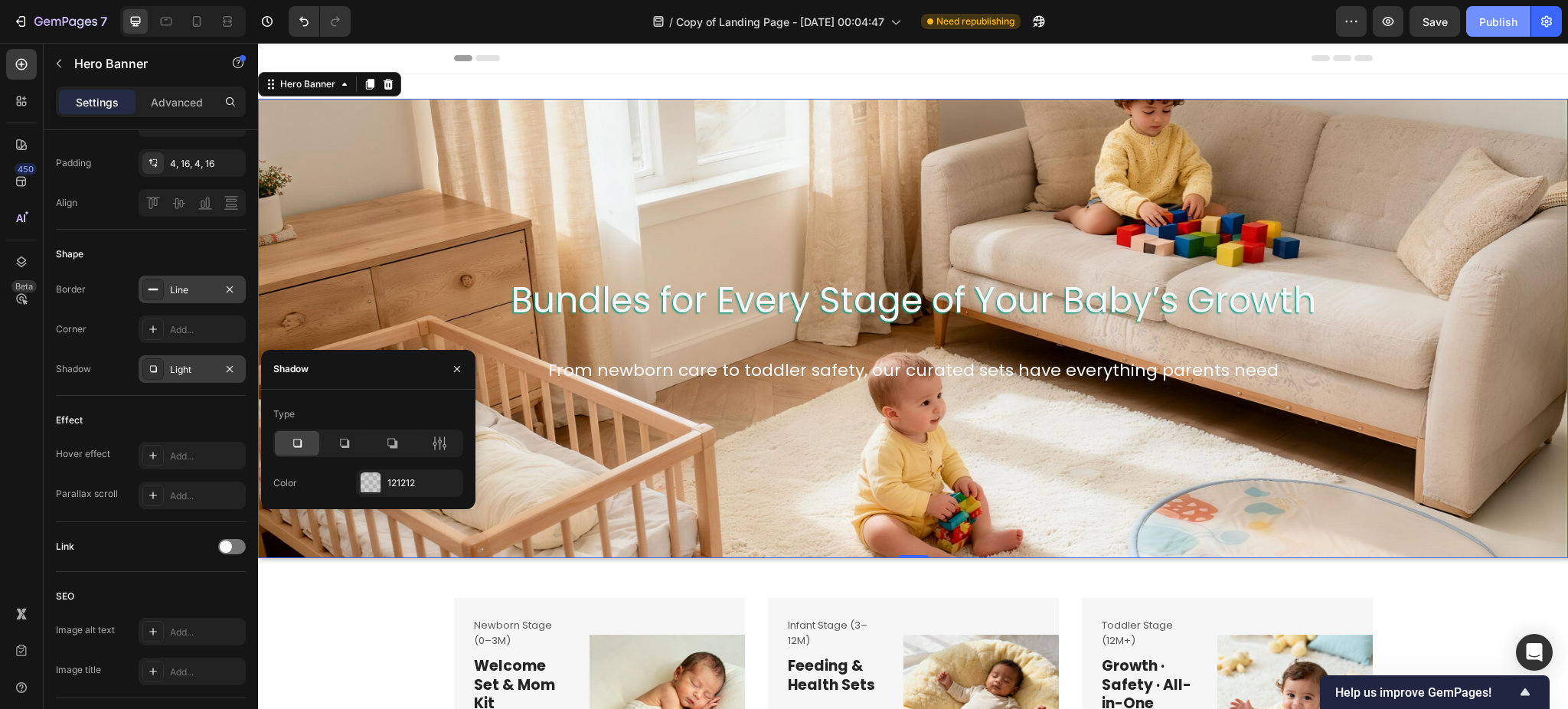
click at [1474, 19] on button "Publish" at bounding box center [1498, 21] width 64 height 30
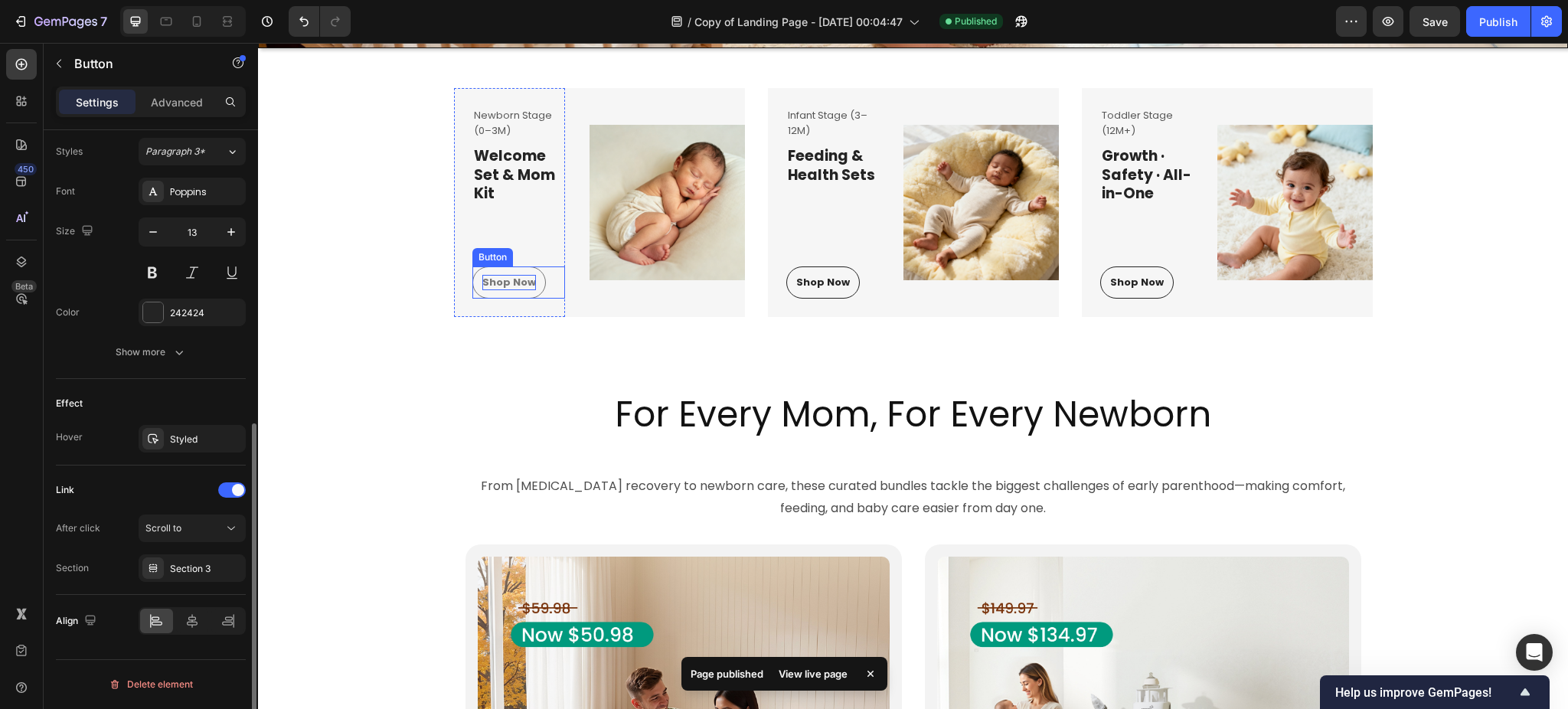
scroll to position [0, 0]
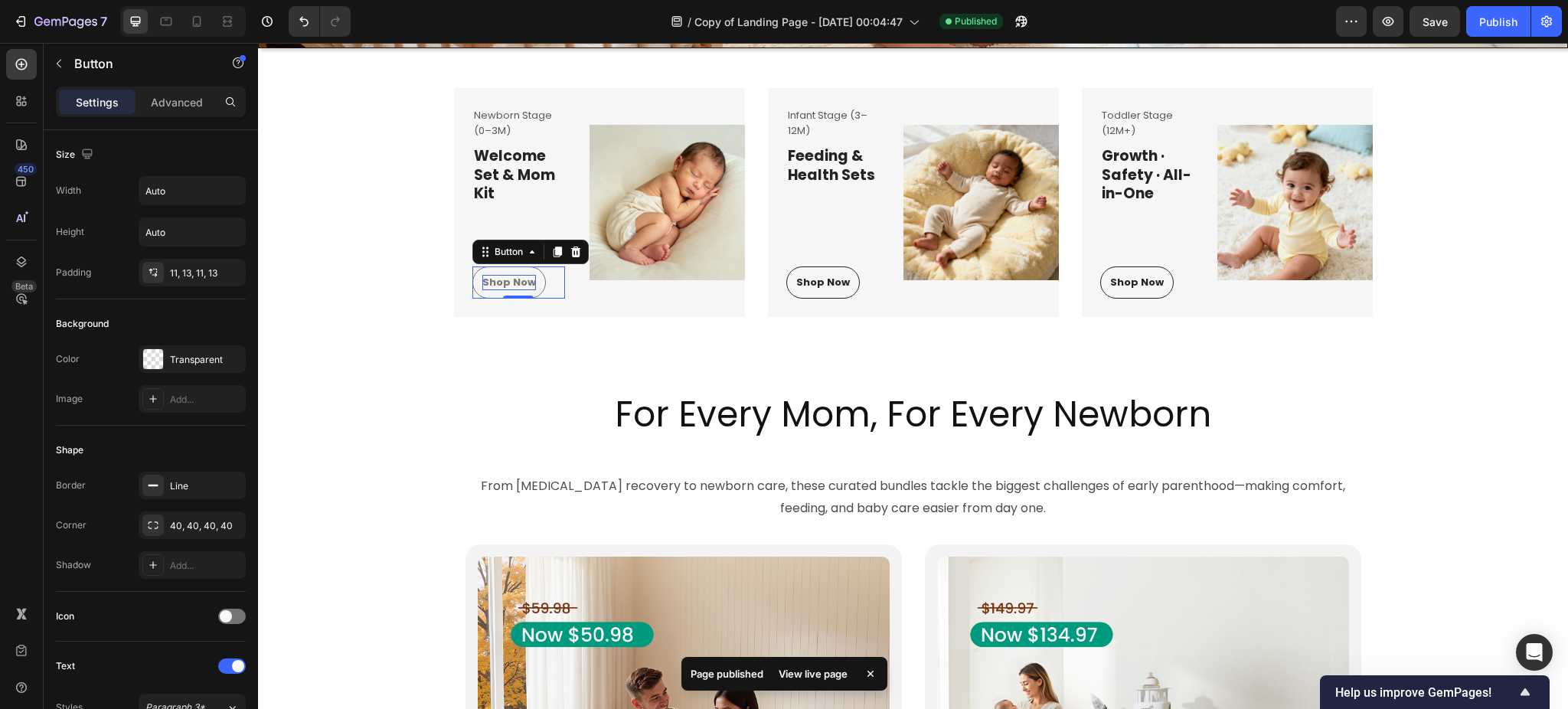
click at [521, 287] on div "Shop Now" at bounding box center [509, 282] width 53 height 16
click at [537, 273] on div "Shop Now Button 0" at bounding box center [518, 282] width 92 height 32
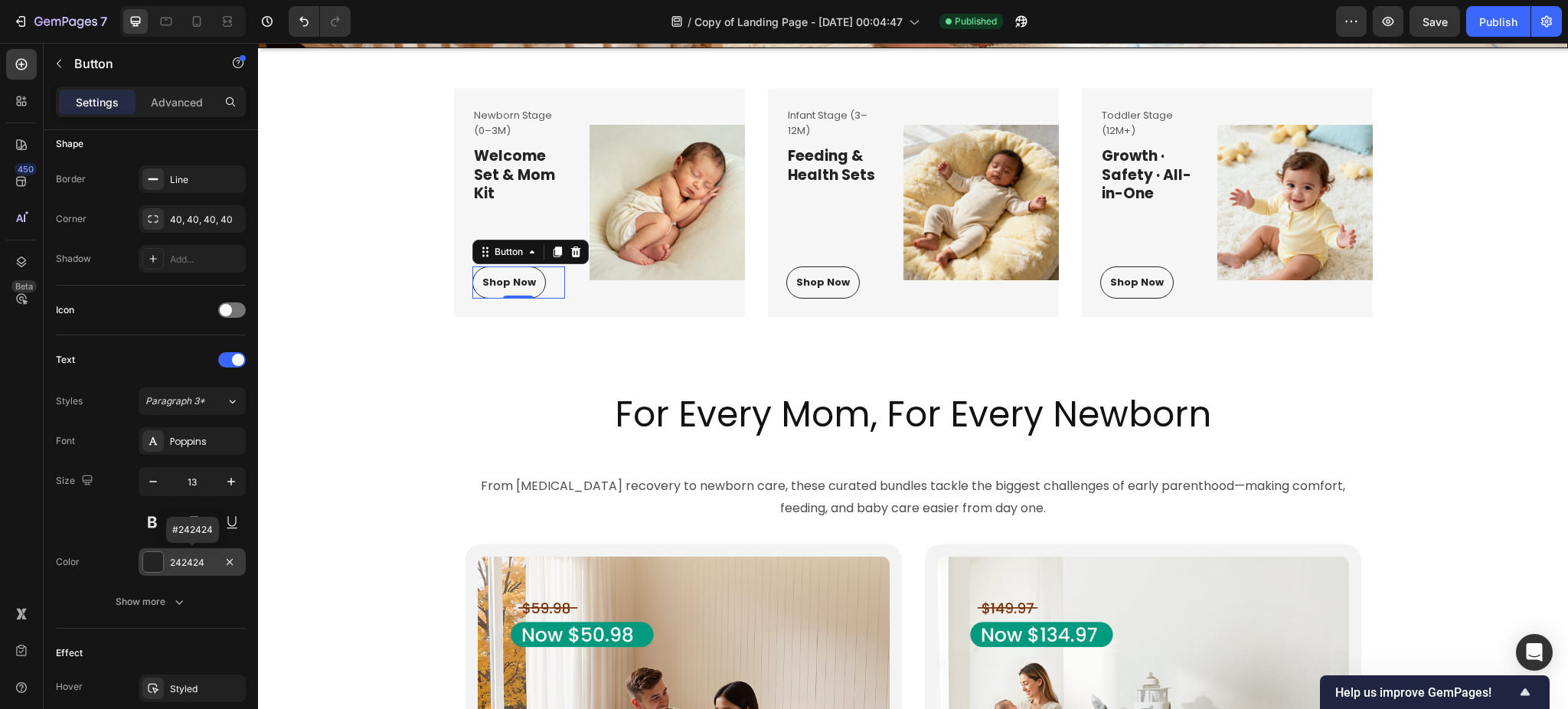
click at [181, 556] on div "242424" at bounding box center [192, 562] width 44 height 14
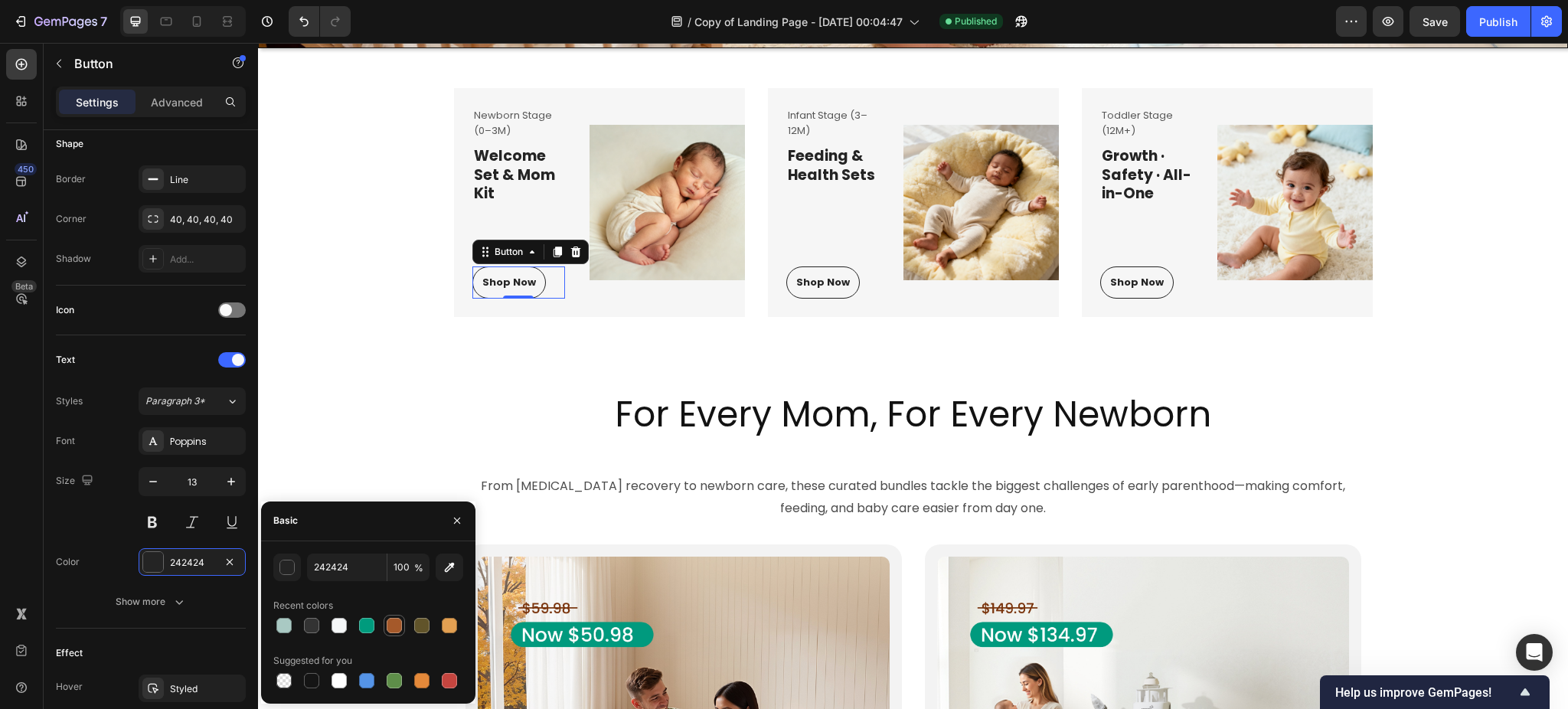
click at [394, 620] on div at bounding box center [394, 625] width 16 height 16
click at [311, 677] on div at bounding box center [312, 680] width 16 height 16
type input "151515"
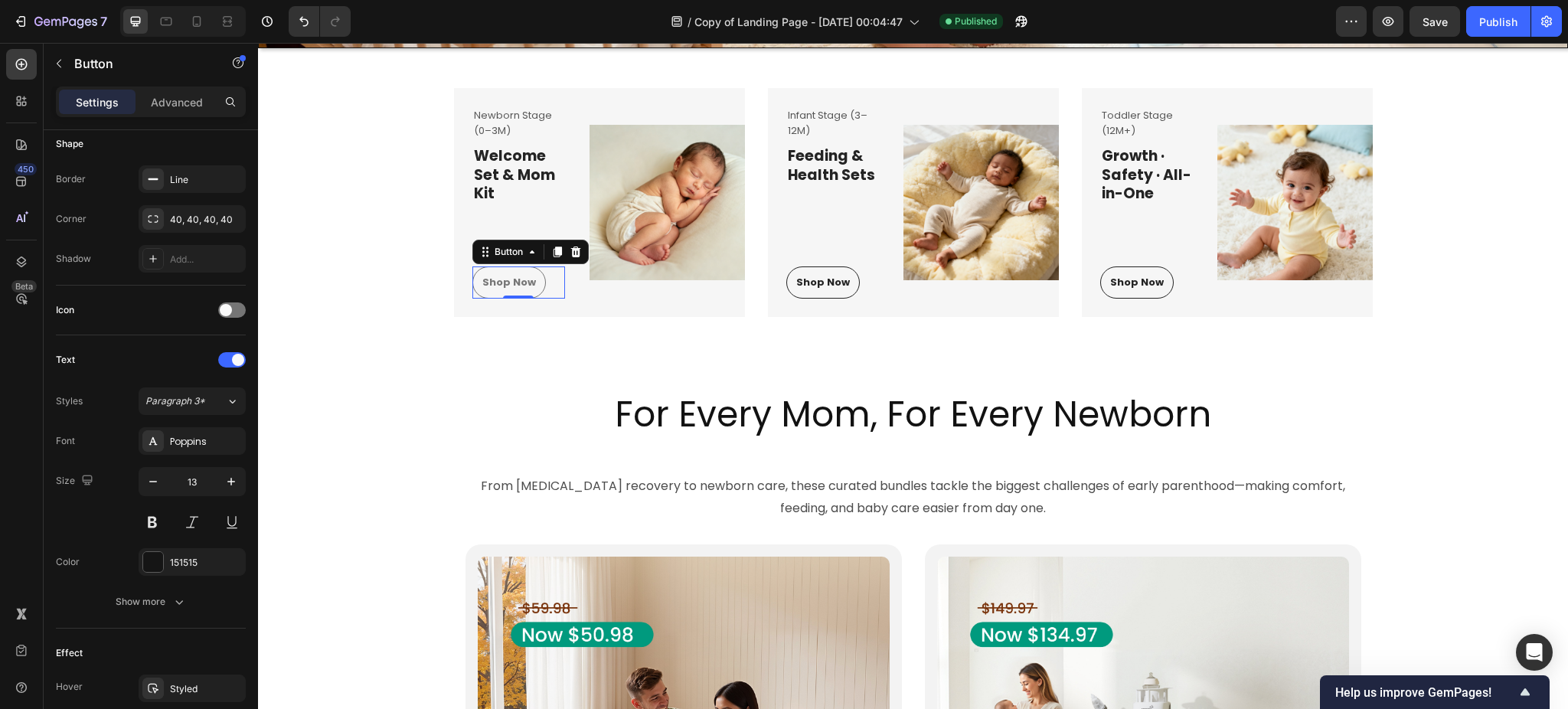
click at [531, 283] on link "Shop Now" at bounding box center [509, 282] width 74 height 32
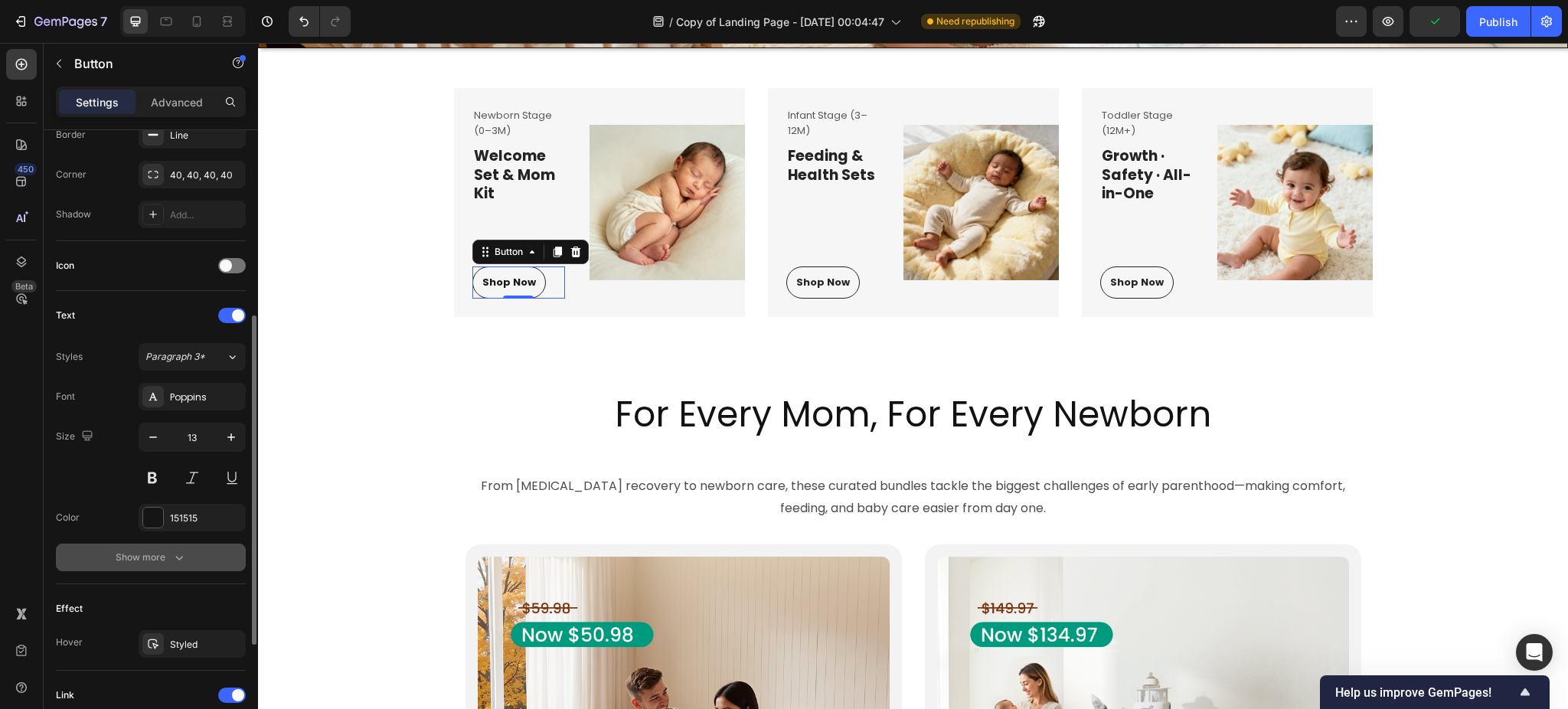
scroll to position [147, 0]
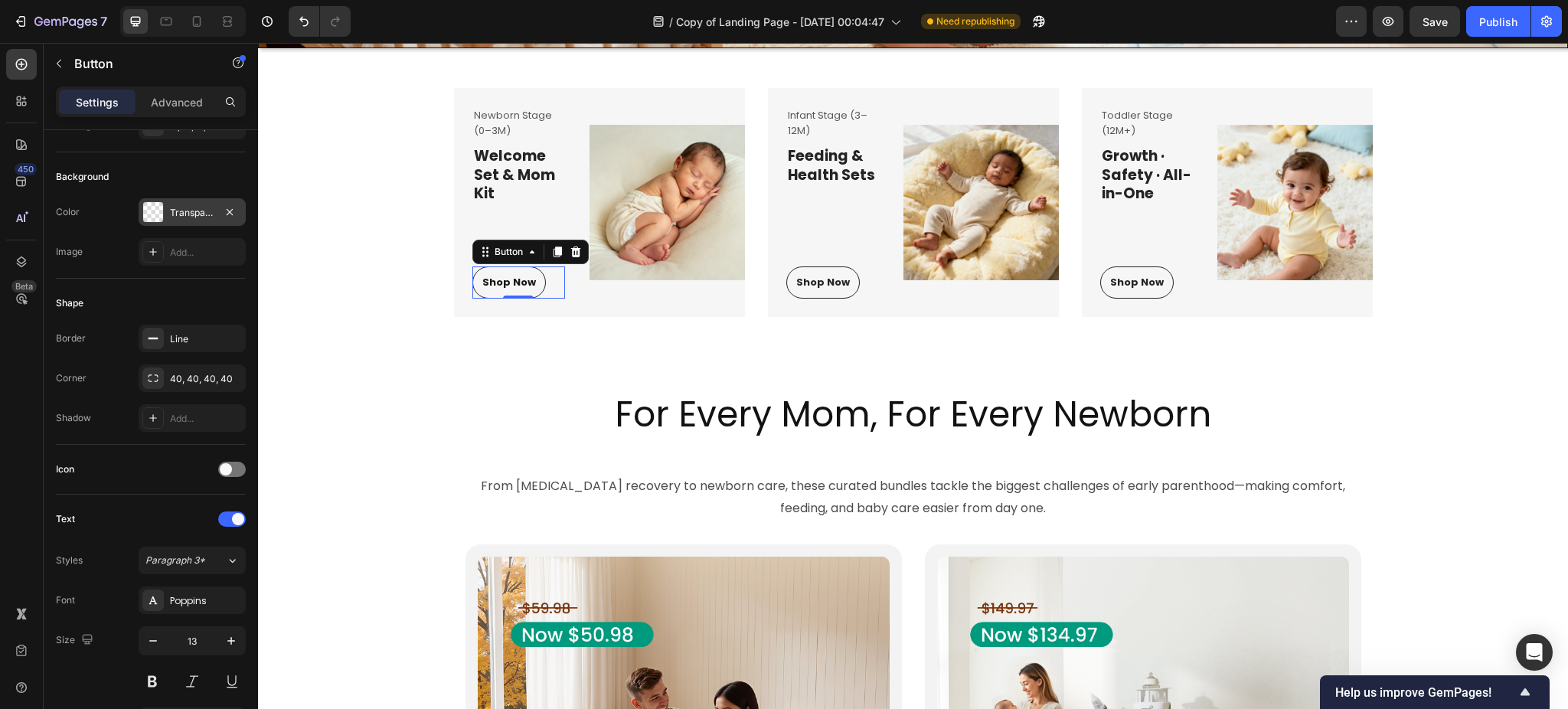
click at [192, 215] on div "Transparent" at bounding box center [192, 212] width 44 height 14
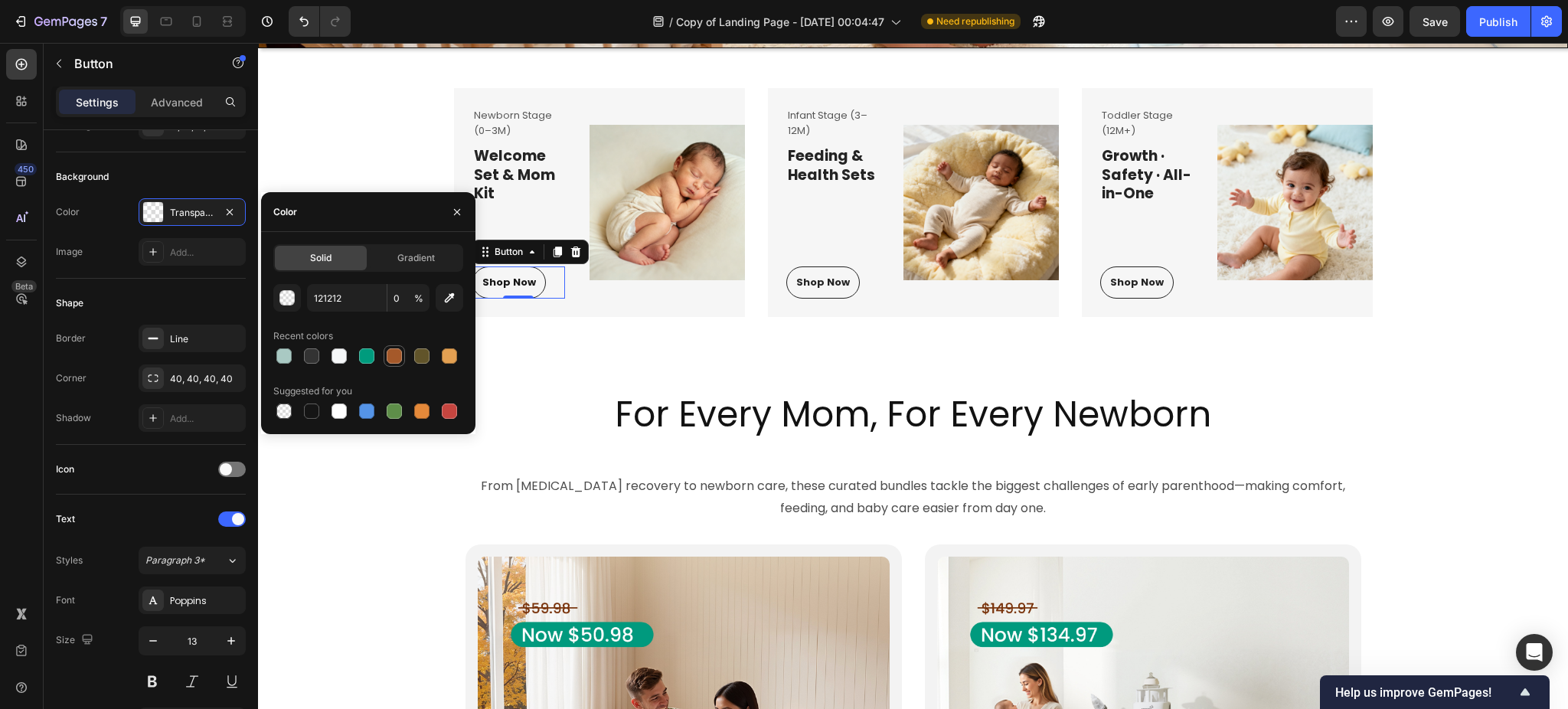
click at [387, 354] on div at bounding box center [394, 356] width 16 height 16
type input "A5592A"
type input "100"
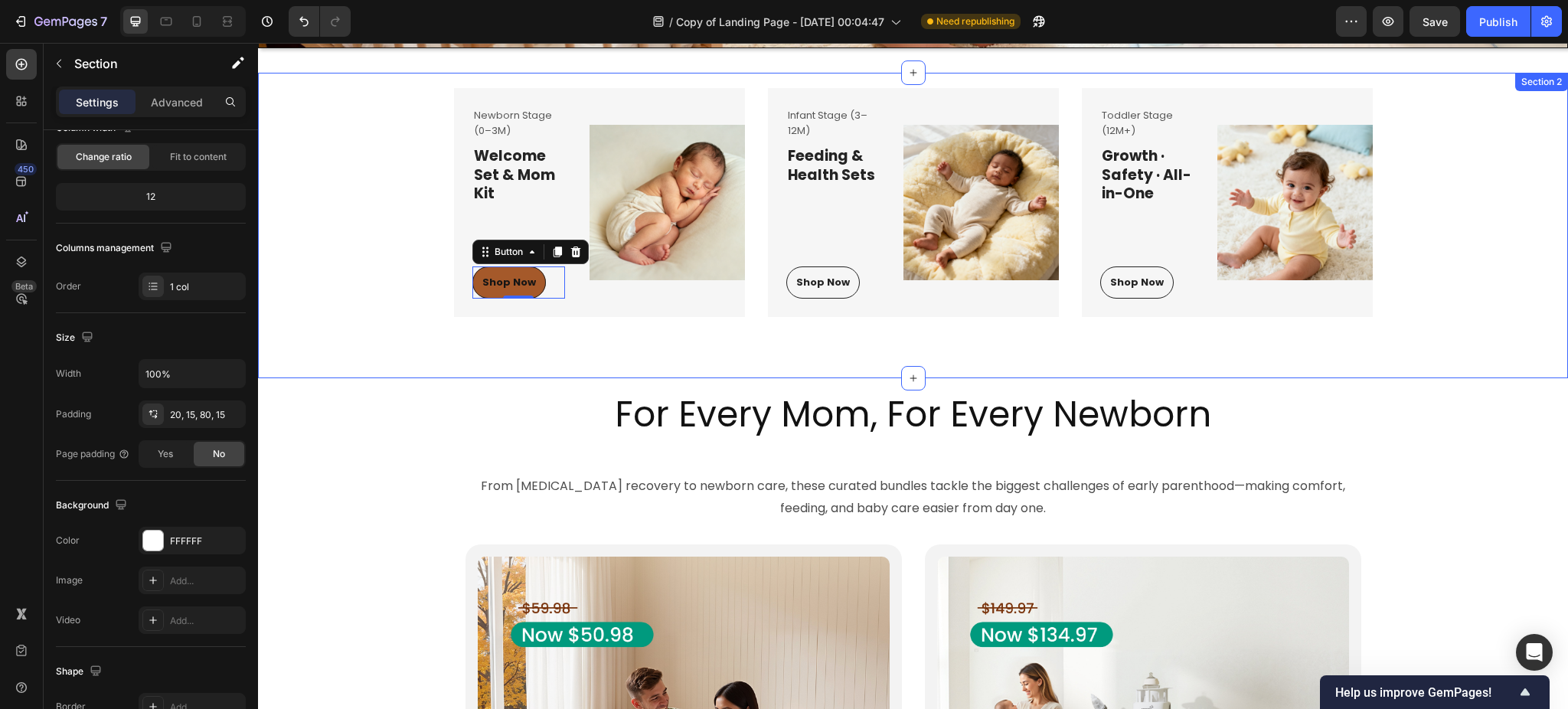
click at [534, 361] on div "Newborn Stage (0–3M) Text block Welcome Set & Mom Kit Heading Shop Now Button 0…" at bounding box center [913, 225] width 1310 height 306
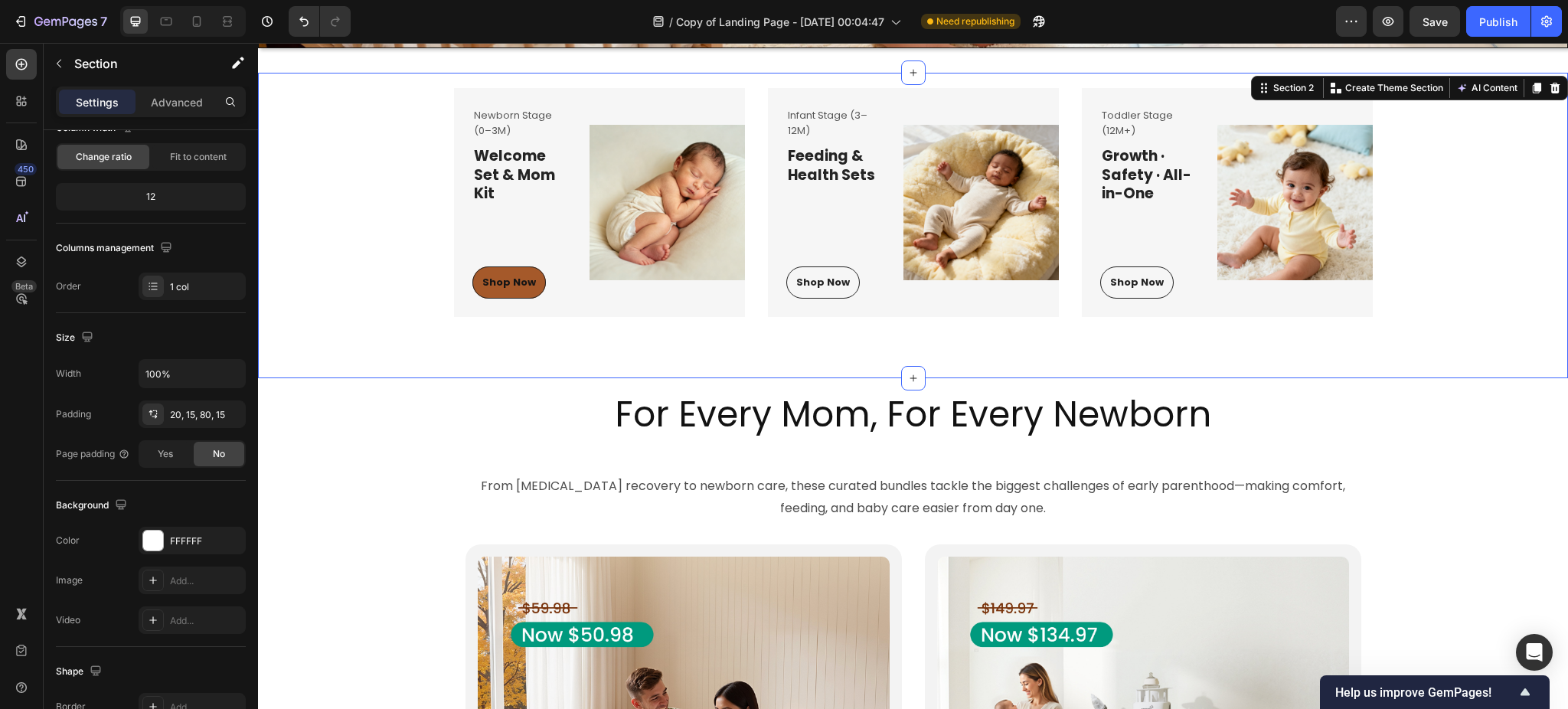
scroll to position [0, 0]
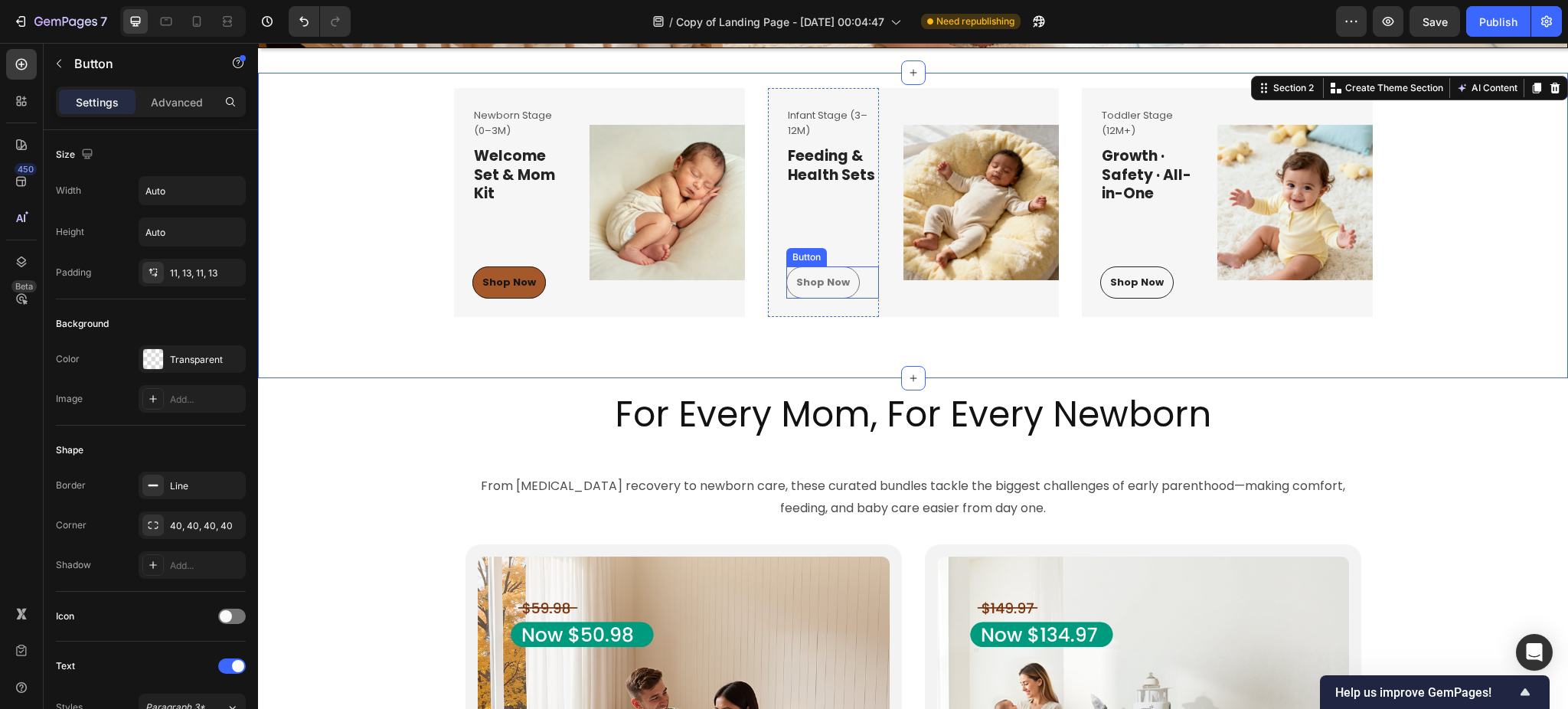
click at [844, 275] on link "Shop Now" at bounding box center [822, 282] width 74 height 32
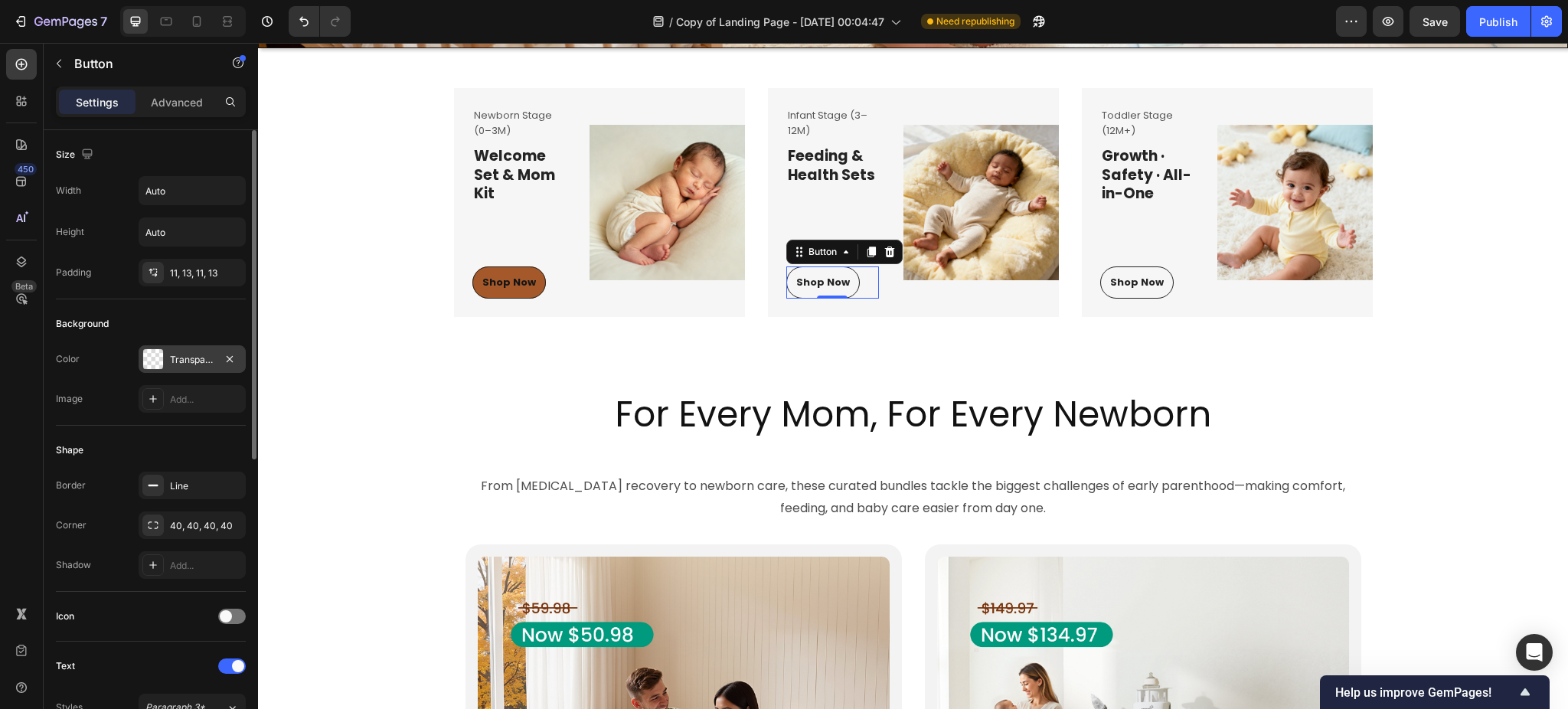
click at [185, 357] on div "Transparent" at bounding box center [192, 360] width 44 height 14
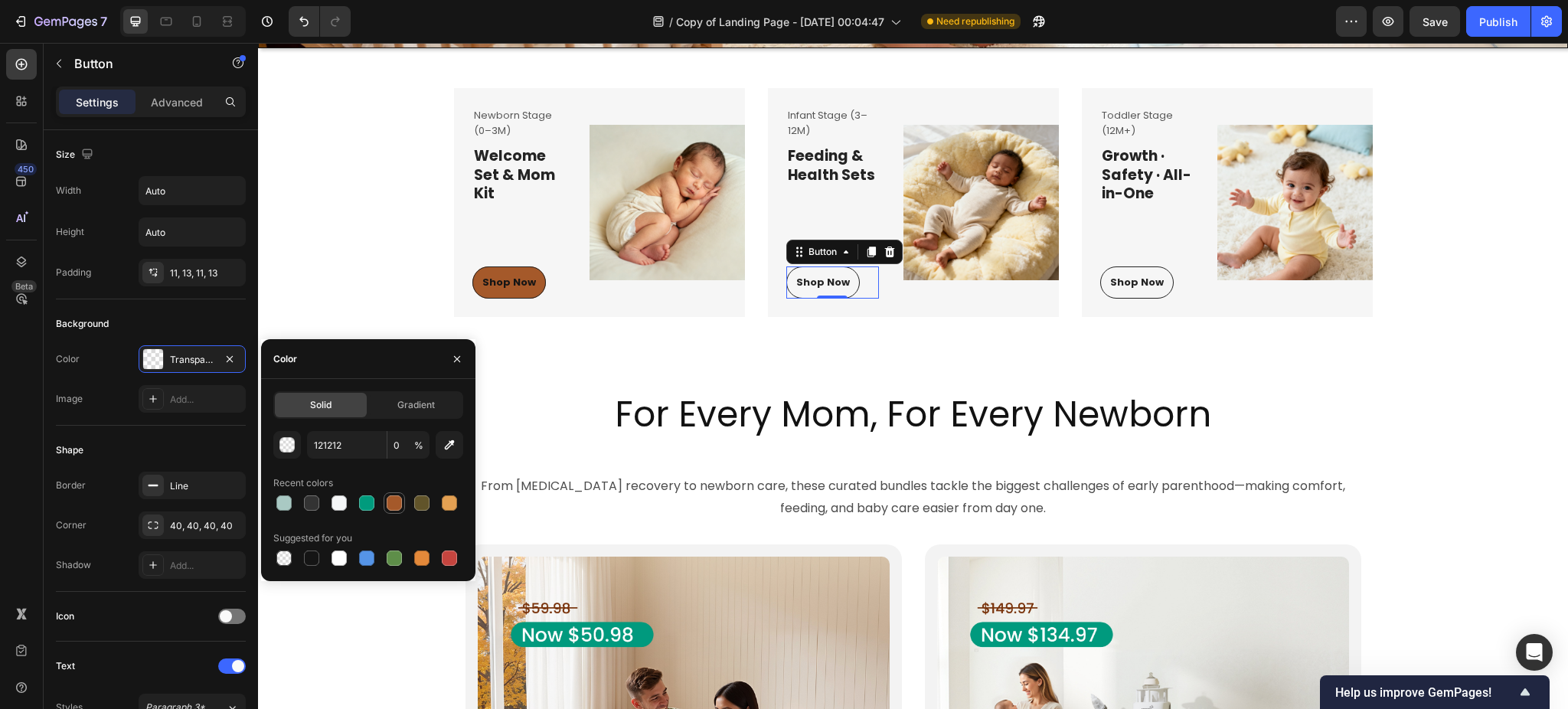
click at [387, 495] on div at bounding box center [394, 502] width 19 height 19
type input "A5592A"
type input "100"
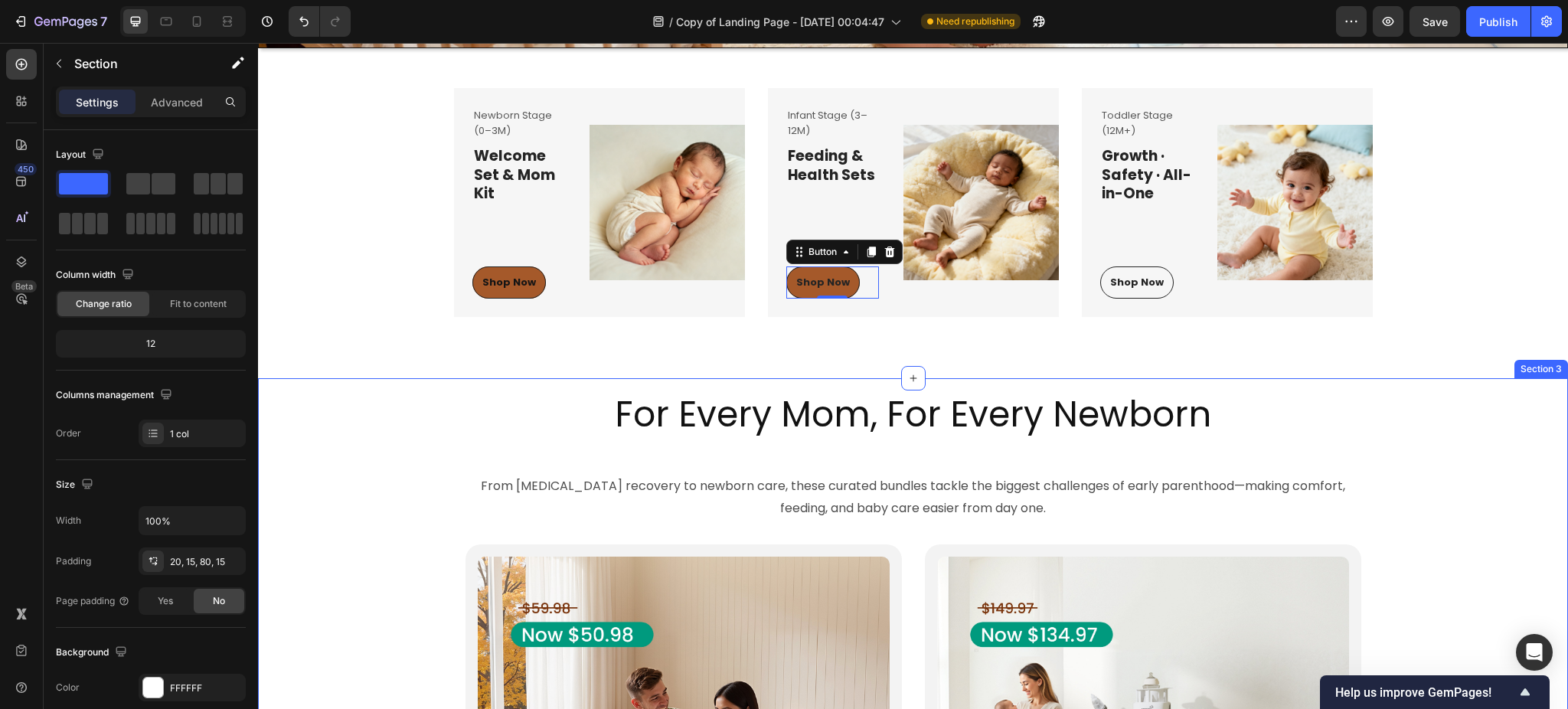
click at [1429, 374] on div "Newborn Stage (0–3M) Text block Welcome Set & Mom Kit Heading Shop Now Button R…" at bounding box center [913, 225] width 1310 height 306
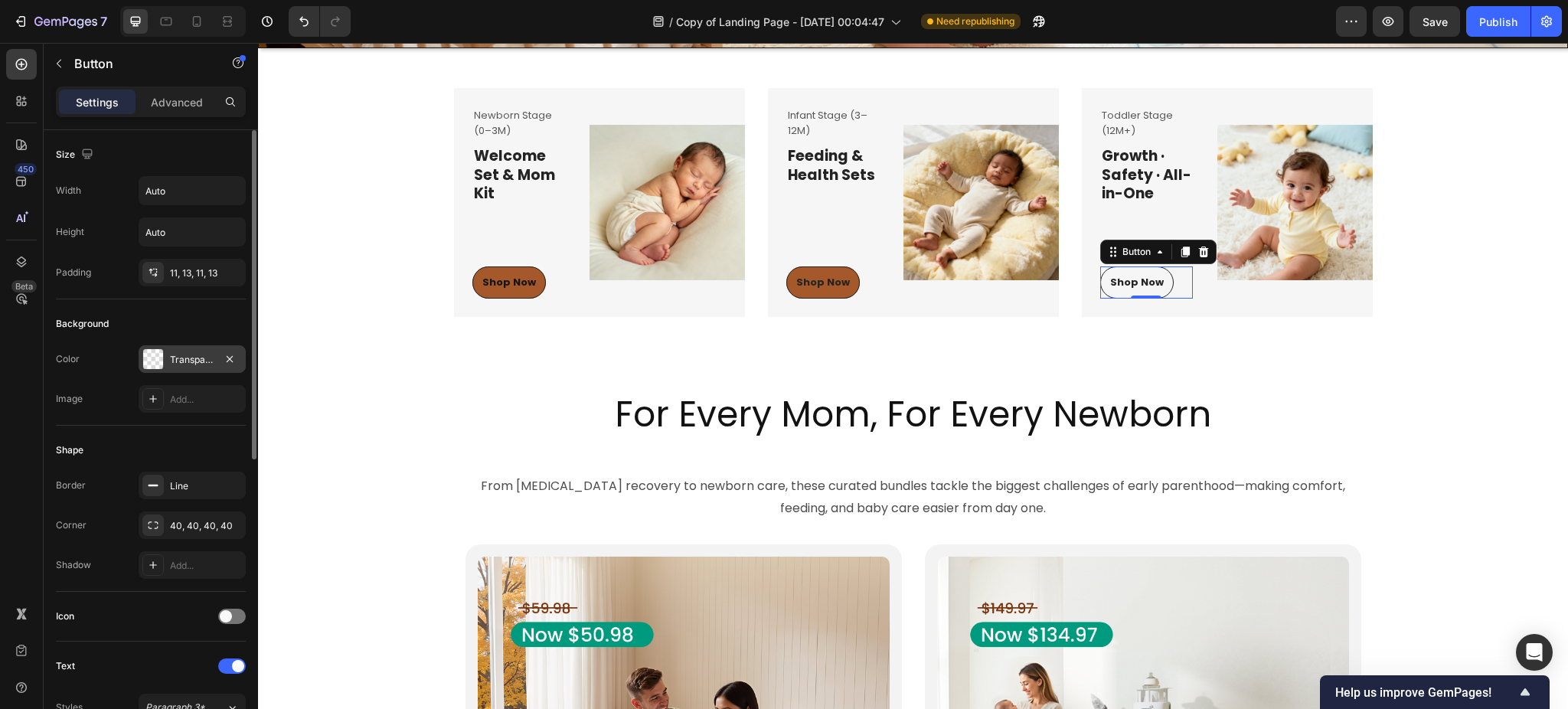
click at [160, 354] on div at bounding box center [153, 359] width 20 height 20
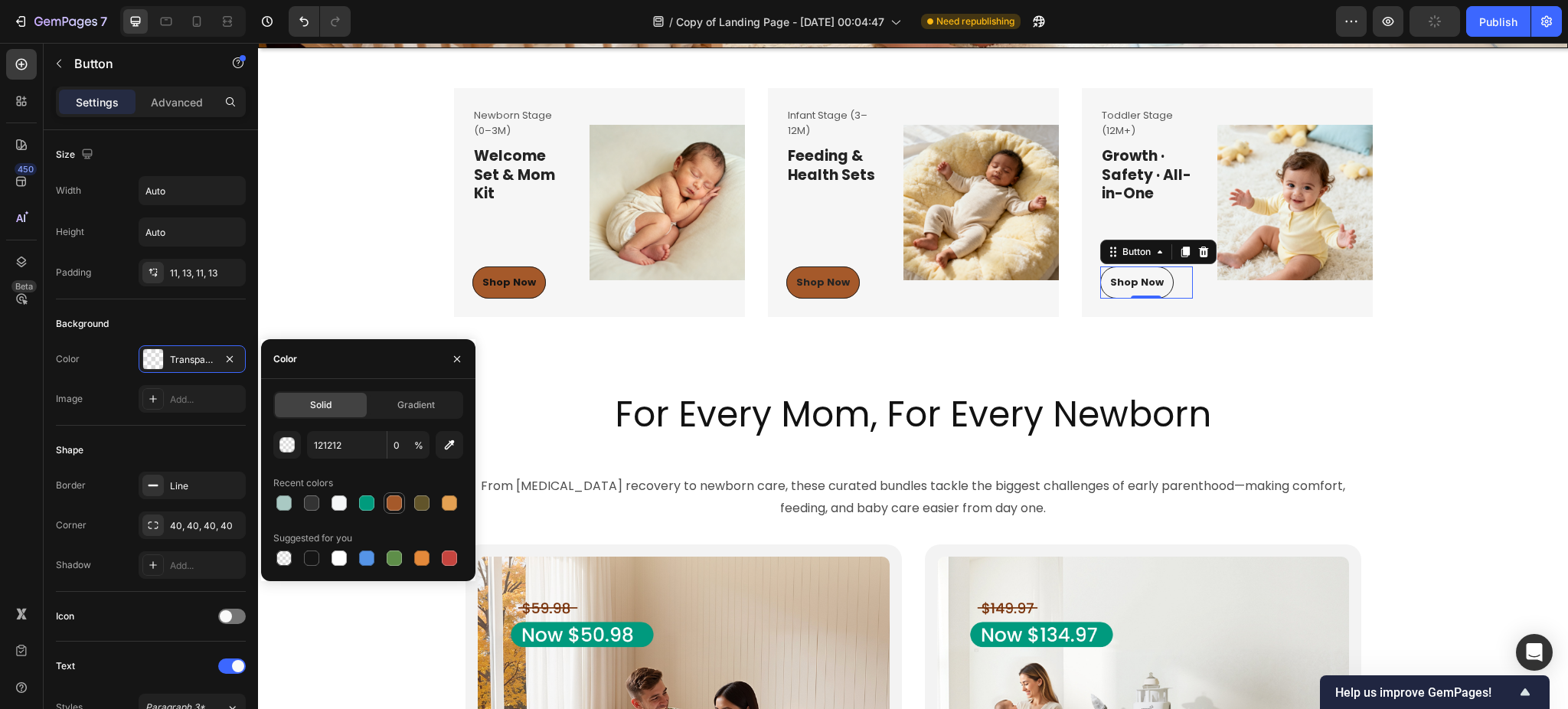
click at [399, 502] on div at bounding box center [394, 503] width 16 height 16
type input "A5592A"
type input "100"
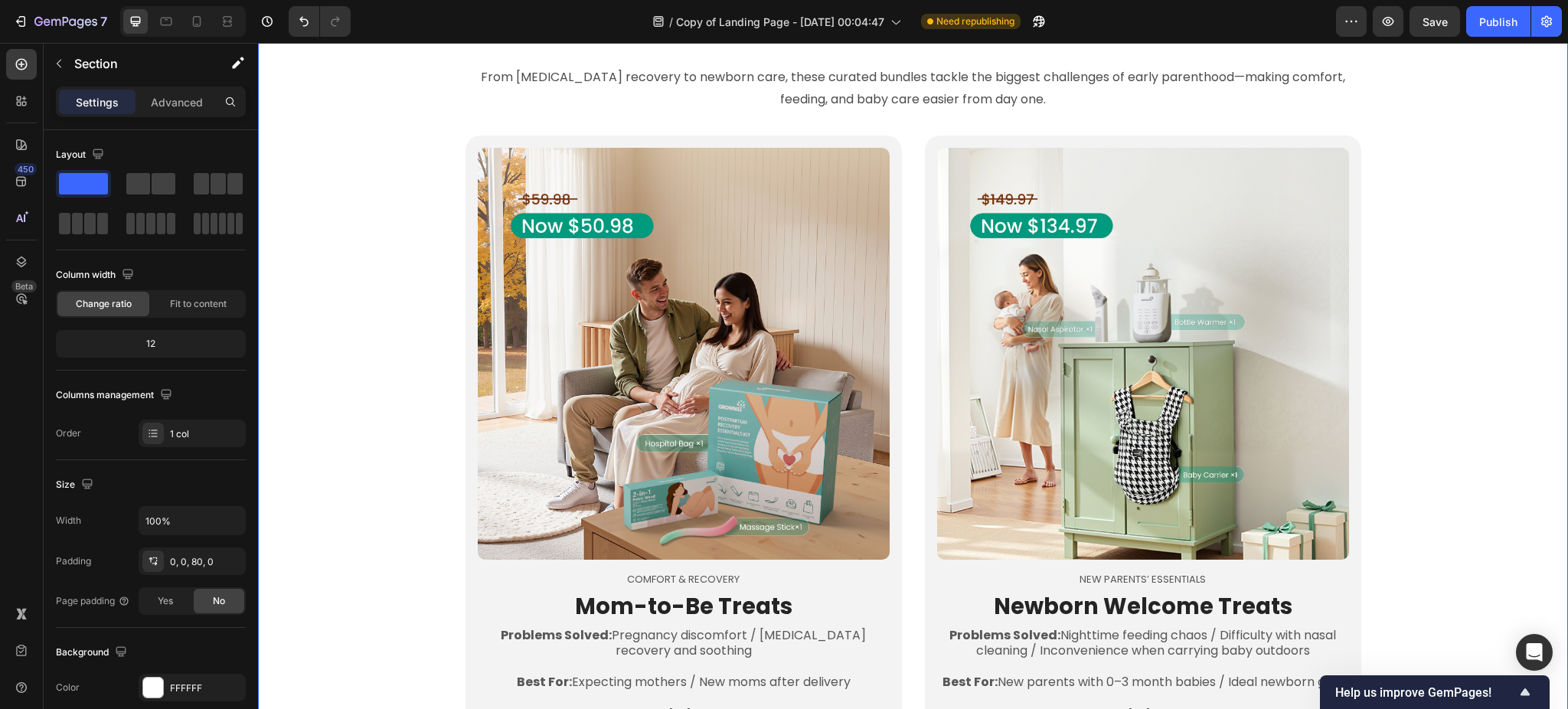
scroll to position [509, 0]
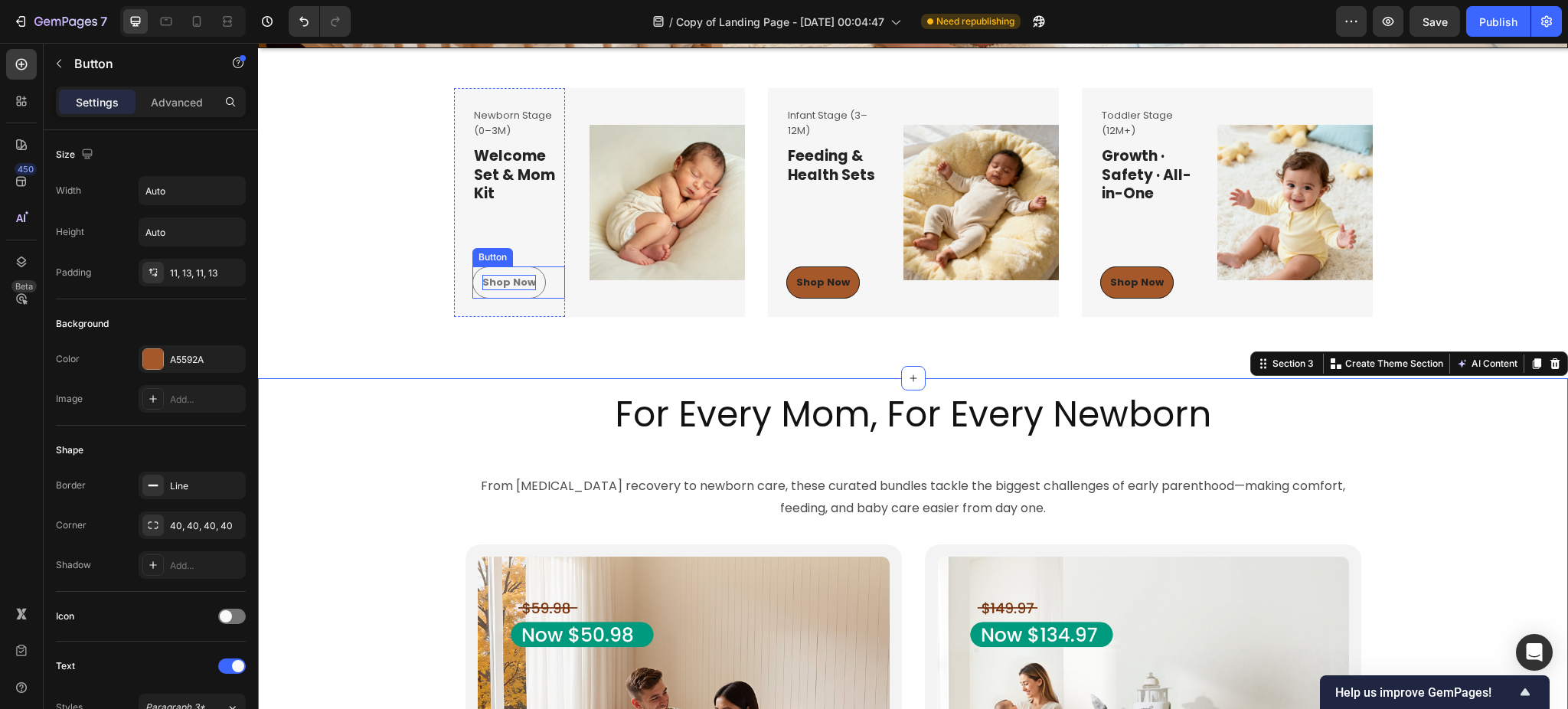
click at [507, 281] on div "Shop Now" at bounding box center [509, 282] width 53 height 16
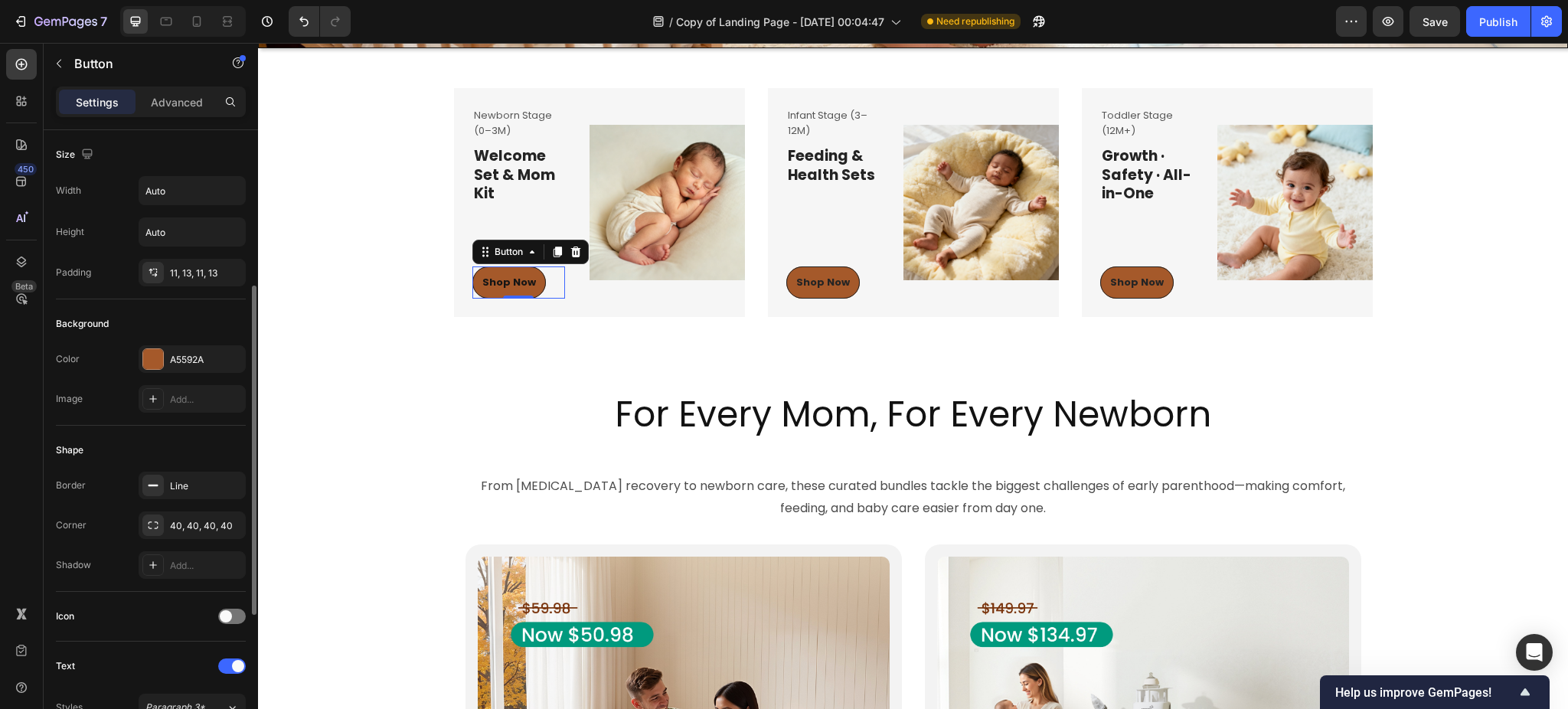
scroll to position [204, 0]
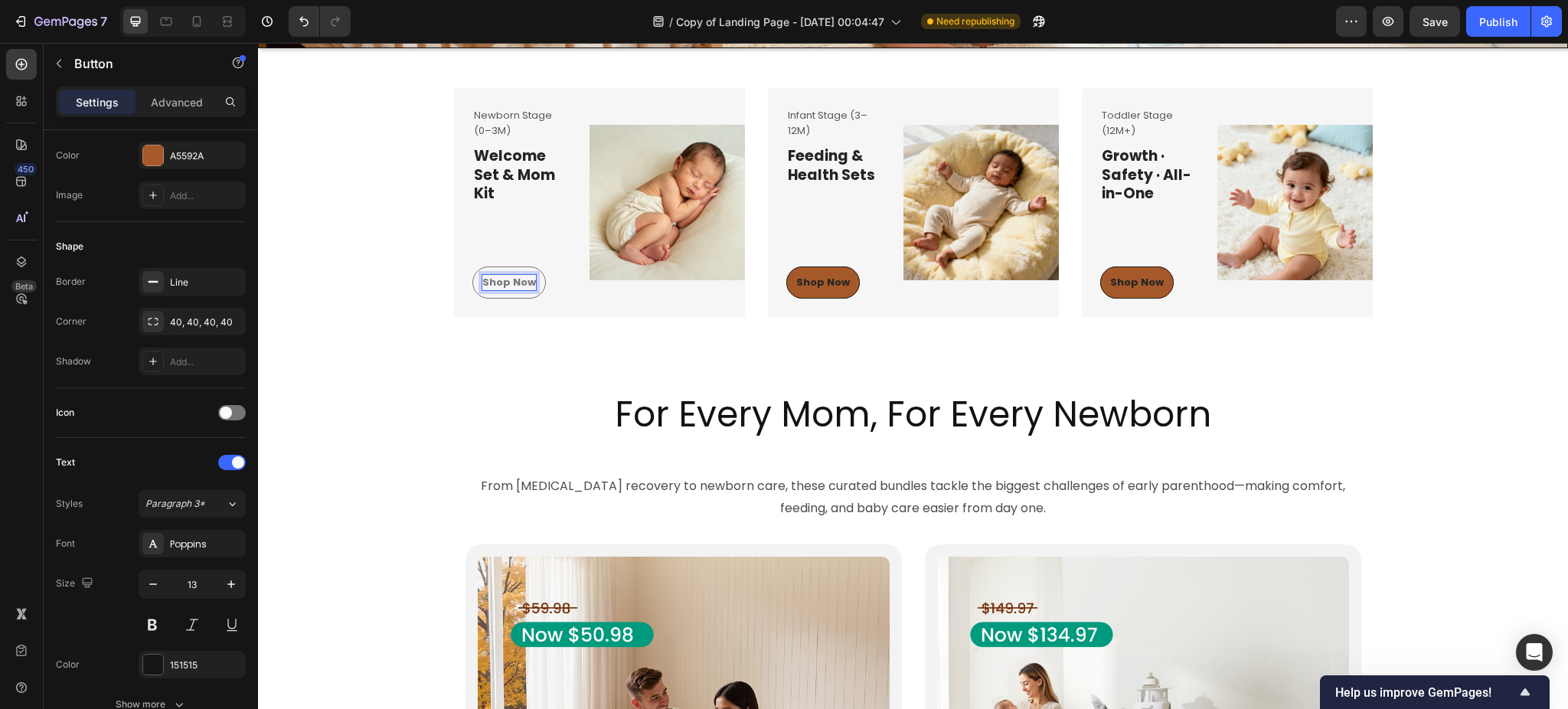
click at [495, 281] on div "Shop Now" at bounding box center [509, 282] width 53 height 16
click at [492, 278] on p "Shop Now" at bounding box center [509, 282] width 53 height 16
drag, startPoint x: 361, startPoint y: 434, endPoint x: 368, endPoint y: 434, distance: 7.0
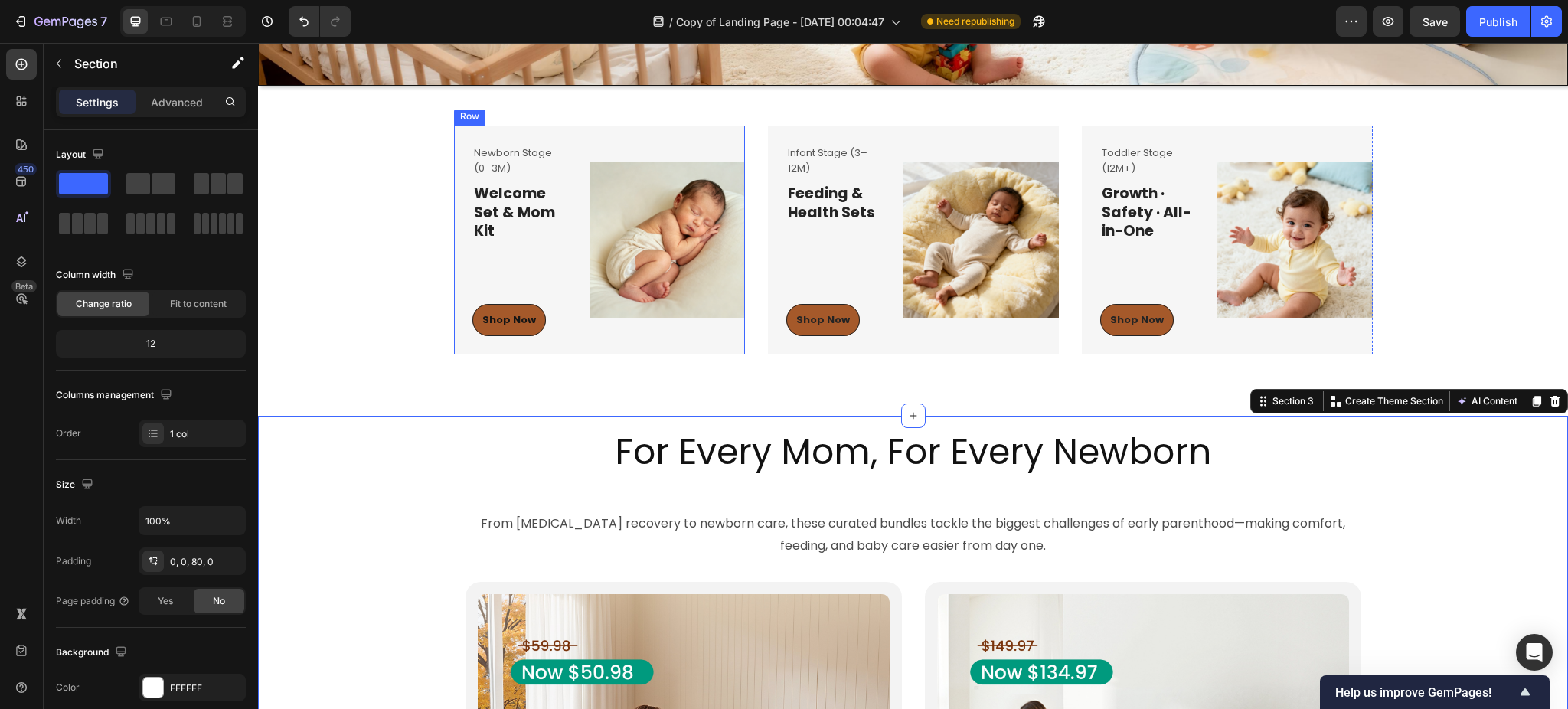
scroll to position [408, 0]
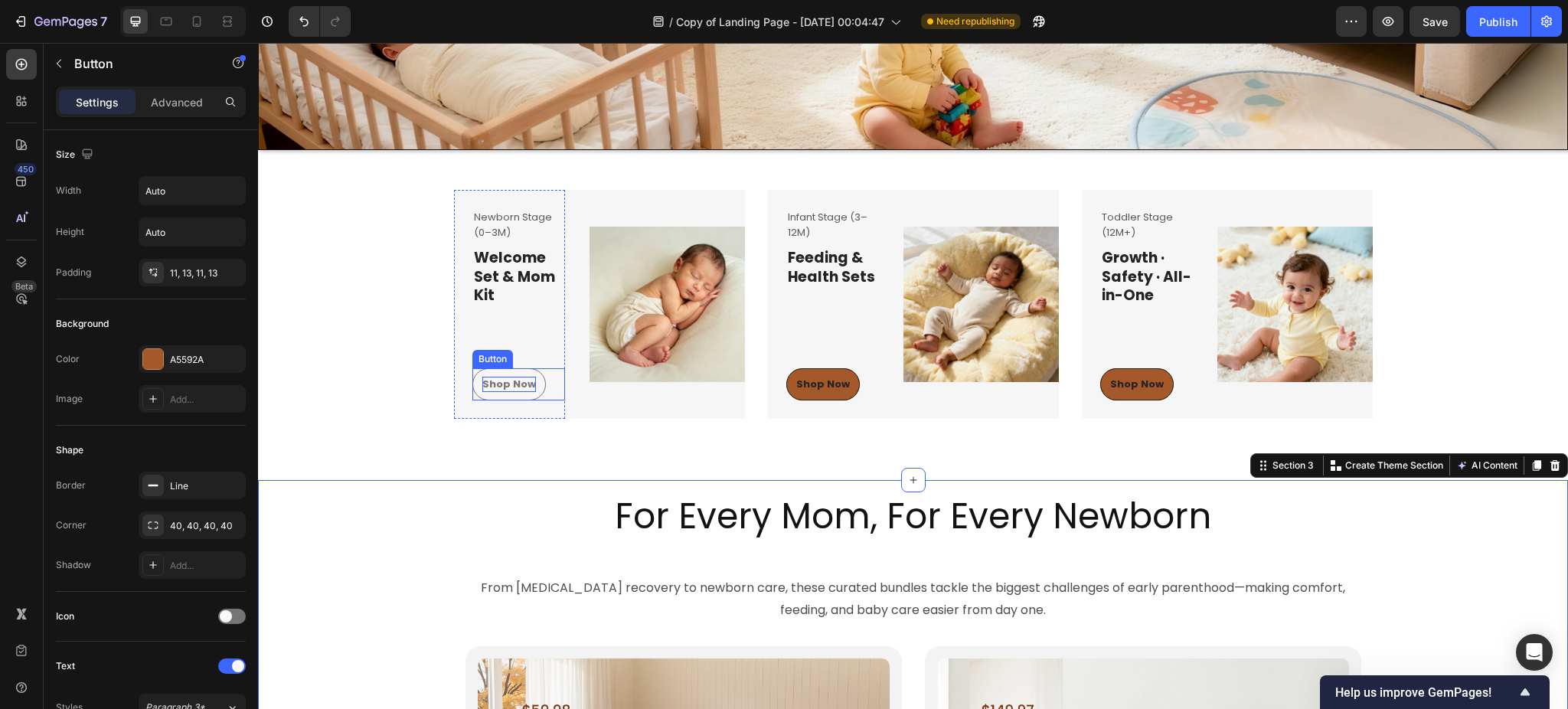
click at [511, 383] on div "Shop Now" at bounding box center [509, 384] width 53 height 16
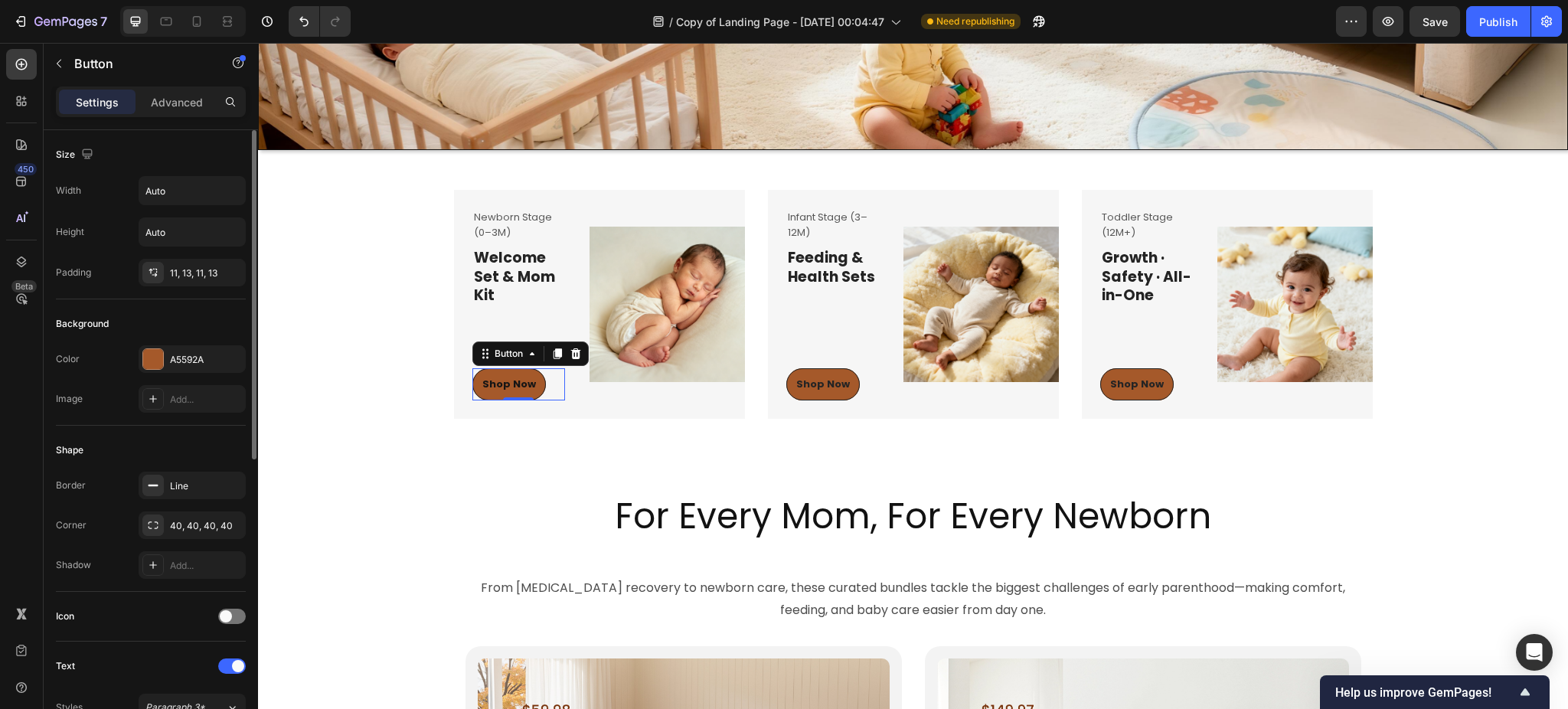
scroll to position [306, 0]
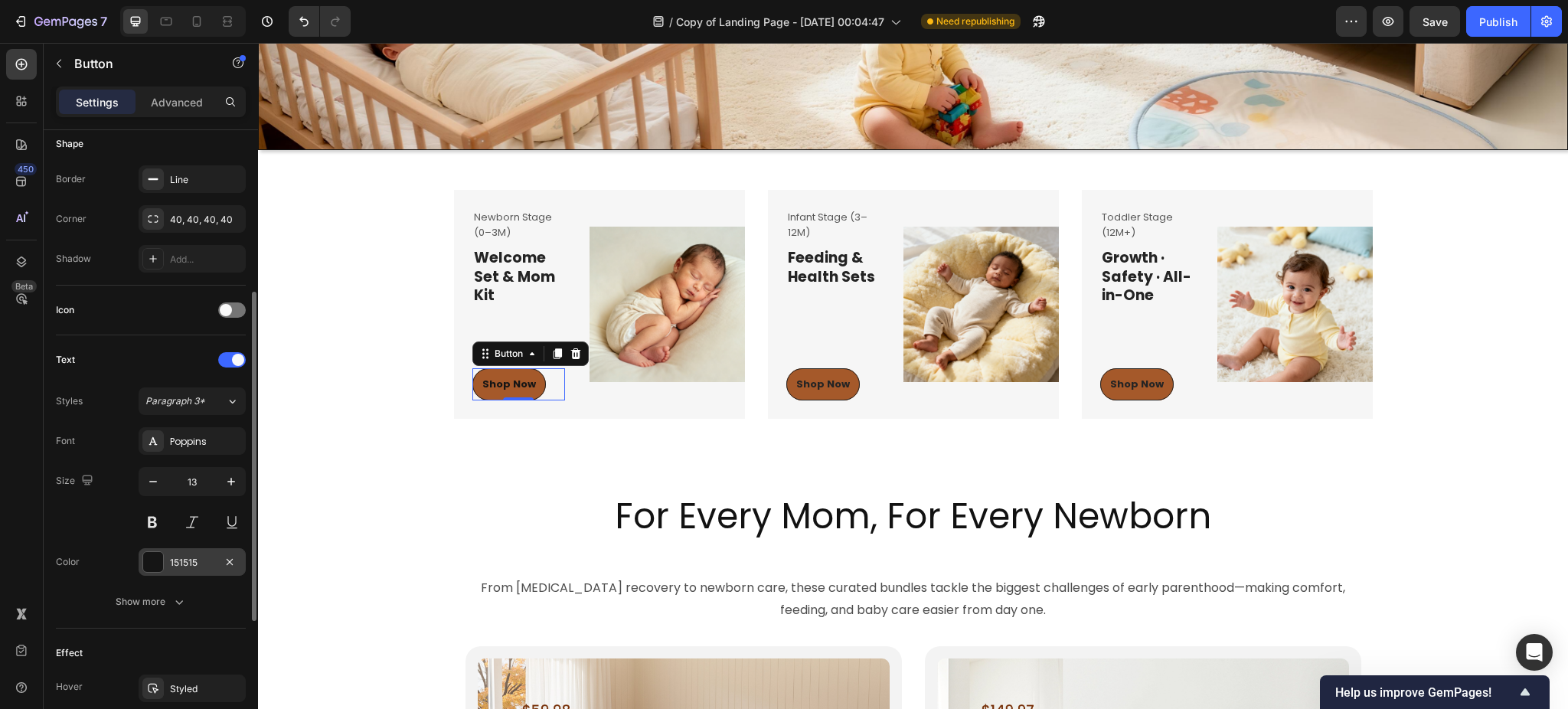
click at [182, 559] on div "151515" at bounding box center [192, 562] width 44 height 14
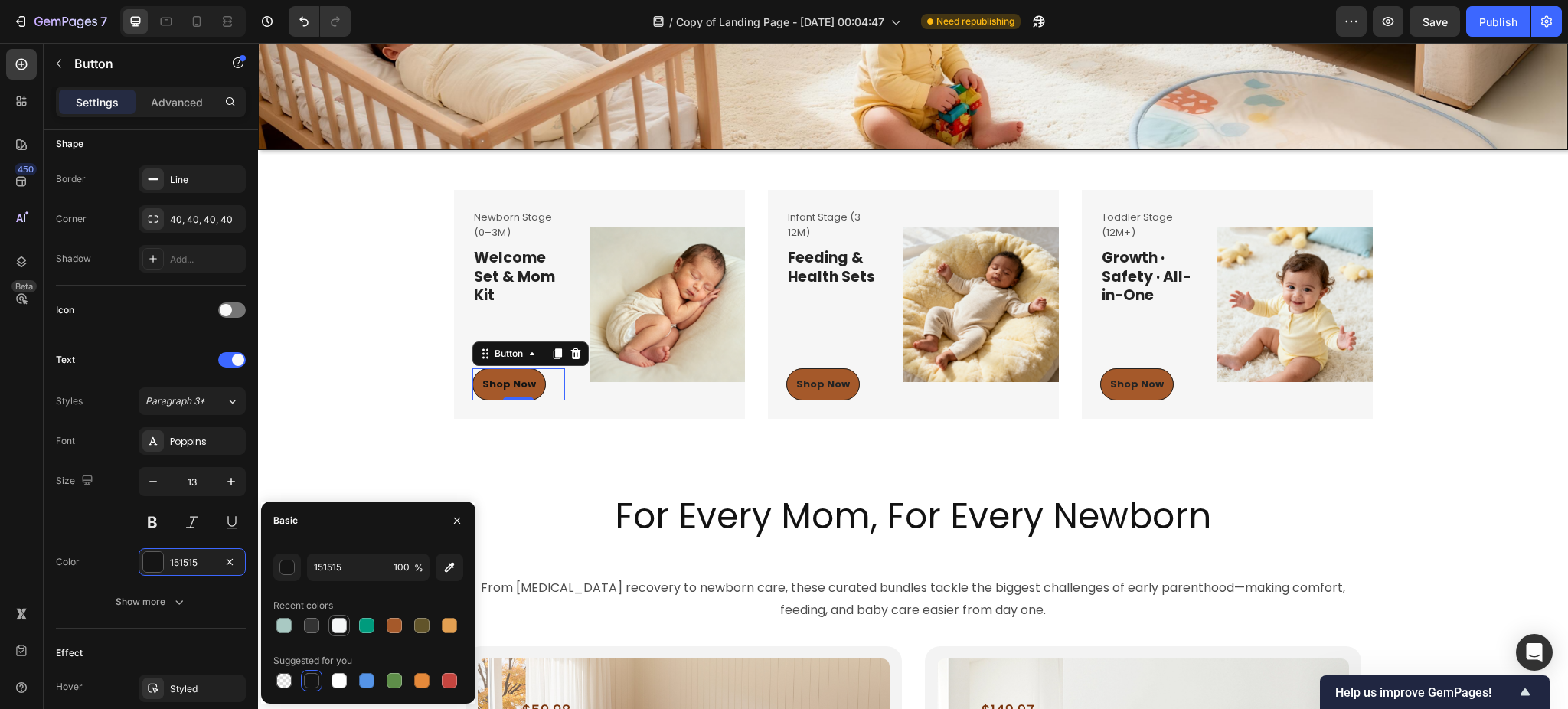
click at [334, 621] on div at bounding box center [339, 625] width 16 height 16
type input "F5F7F8"
click at [494, 474] on div "Heading" at bounding box center [498, 477] width 63 height 25
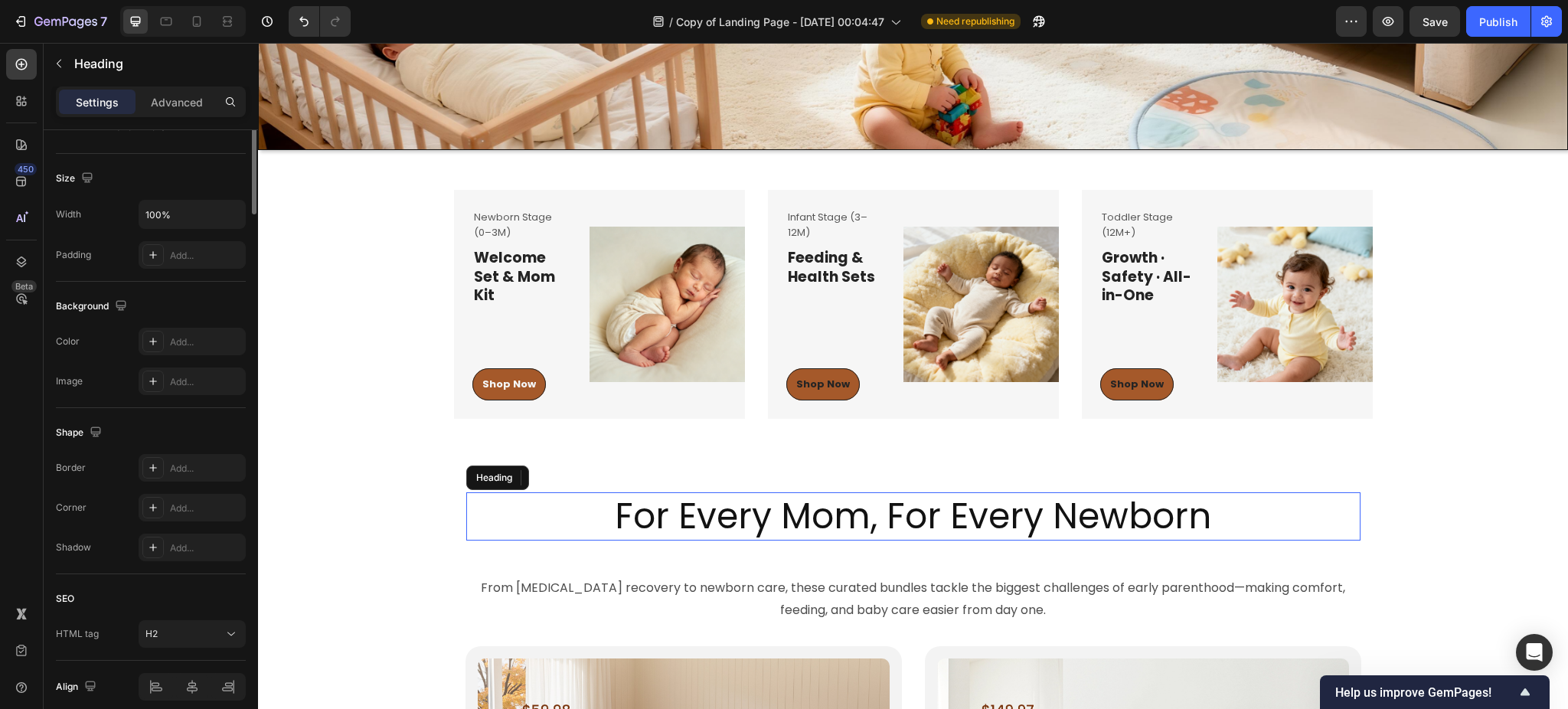
scroll to position [0, 0]
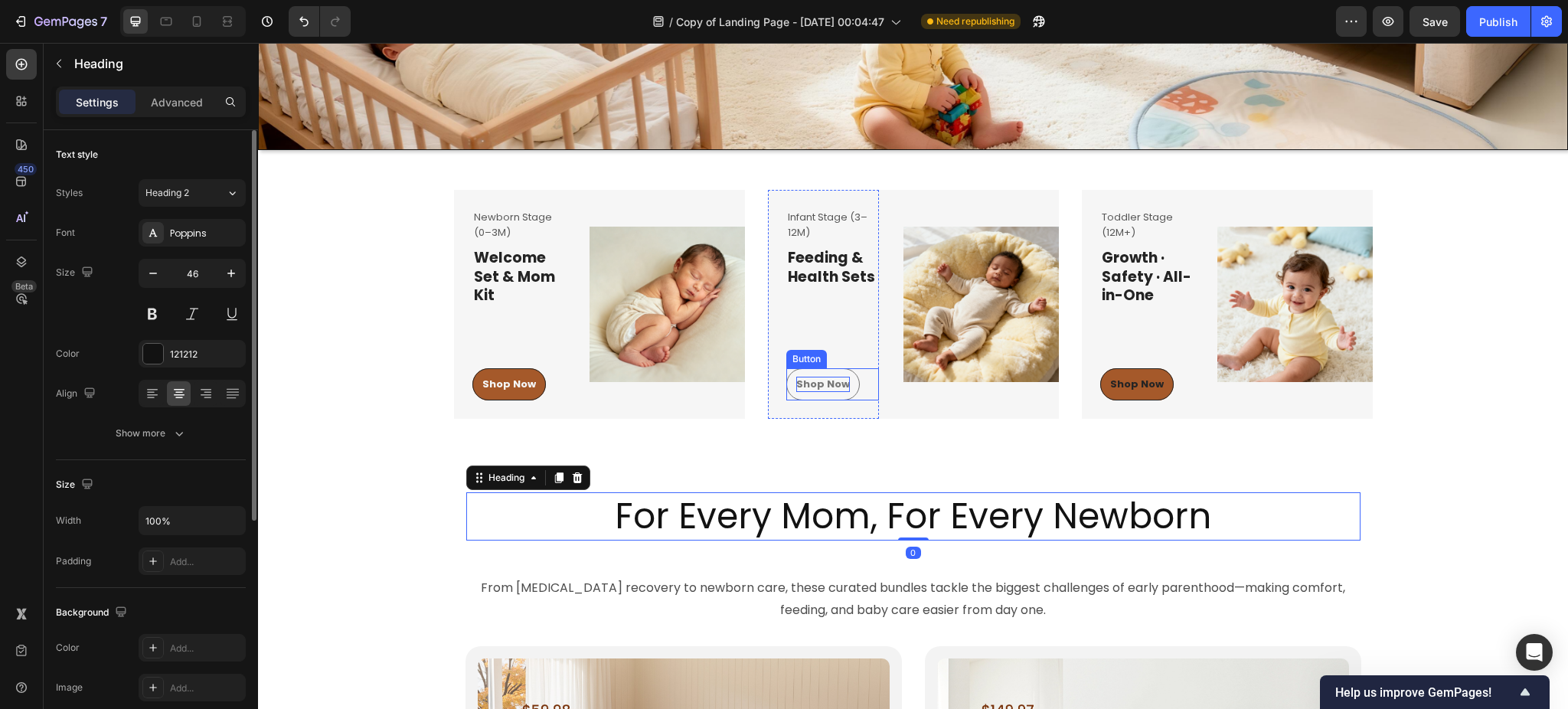
click at [819, 379] on div "Shop Now" at bounding box center [822, 384] width 53 height 16
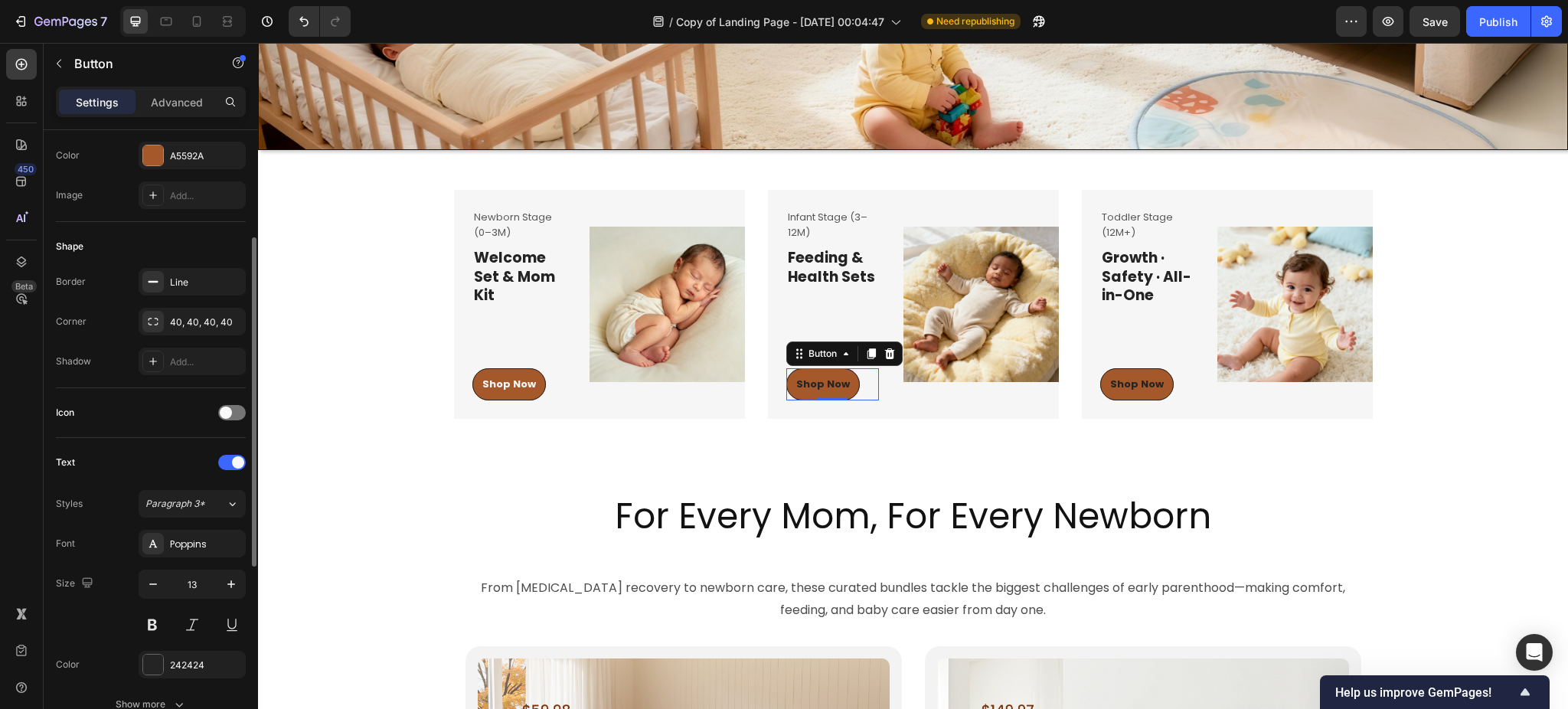
scroll to position [509, 0]
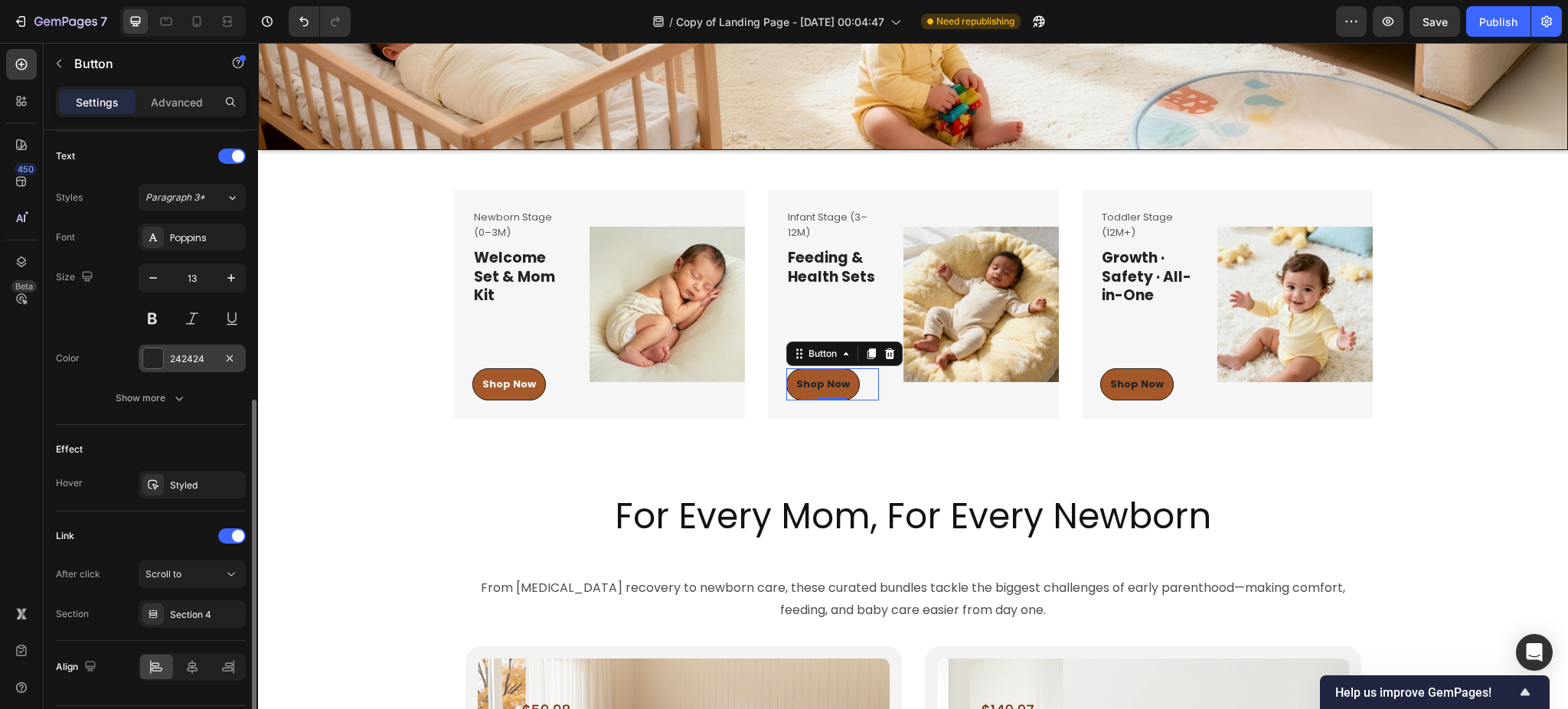
click at [191, 360] on div "242424" at bounding box center [192, 359] width 44 height 14
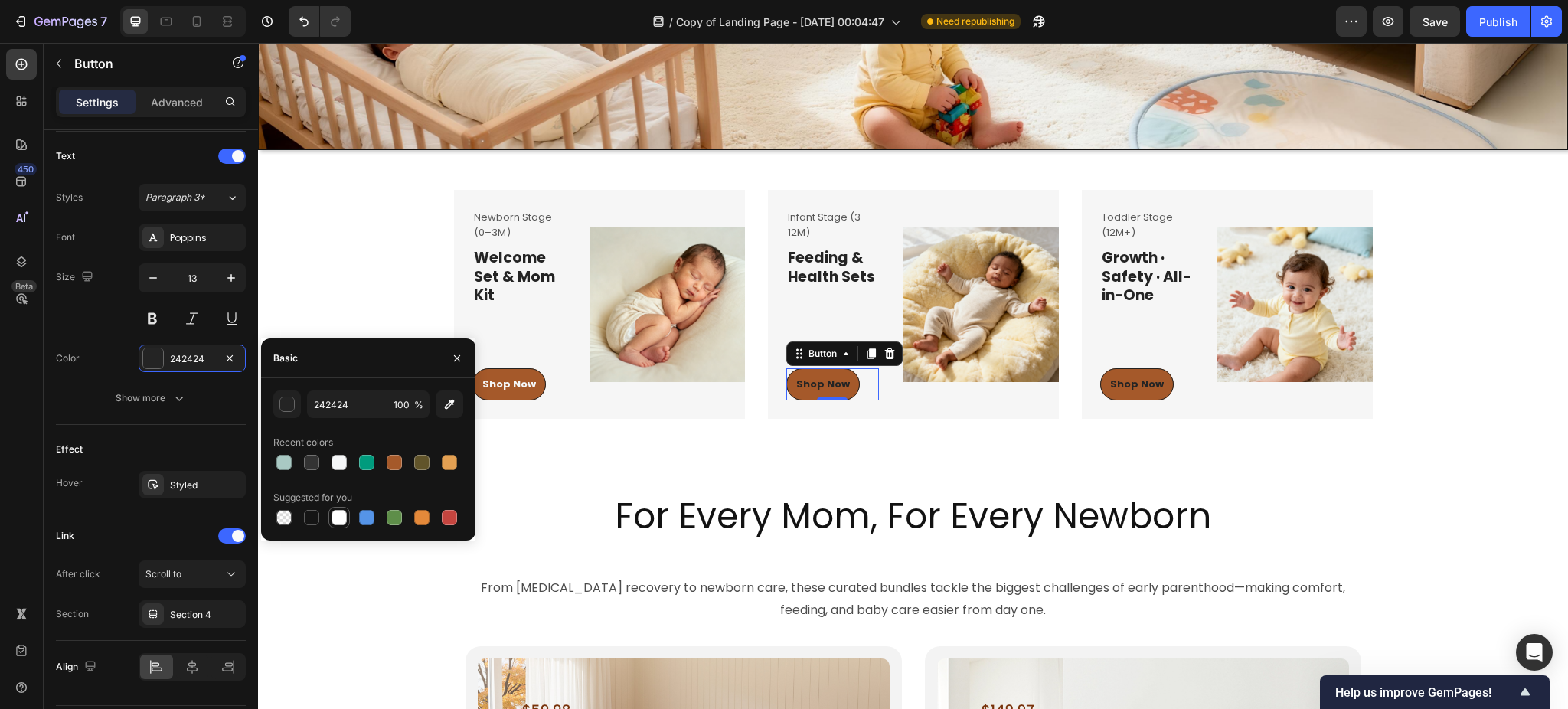
click at [337, 517] on div at bounding box center [339, 517] width 16 height 16
type input "FFFFFF"
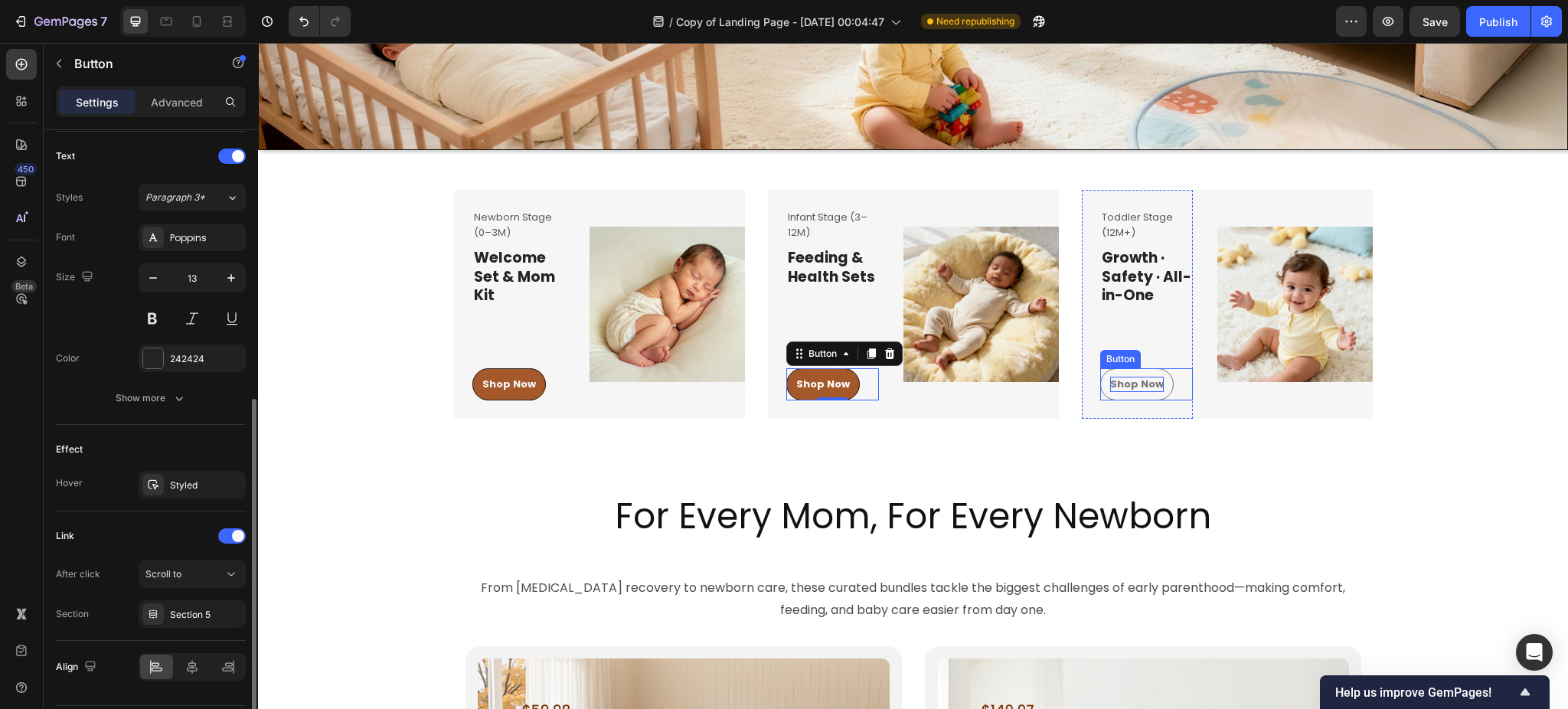
click at [1130, 380] on div "Shop Now" at bounding box center [1137, 384] width 53 height 16
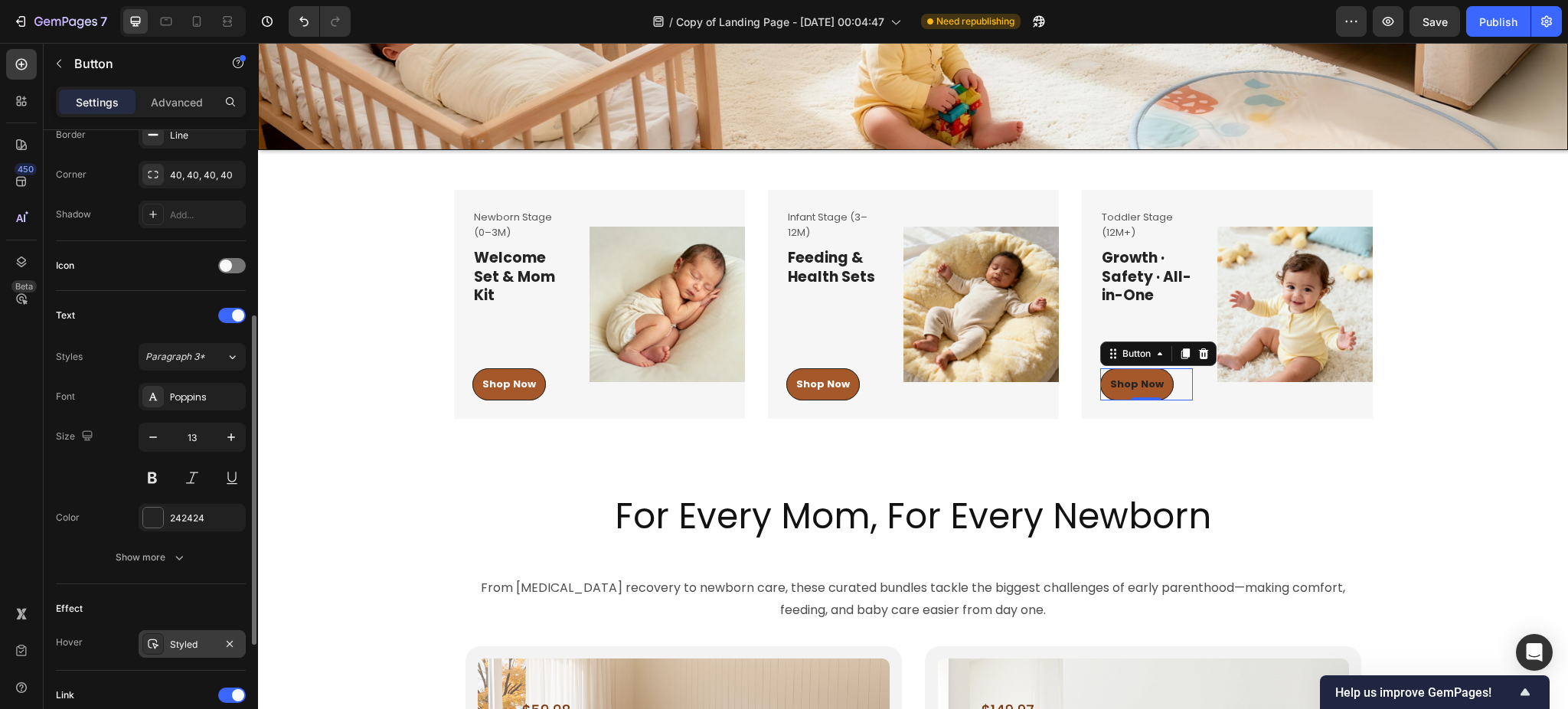
scroll to position [555, 0]
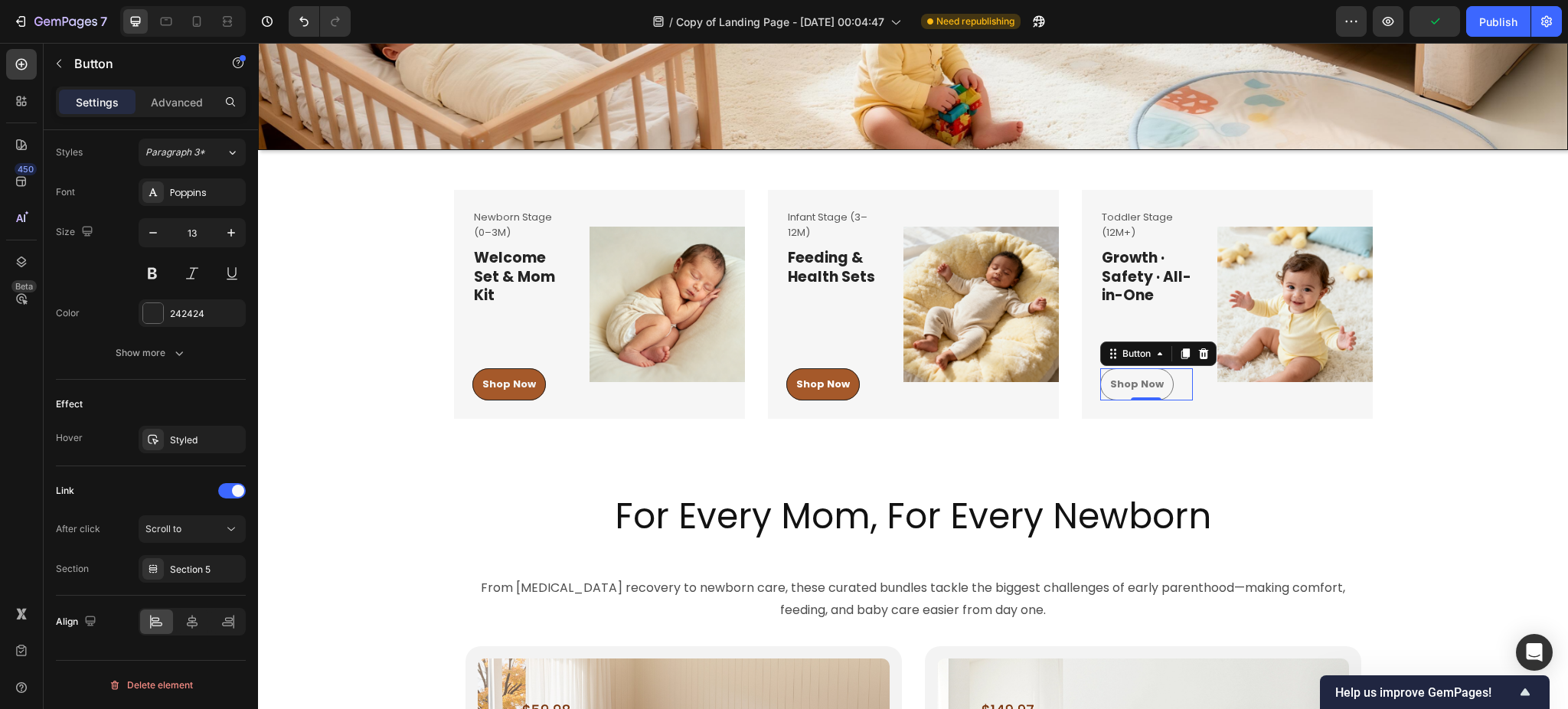
click at [1129, 375] on link "Shop Now" at bounding box center [1136, 384] width 74 height 32
click at [1120, 382] on div "Shop Now" at bounding box center [1137, 384] width 53 height 16
click at [1131, 384] on p "Shop Now" at bounding box center [1137, 384] width 53 height 16
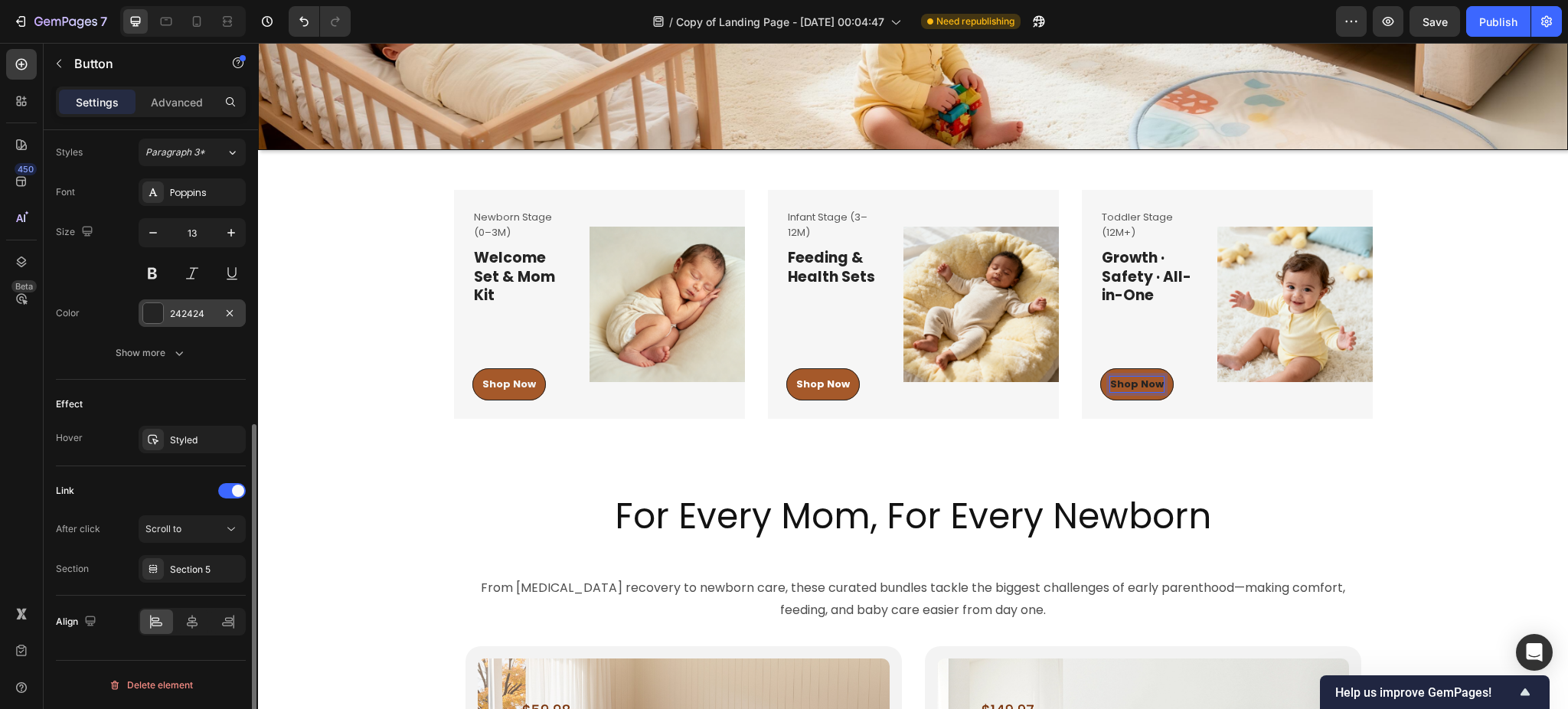
click at [181, 317] on div "242424" at bounding box center [192, 314] width 44 height 14
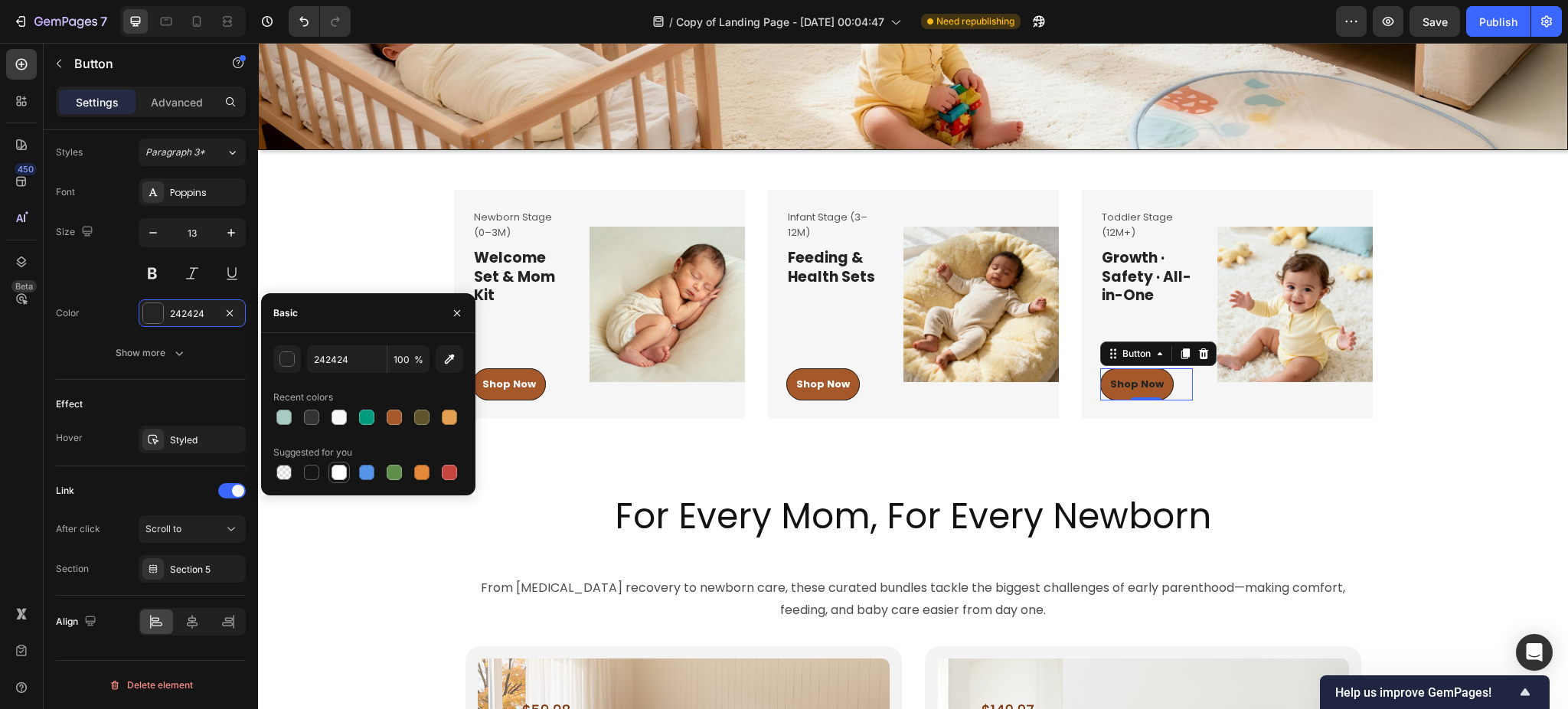
drag, startPoint x: 336, startPoint y: 473, endPoint x: 336, endPoint y: 432, distance: 41.0
click at [336, 472] on div at bounding box center [339, 472] width 16 height 16
type input "FFFFFF"
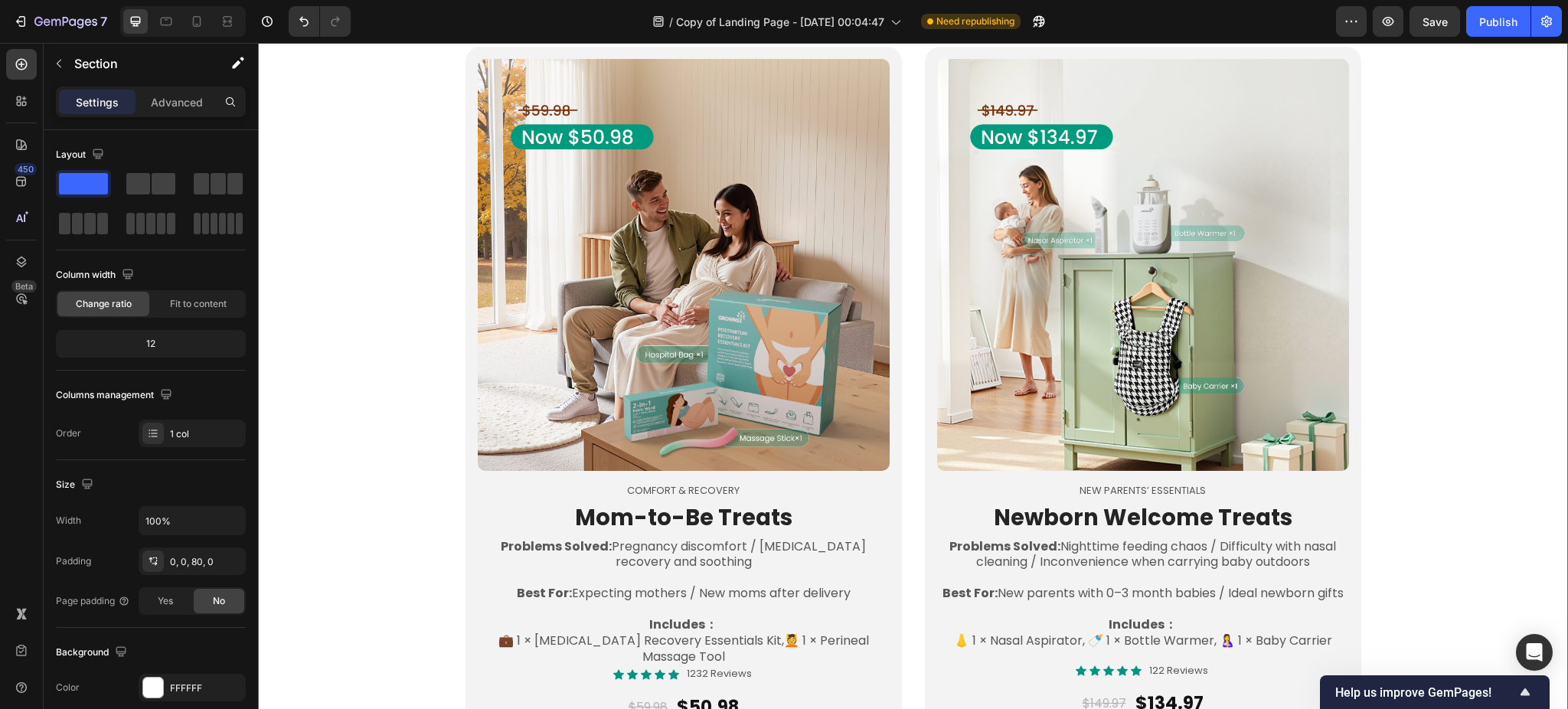
scroll to position [1021, 0]
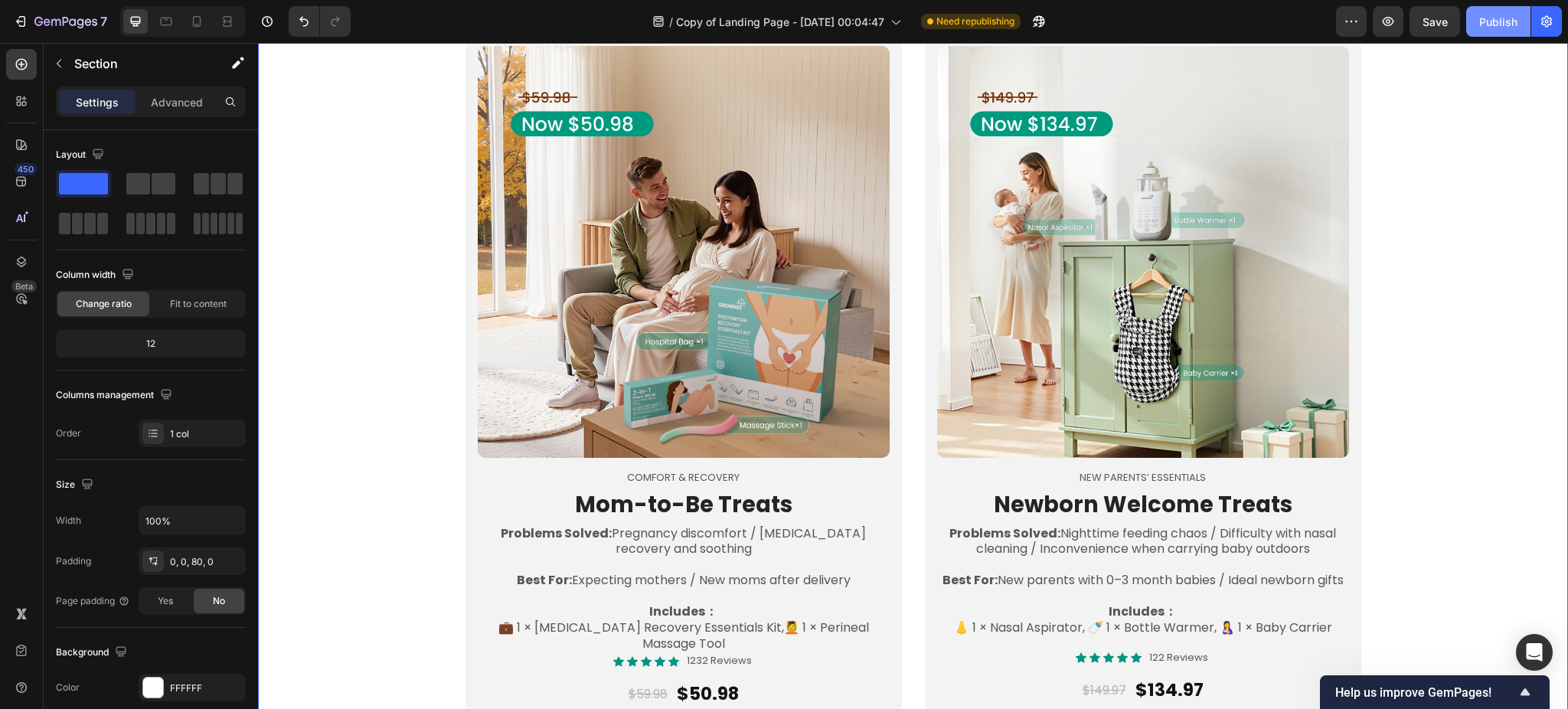
click at [1509, 30] on button "Publish" at bounding box center [1498, 21] width 64 height 30
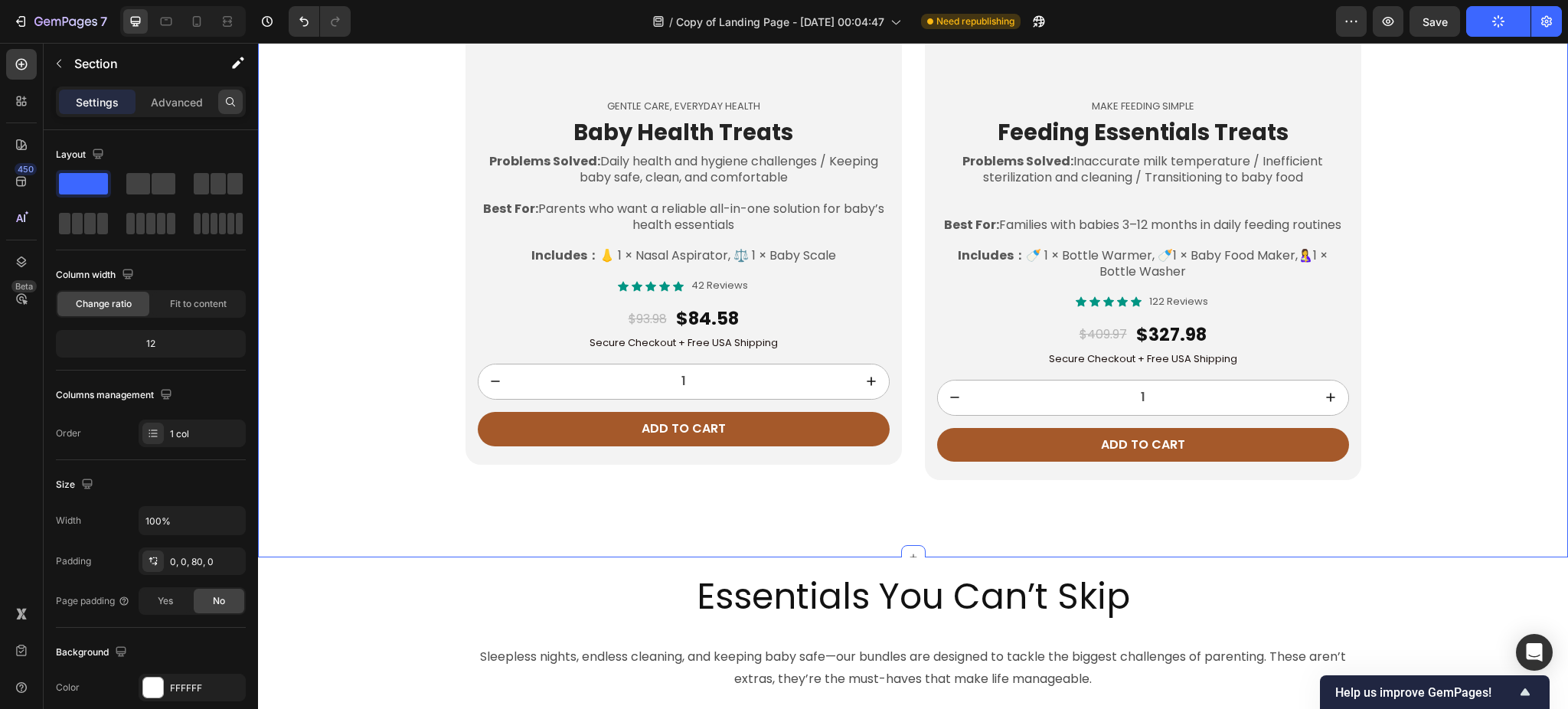
scroll to position [2346, 0]
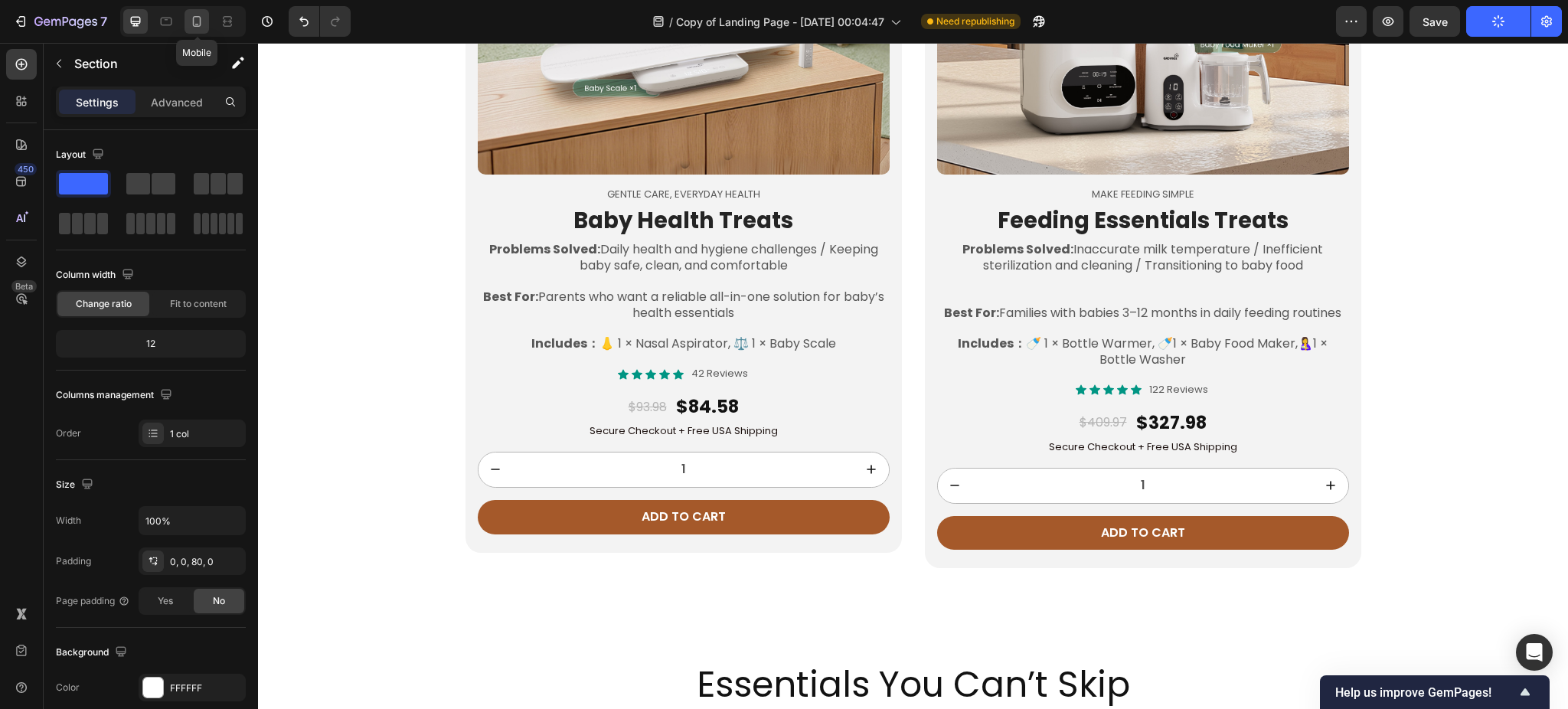
click at [201, 16] on icon at bounding box center [197, 22] width 16 height 16
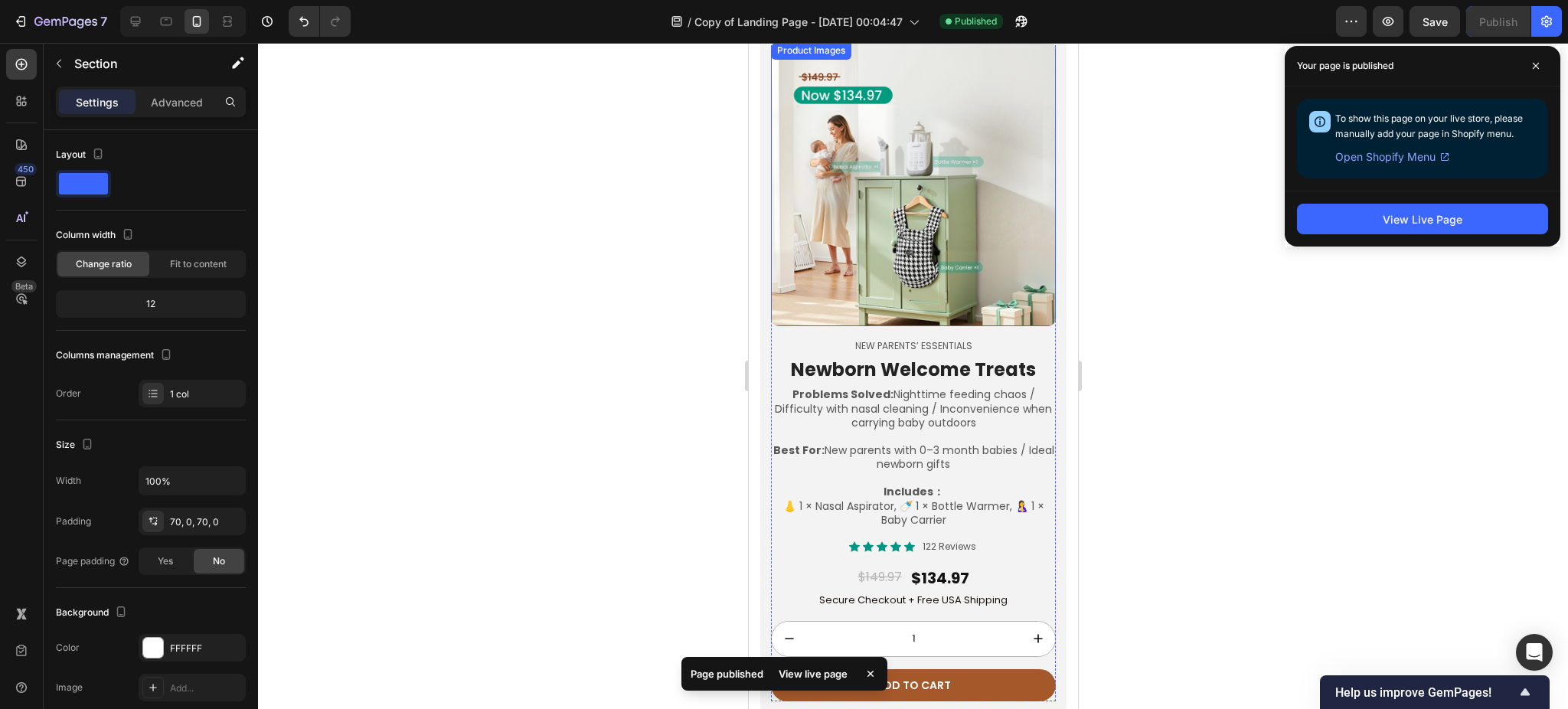
scroll to position [1939, 0]
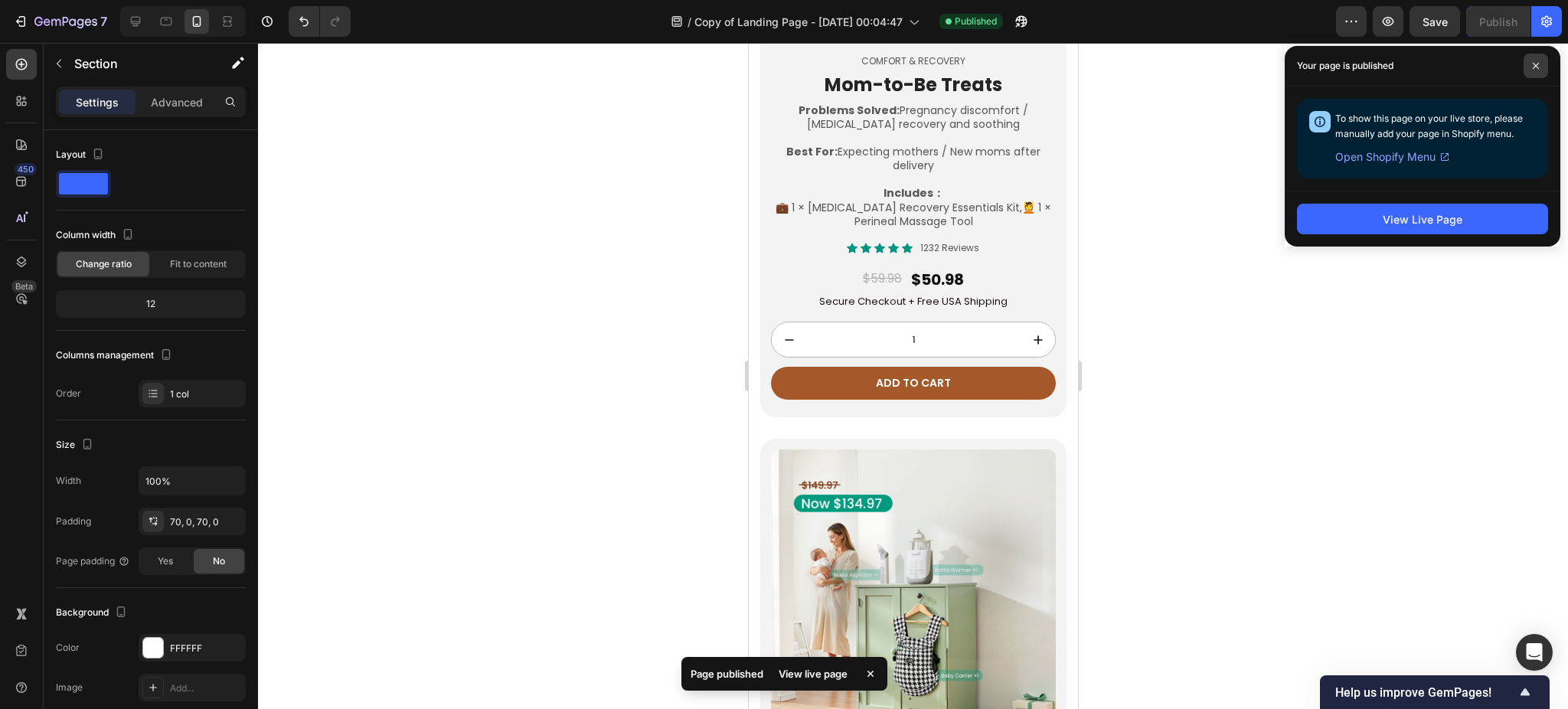
click at [1536, 70] on span at bounding box center [1536, 65] width 25 height 25
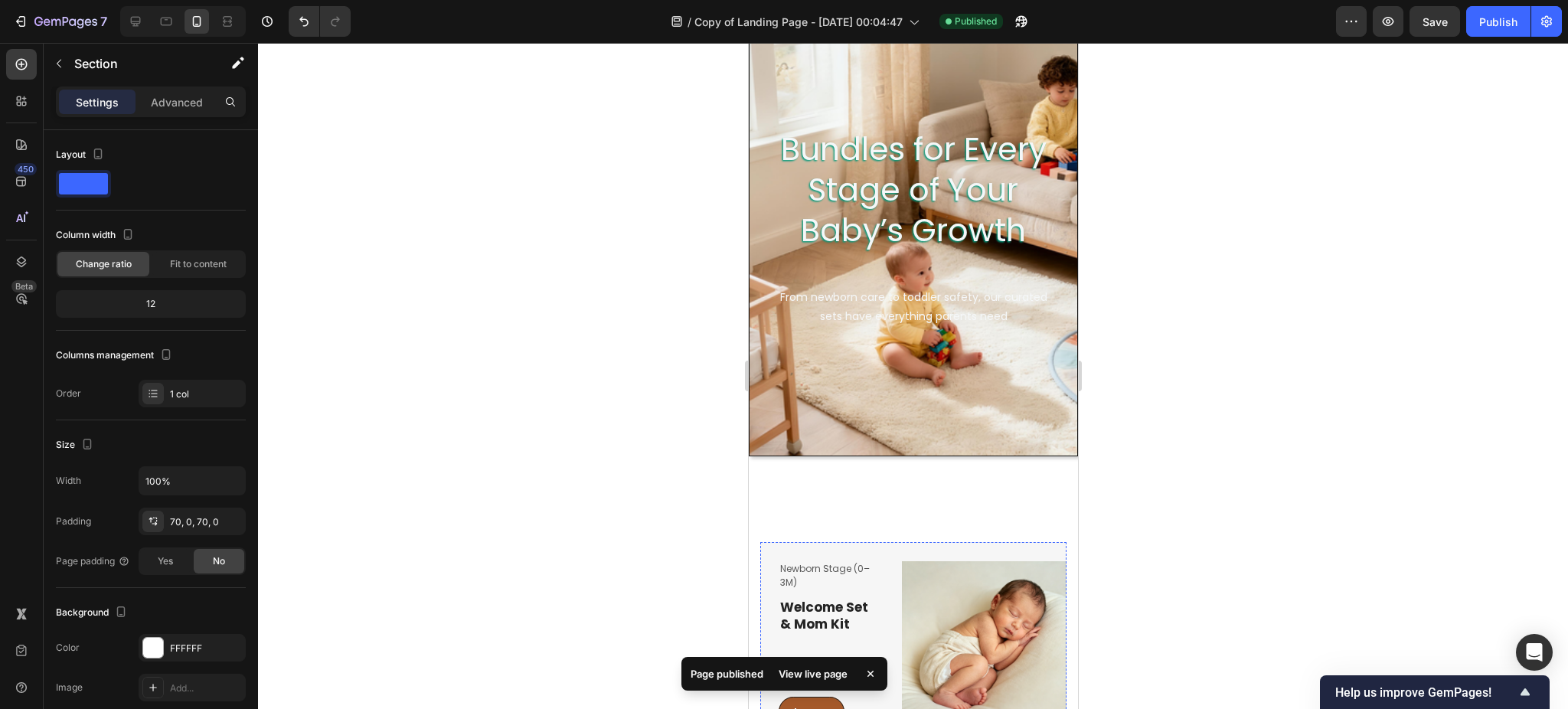
scroll to position [0, 0]
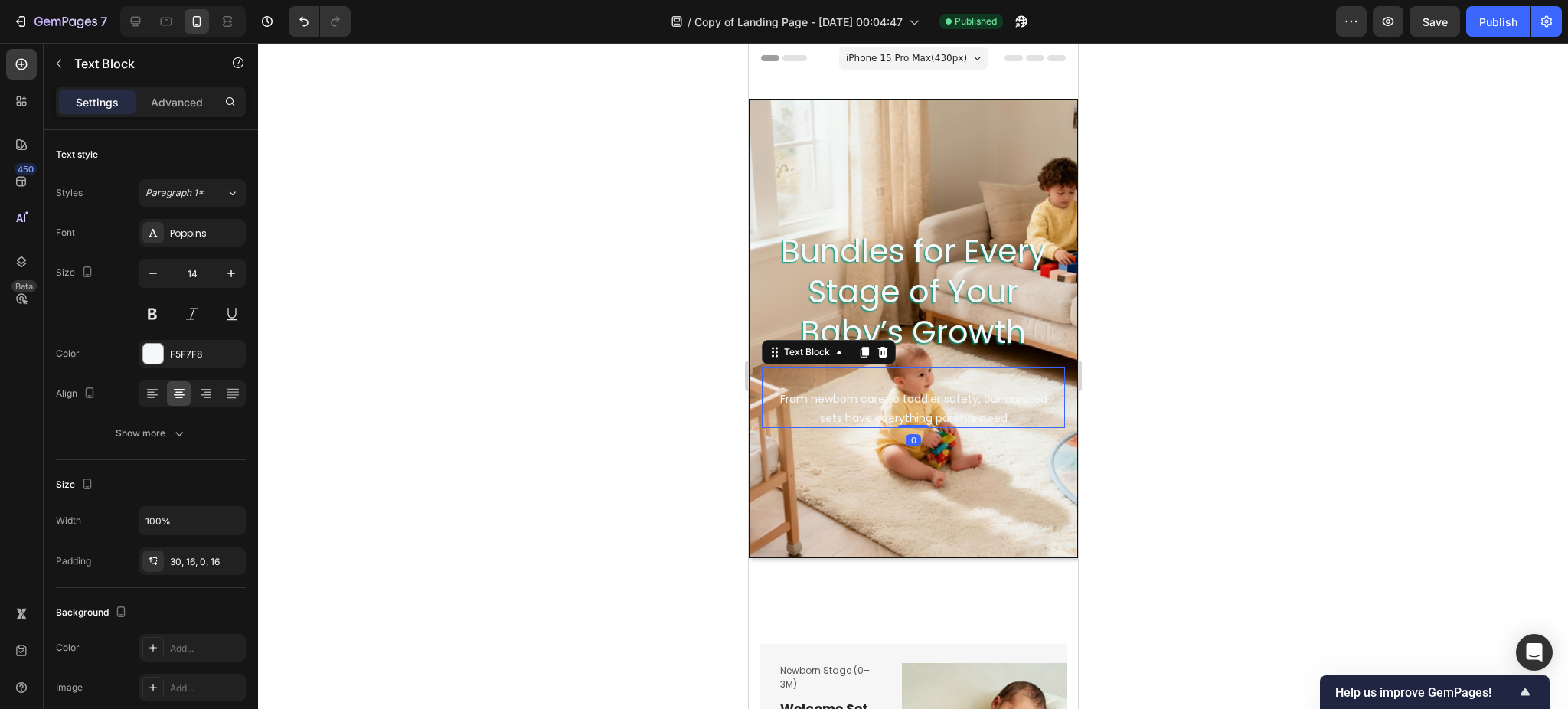
click at [1019, 409] on p "From newborn care to toddler safety, our curated sets have everything parents n…" at bounding box center [912, 408] width 278 height 38
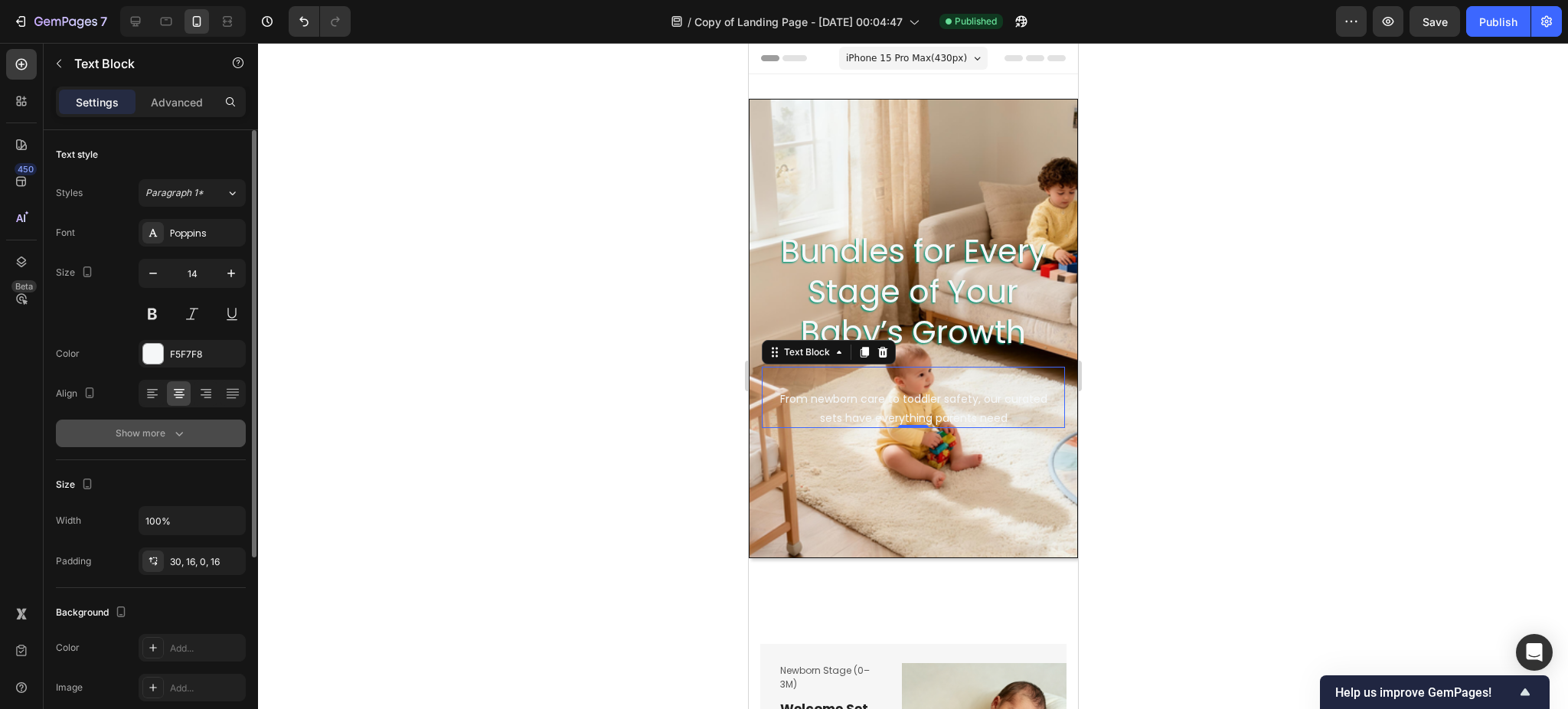
click at [167, 432] on div "Show more" at bounding box center [151, 434] width 71 height 16
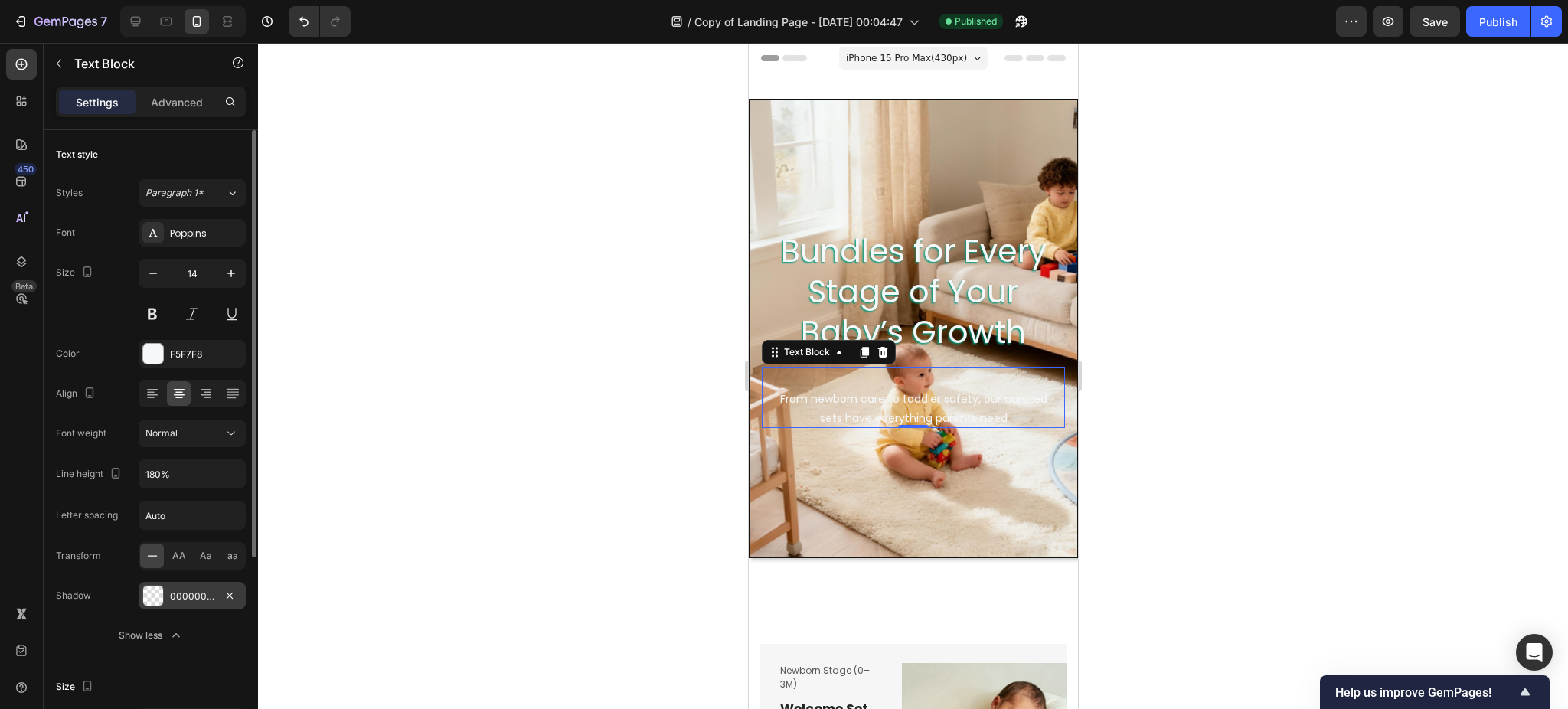
click at [156, 596] on div at bounding box center [153, 595] width 20 height 20
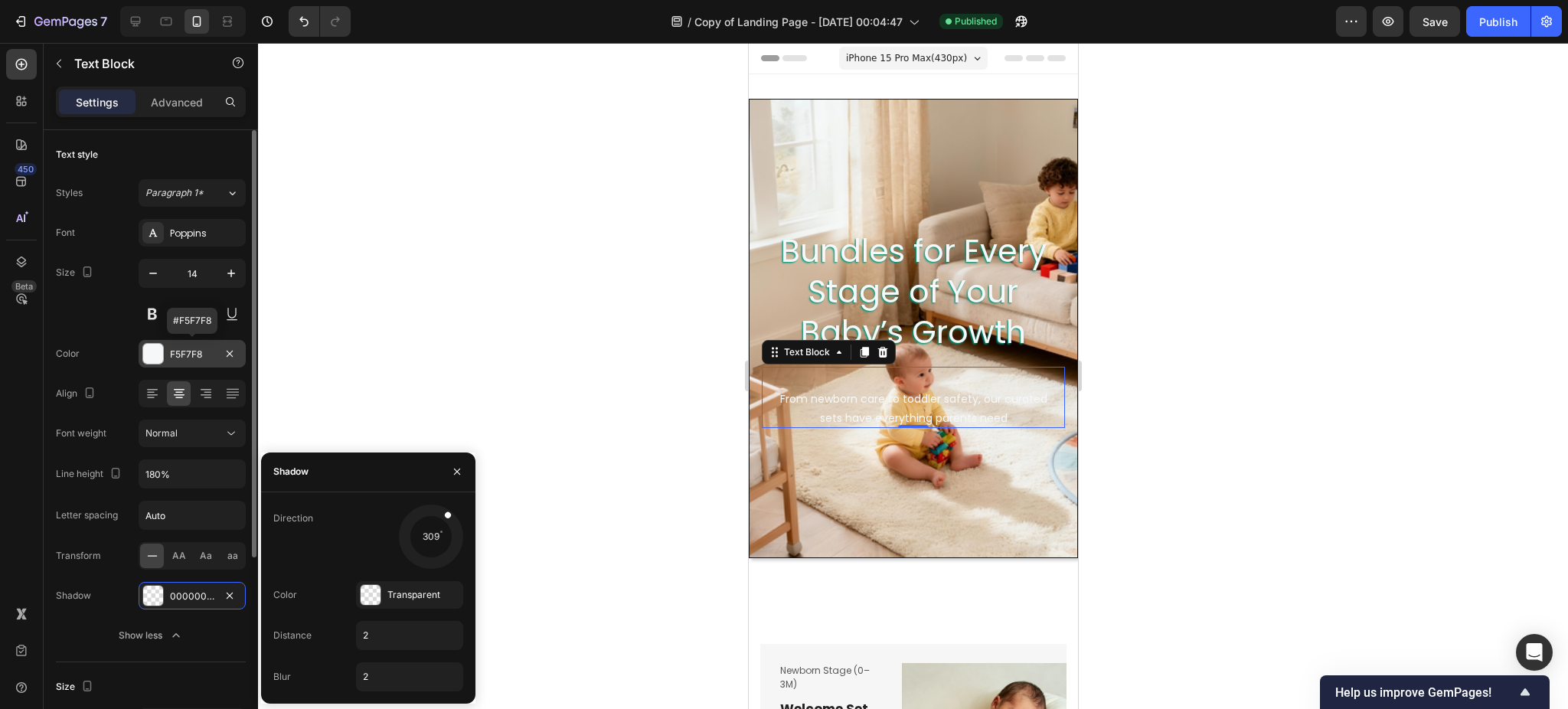
click at [182, 354] on div "F5F7F8" at bounding box center [192, 354] width 44 height 14
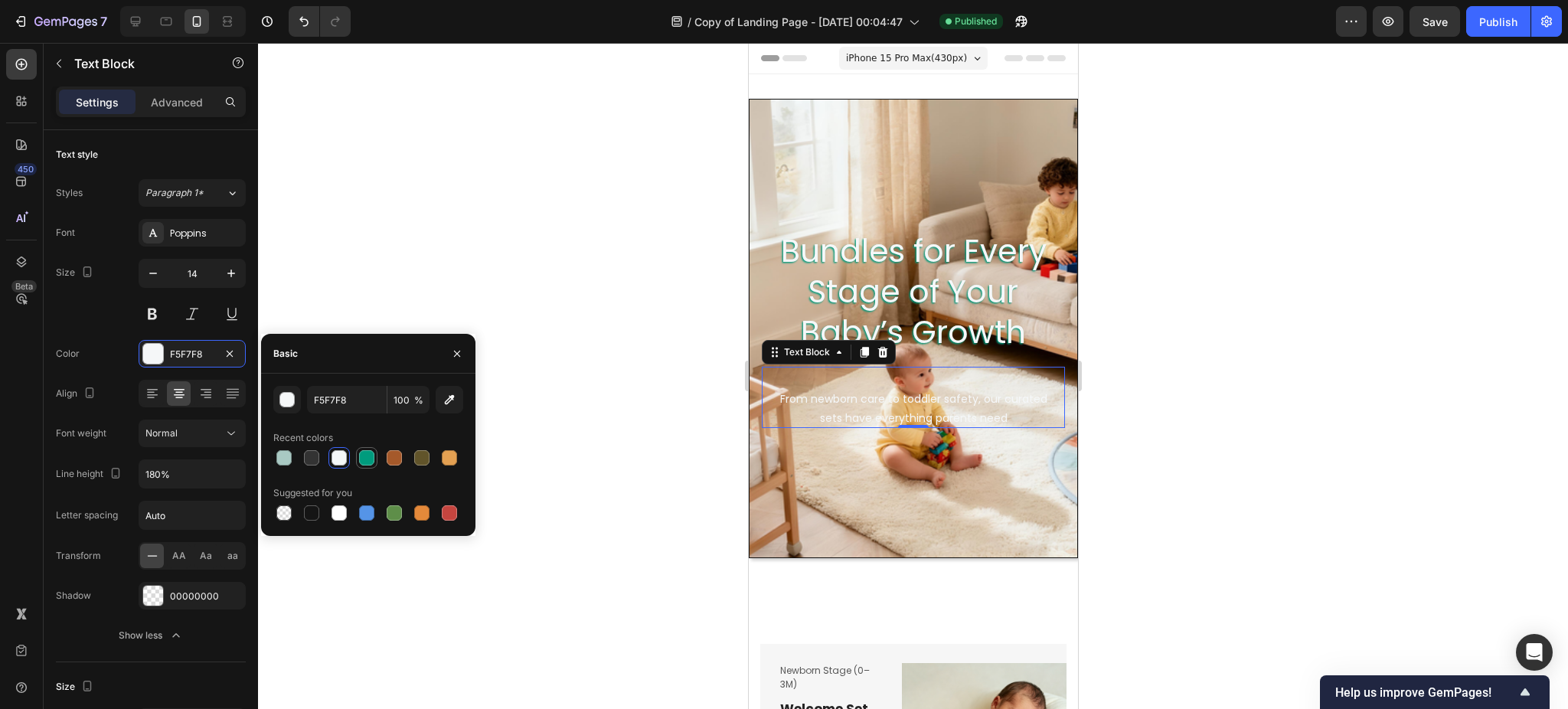
click at [357, 454] on div at bounding box center [366, 457] width 19 height 19
click at [333, 454] on div at bounding box center [339, 458] width 16 height 16
type input "F5F7F8"
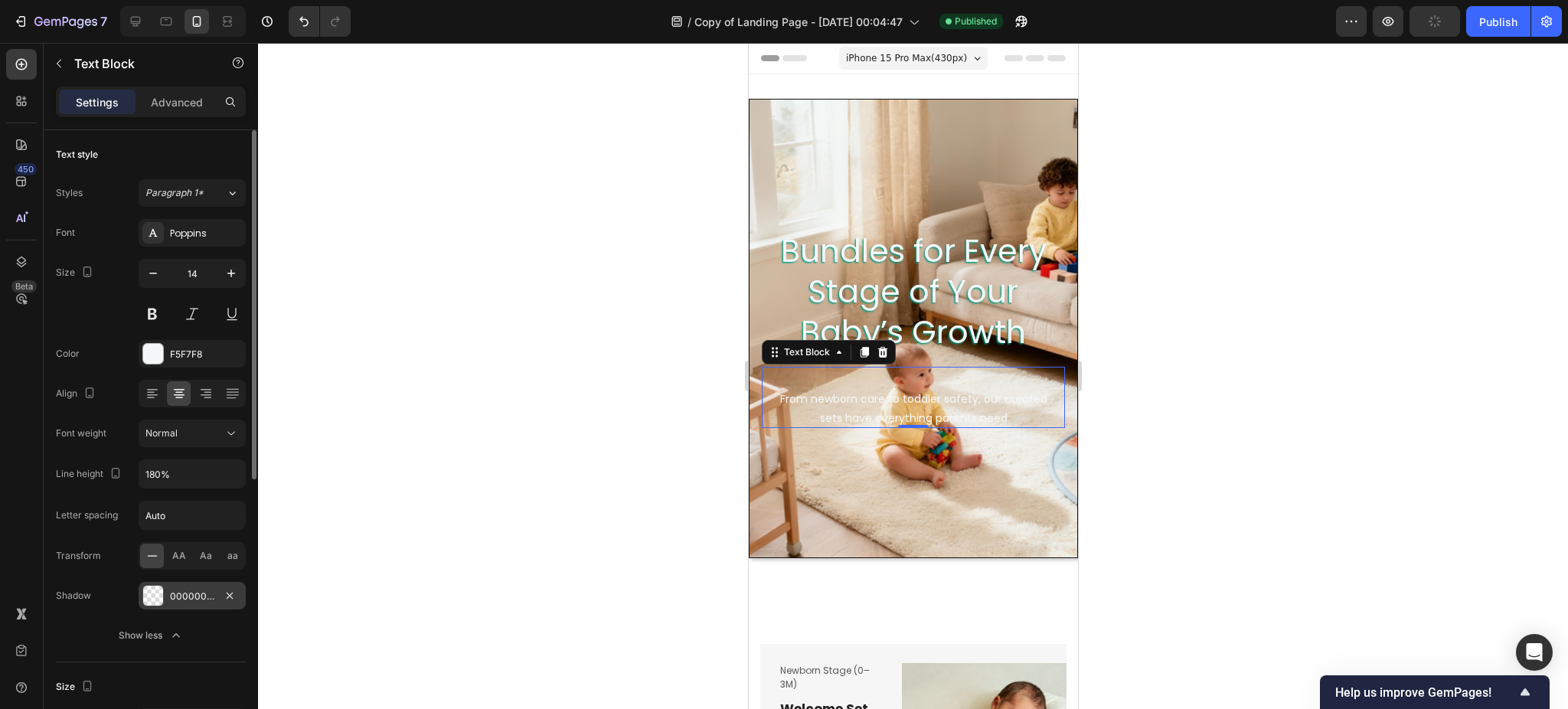
click at [162, 593] on div at bounding box center [153, 595] width 20 height 20
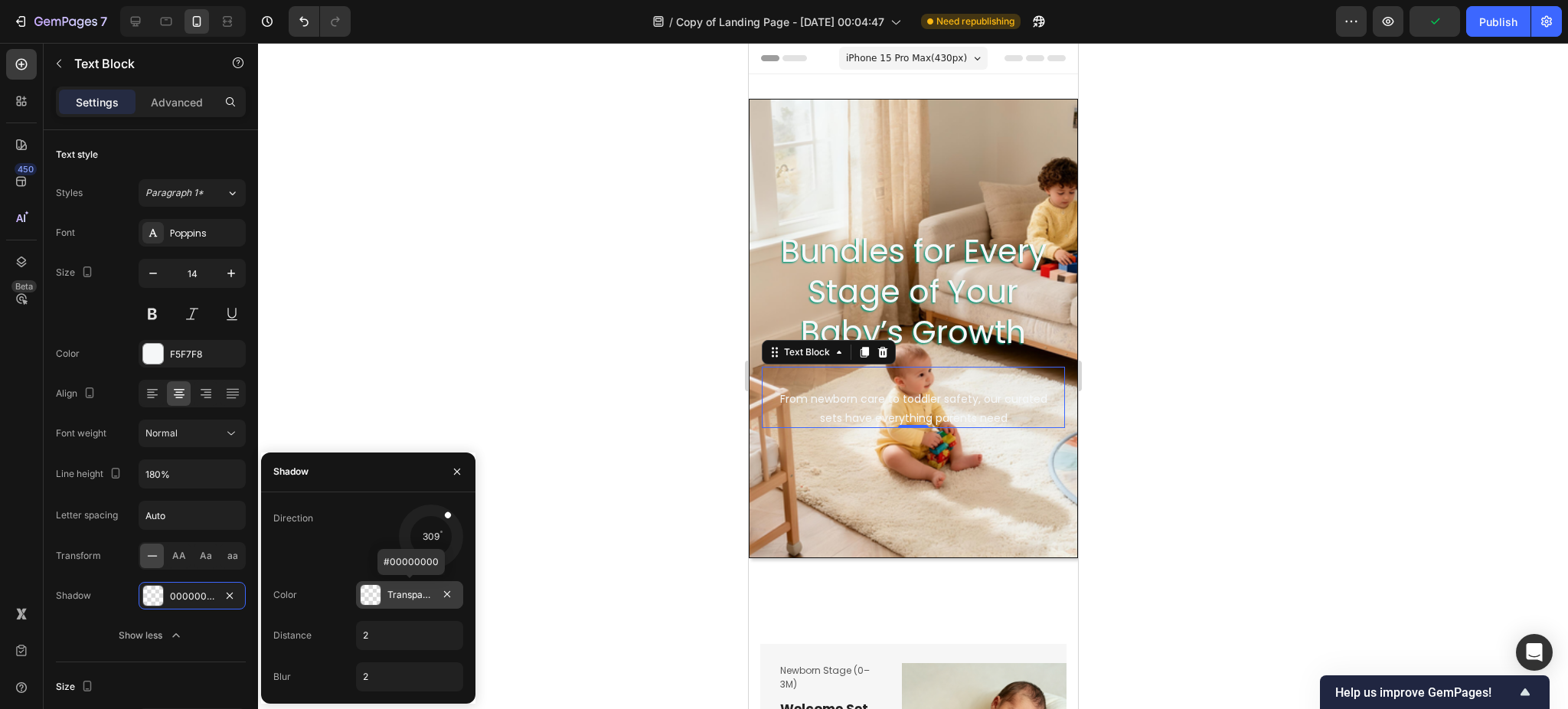
click at [378, 591] on div at bounding box center [371, 595] width 20 height 20
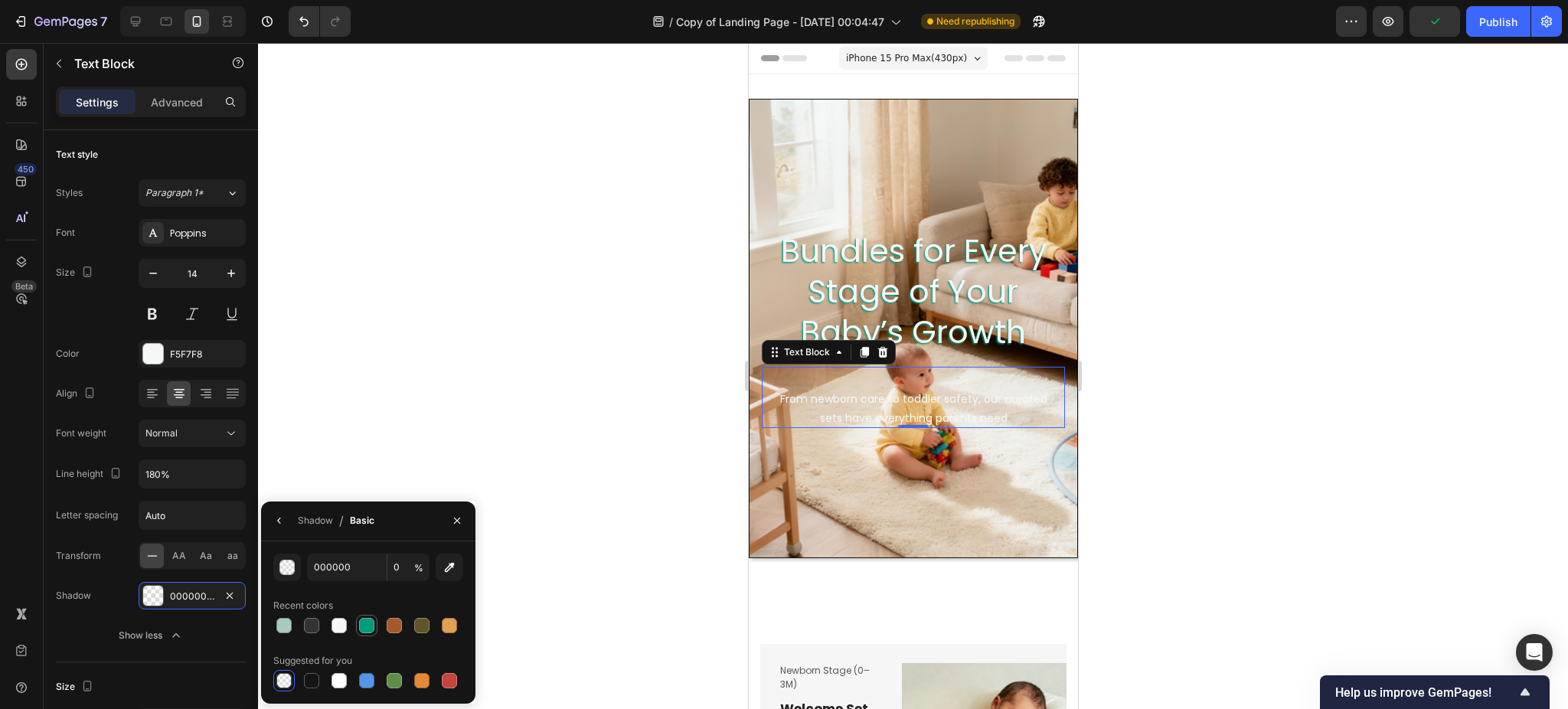
click at [362, 623] on div at bounding box center [367, 625] width 16 height 16
type input "009B7D"
type input "100"
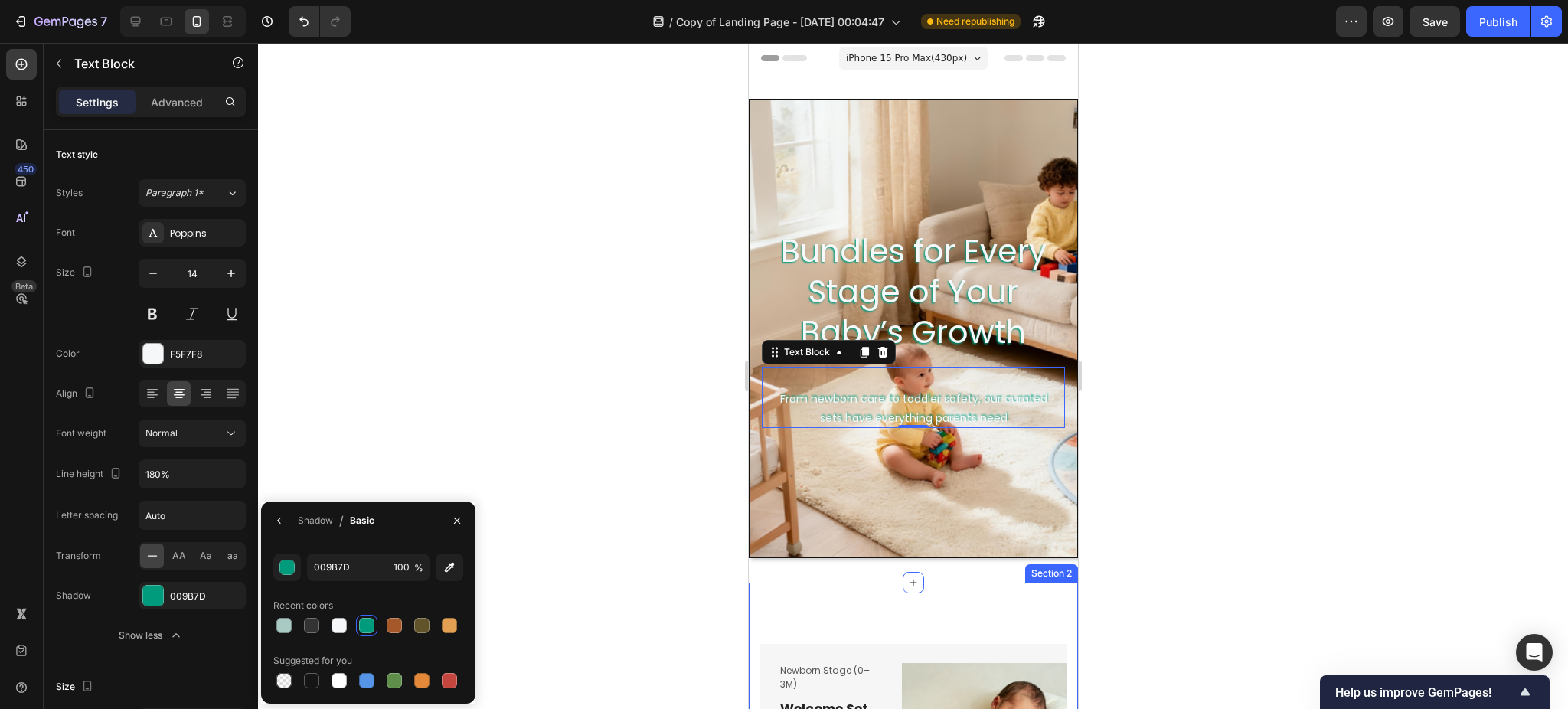
click at [1297, 571] on div at bounding box center [913, 376] width 1310 height 666
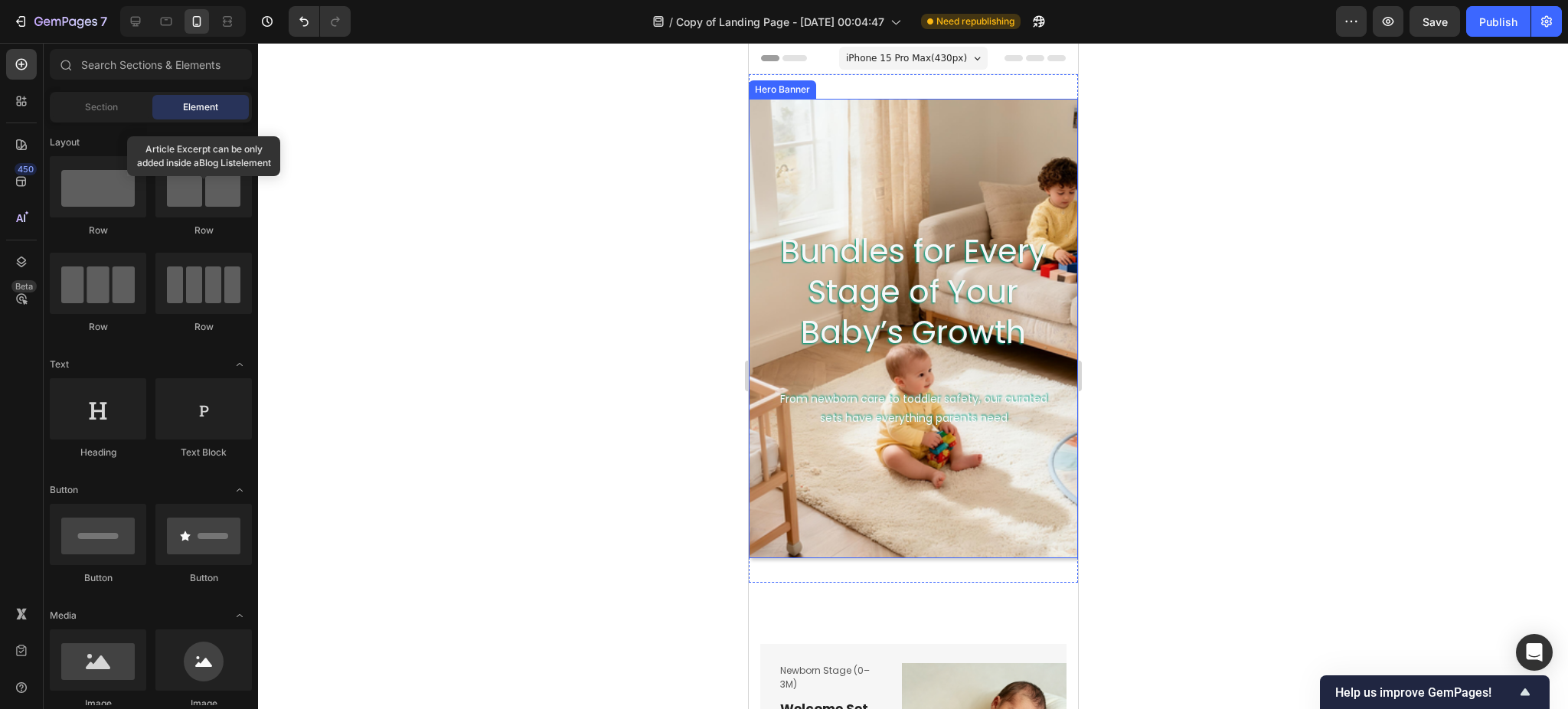
scroll to position [204, 0]
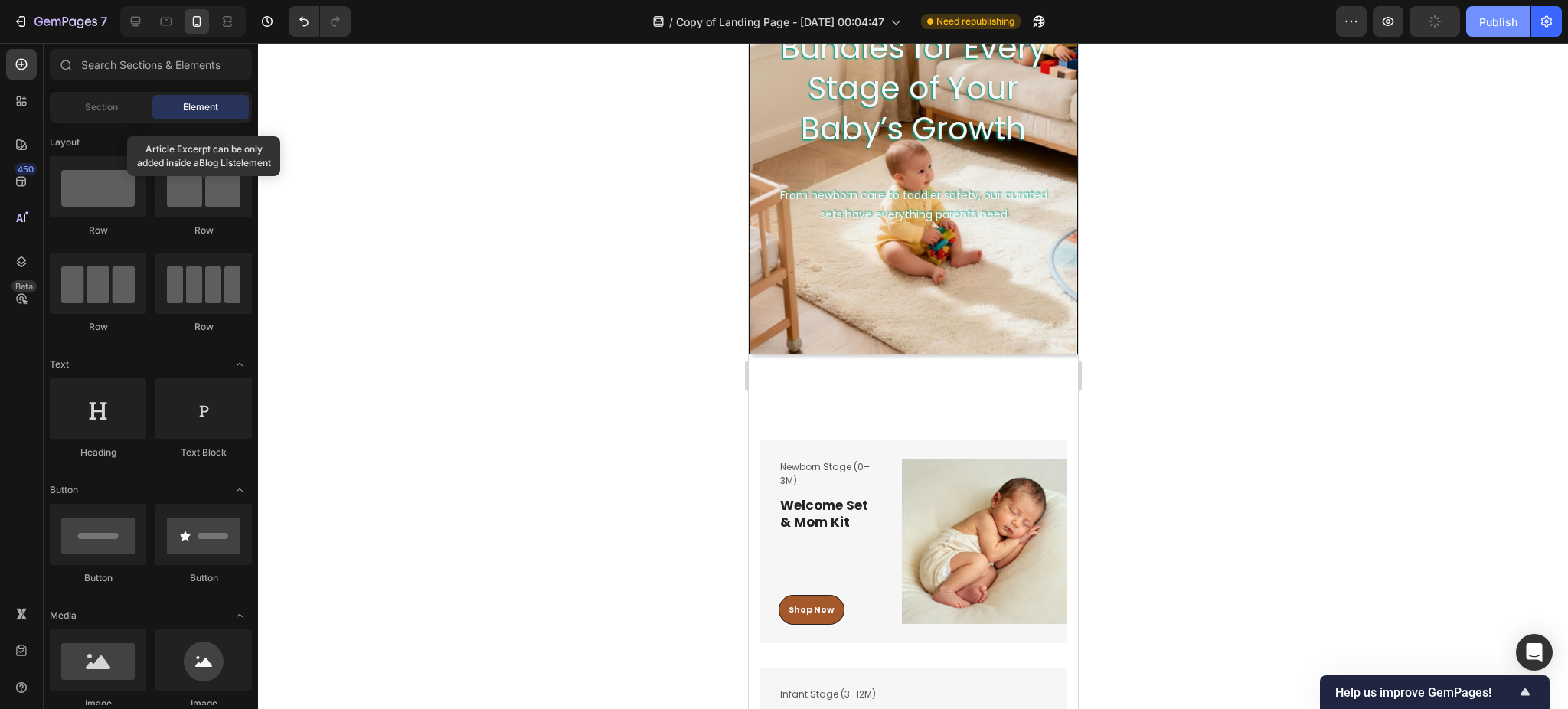
click at [1494, 20] on div "Publish" at bounding box center [1498, 22] width 38 height 16
click at [137, 23] on icon at bounding box center [136, 22] width 10 height 10
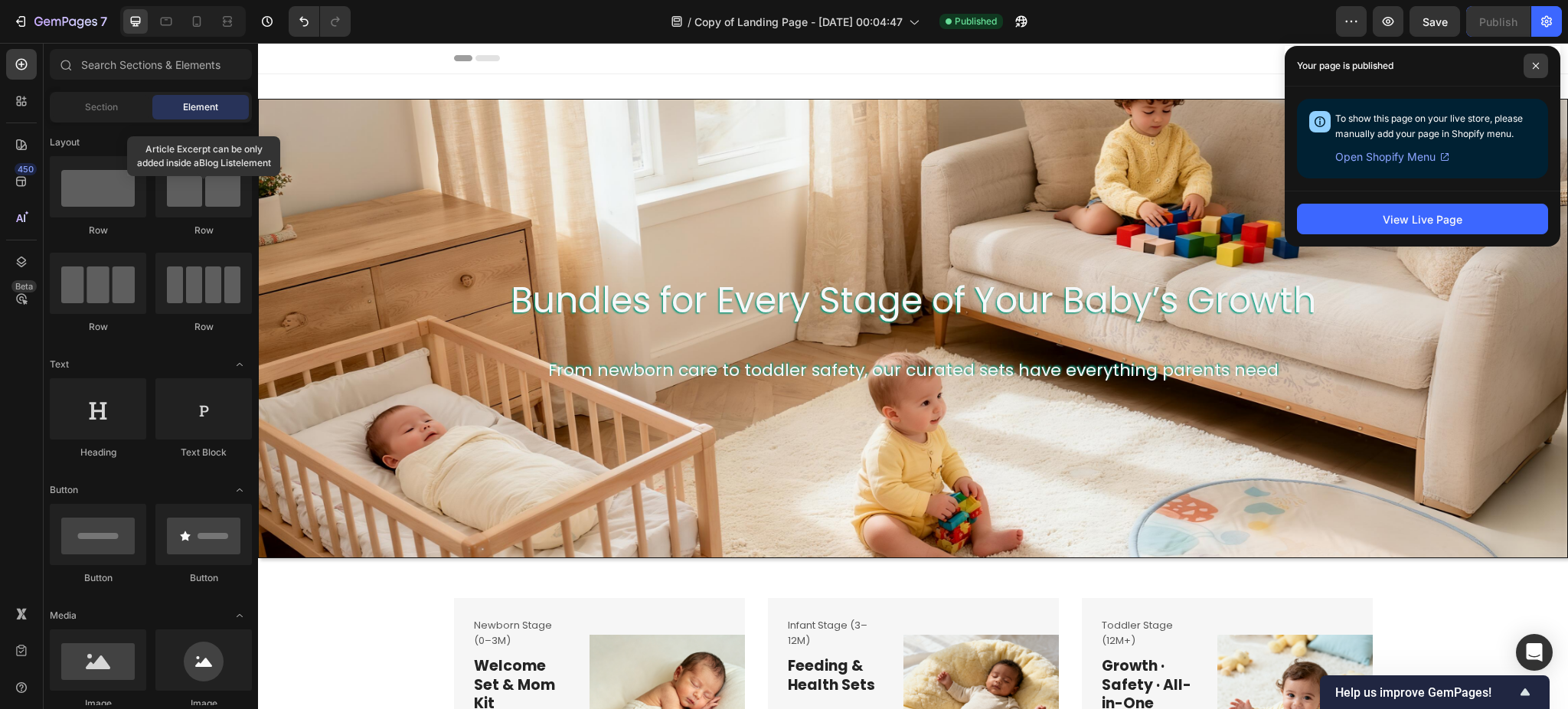
click at [1537, 60] on span at bounding box center [1536, 65] width 25 height 25
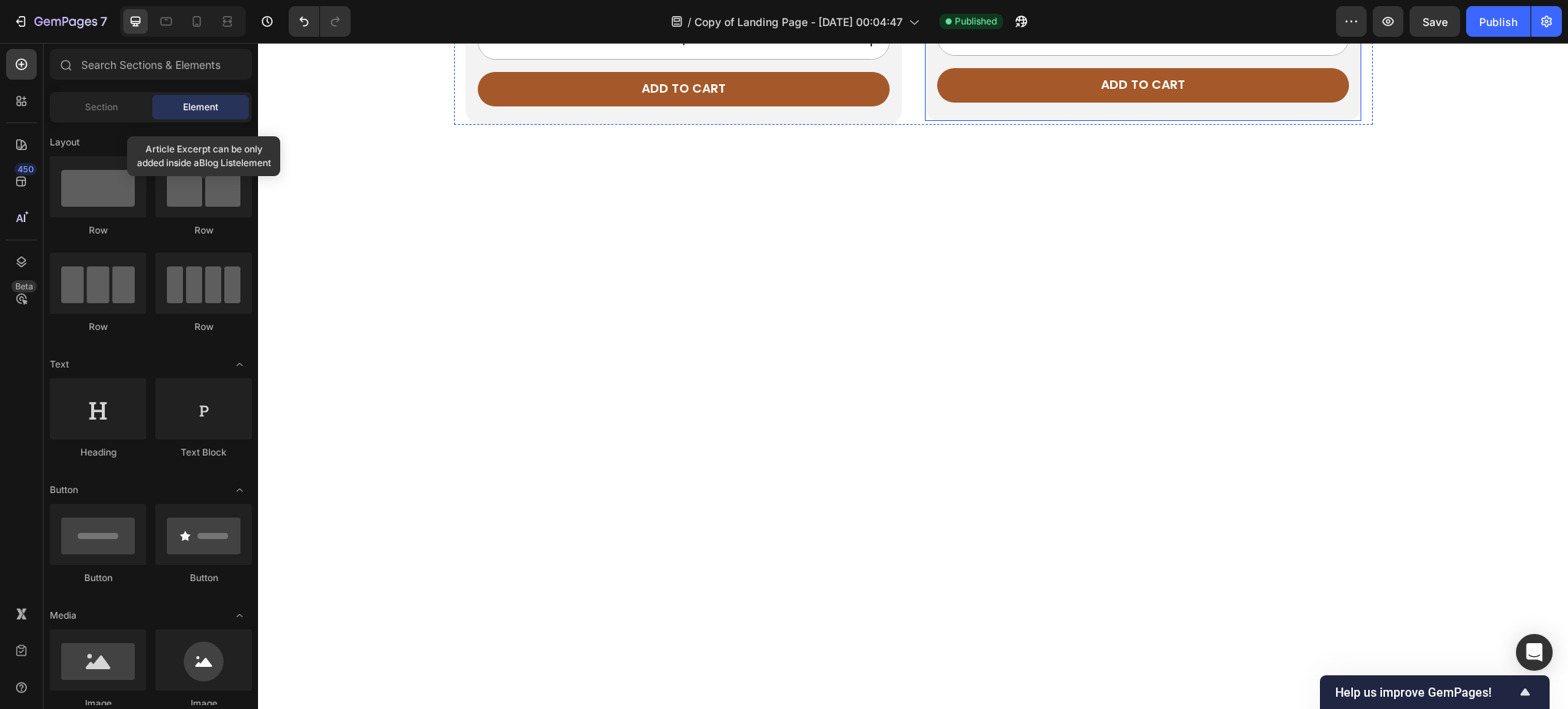
scroll to position [1939, 0]
